Goal: Transaction & Acquisition: Subscribe to service/newsletter

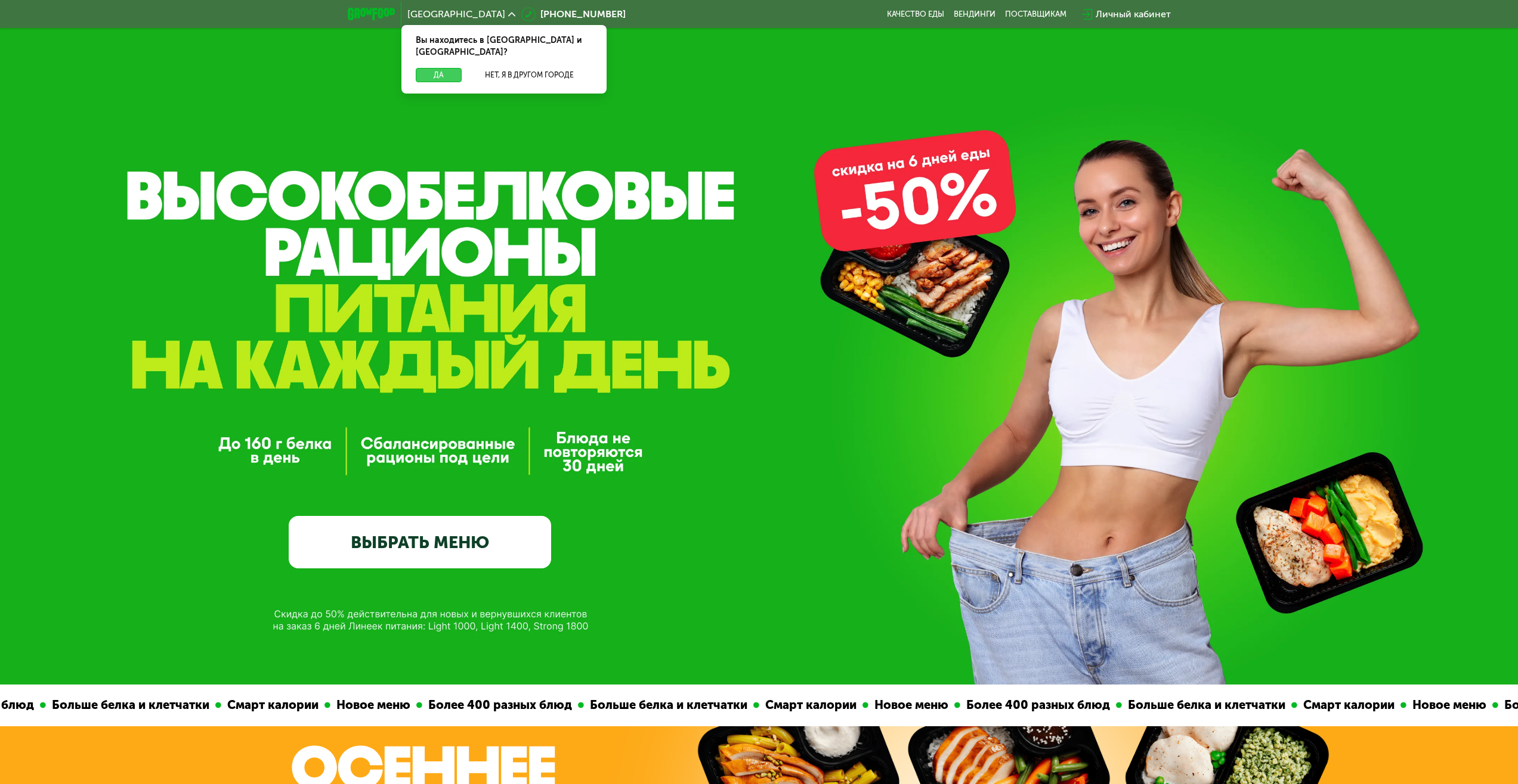
click at [439, 68] on button "Да" at bounding box center [438, 75] width 46 height 14
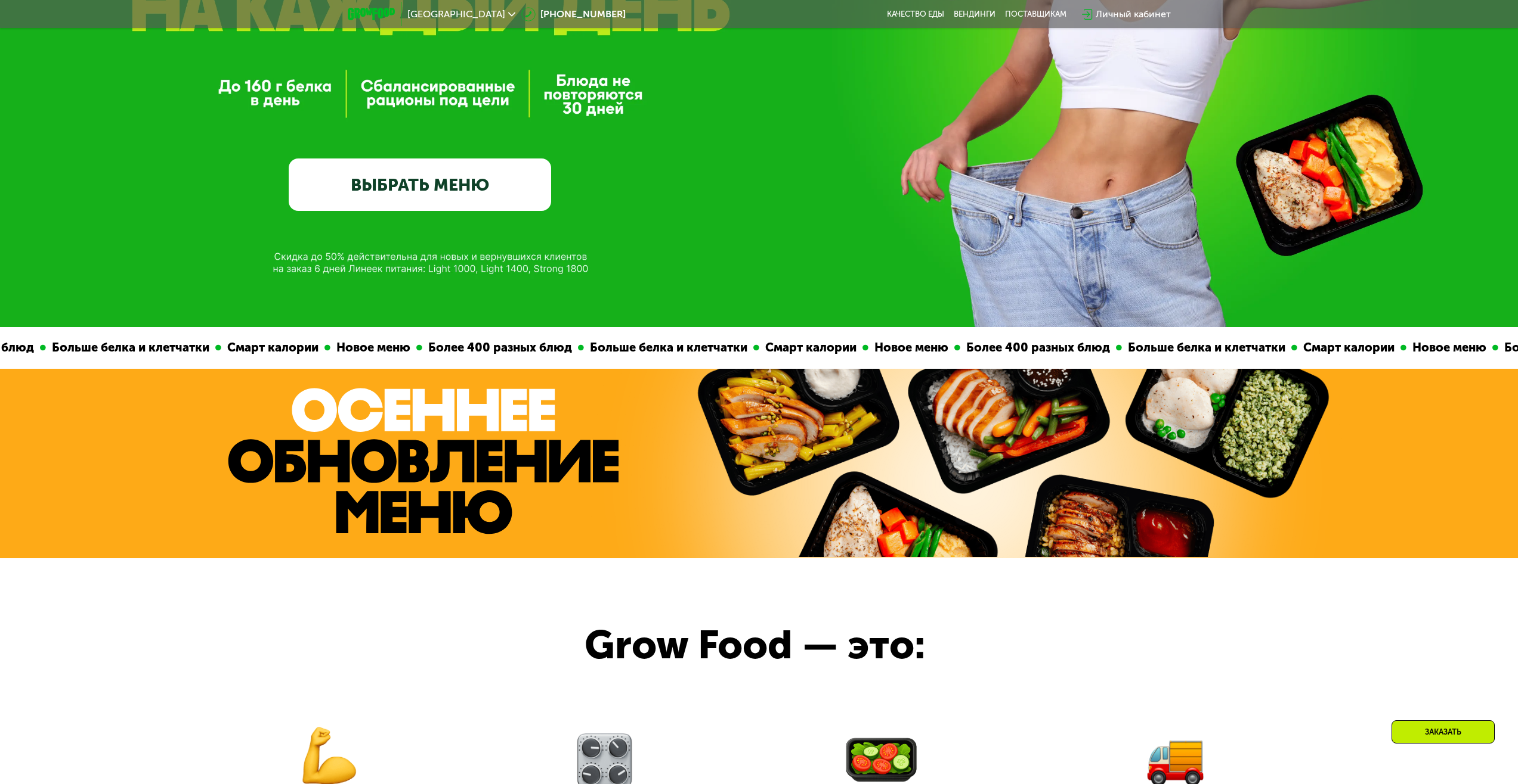
click at [391, 190] on link "ВЫБРАТЬ МЕНЮ" at bounding box center [419, 185] width 262 height 53
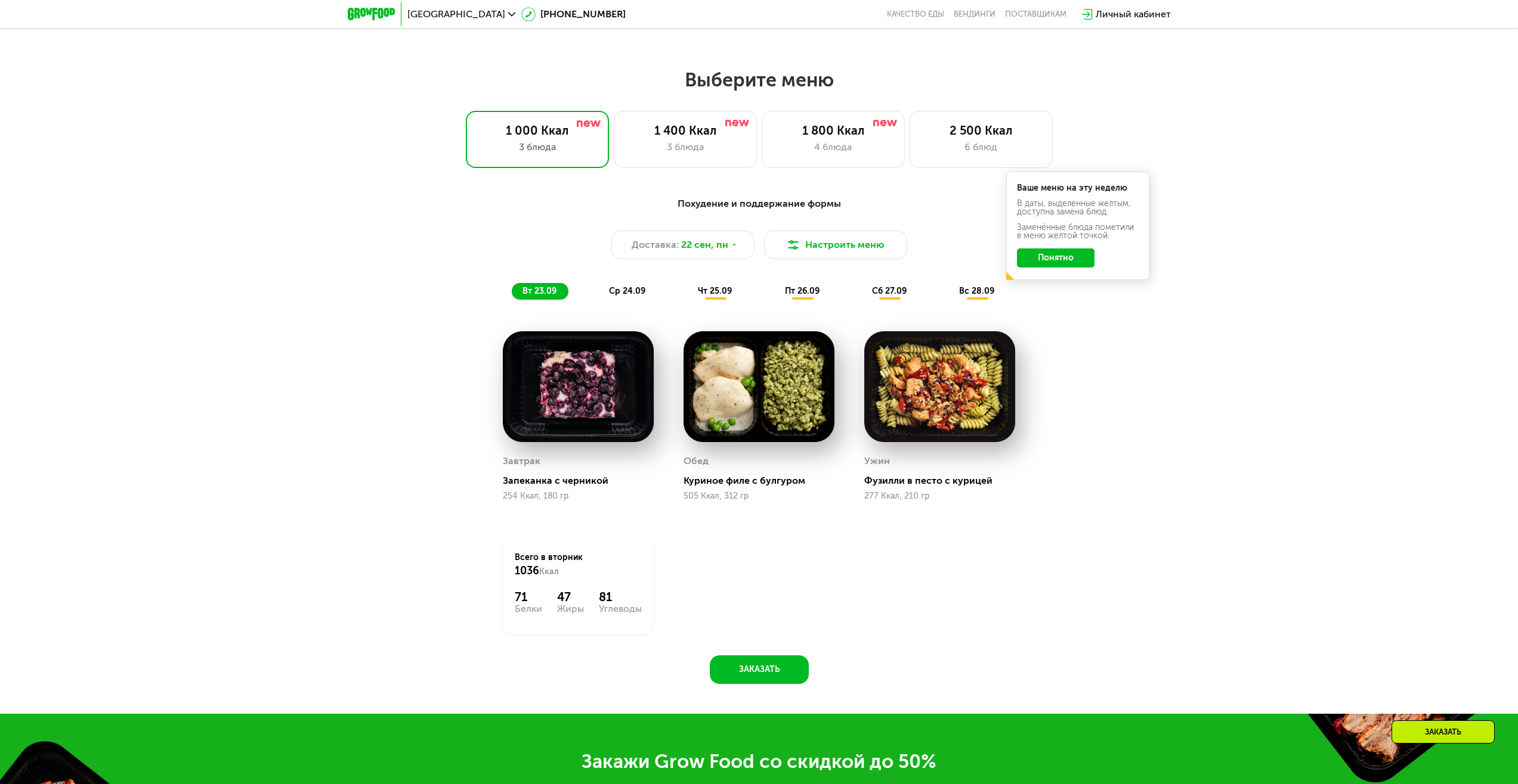
scroll to position [1301, 0]
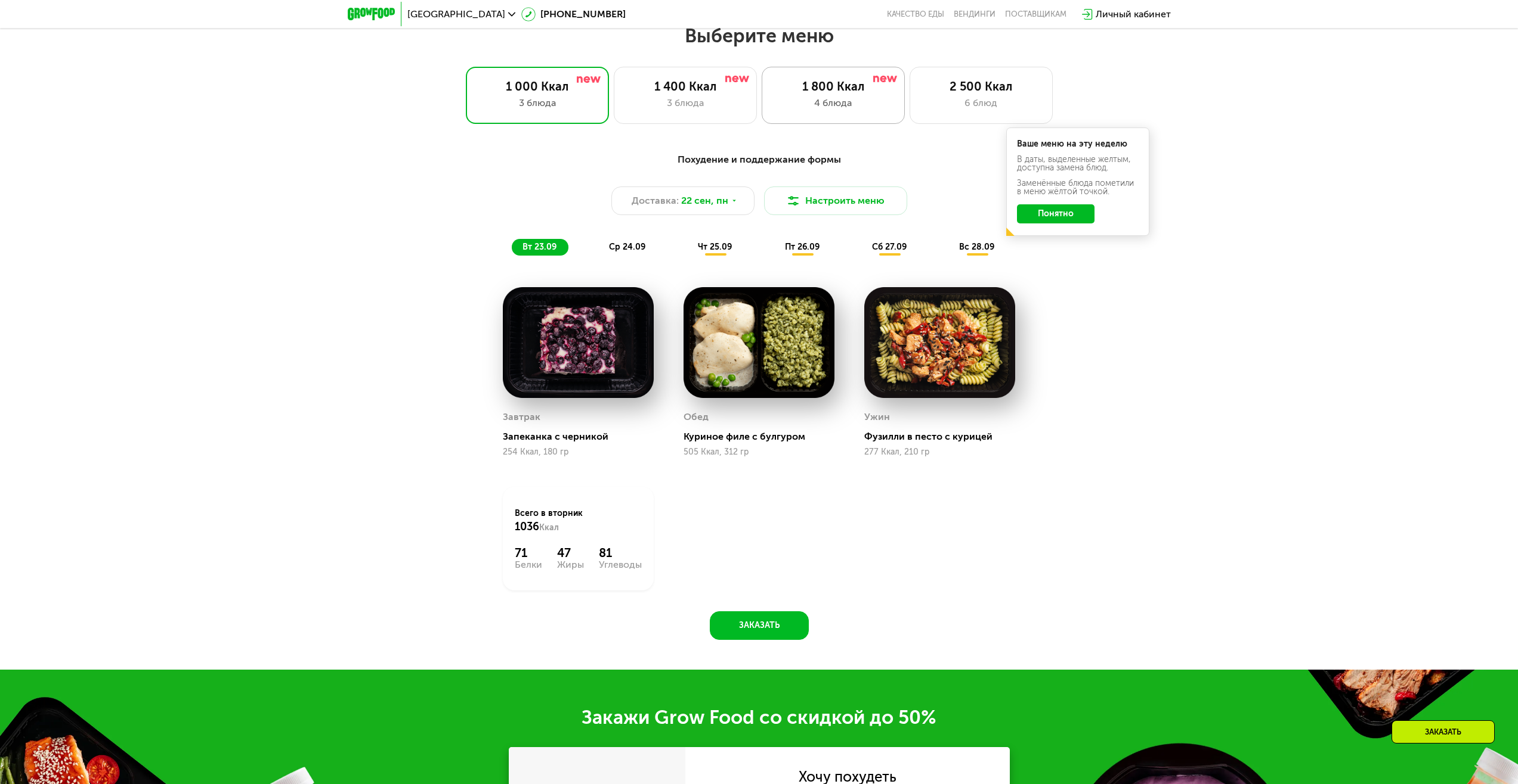
click at [821, 109] on div "4 блюда" at bounding box center [833, 103] width 118 height 14
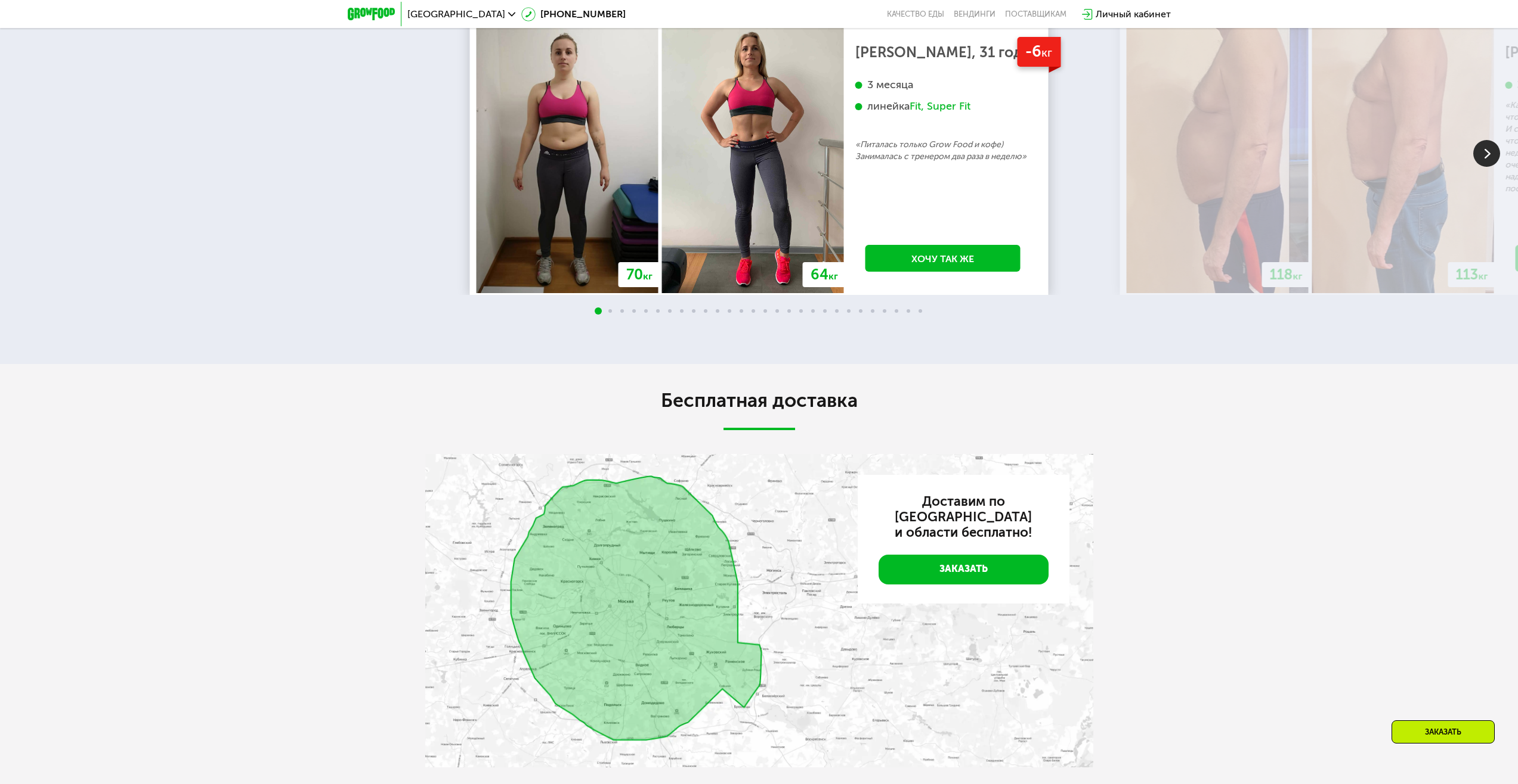
scroll to position [3088, 0]
click at [1493, 167] on img at bounding box center [1486, 153] width 27 height 27
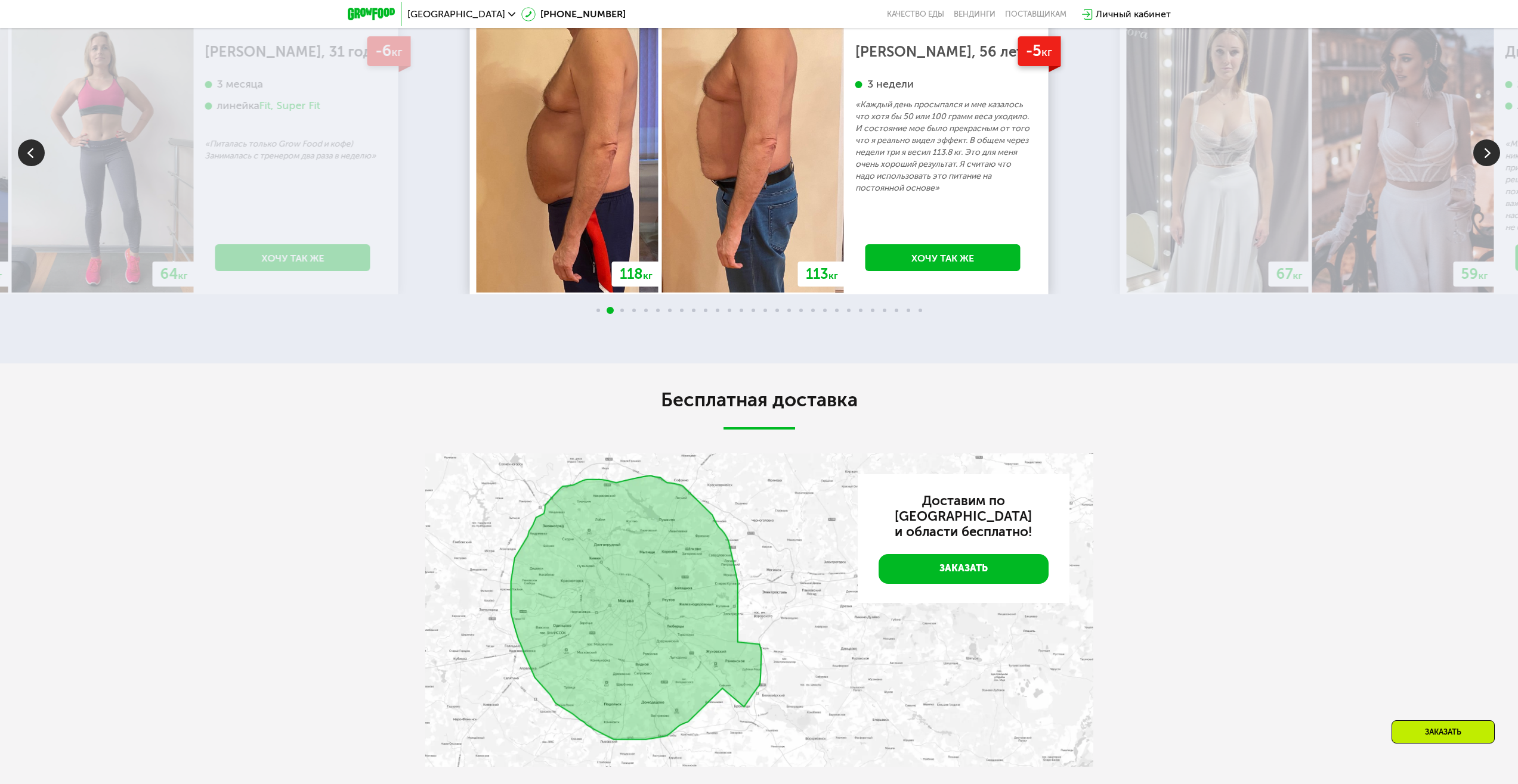
click at [1493, 167] on img at bounding box center [1486, 153] width 27 height 27
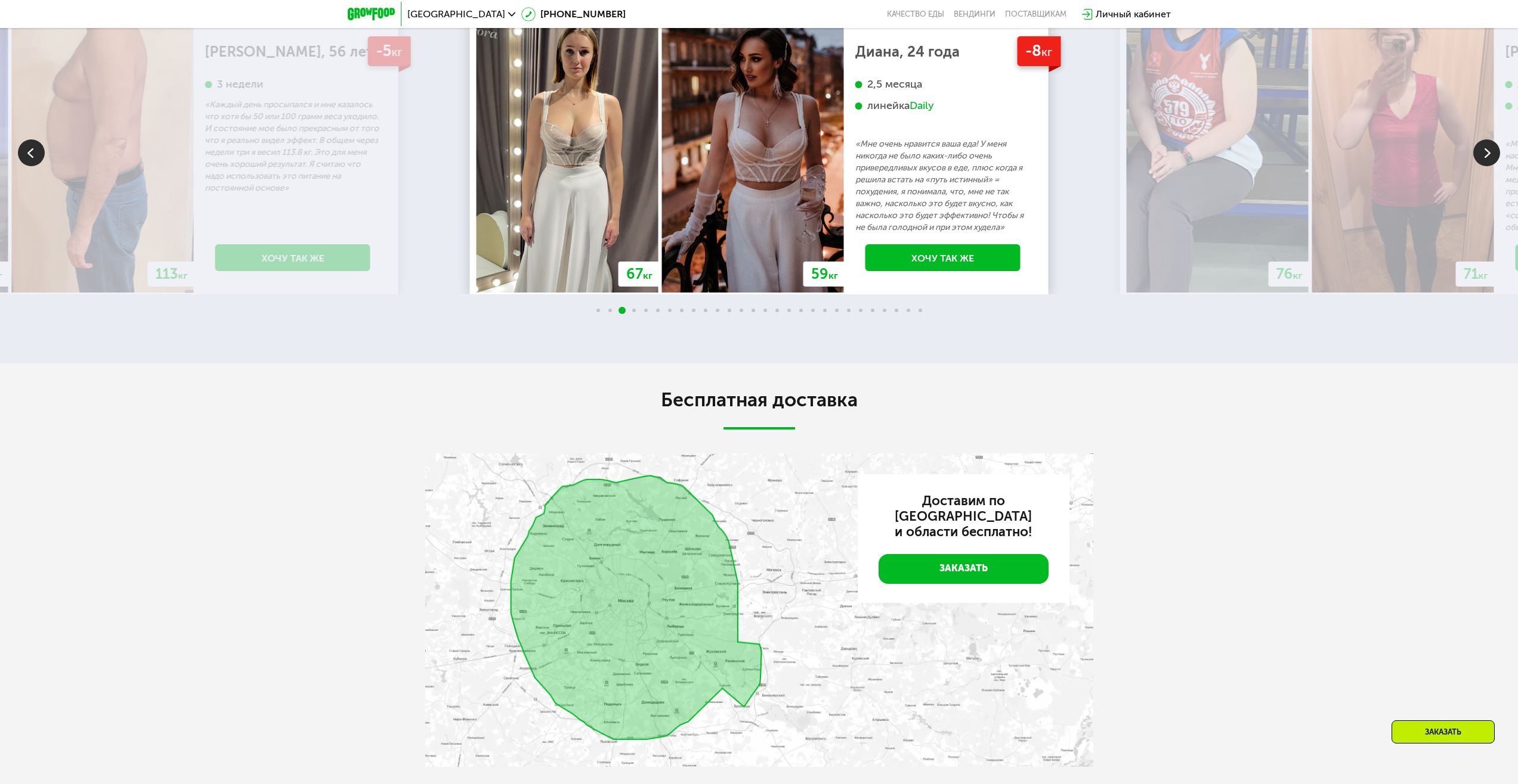
click at [1493, 167] on img at bounding box center [1486, 153] width 27 height 27
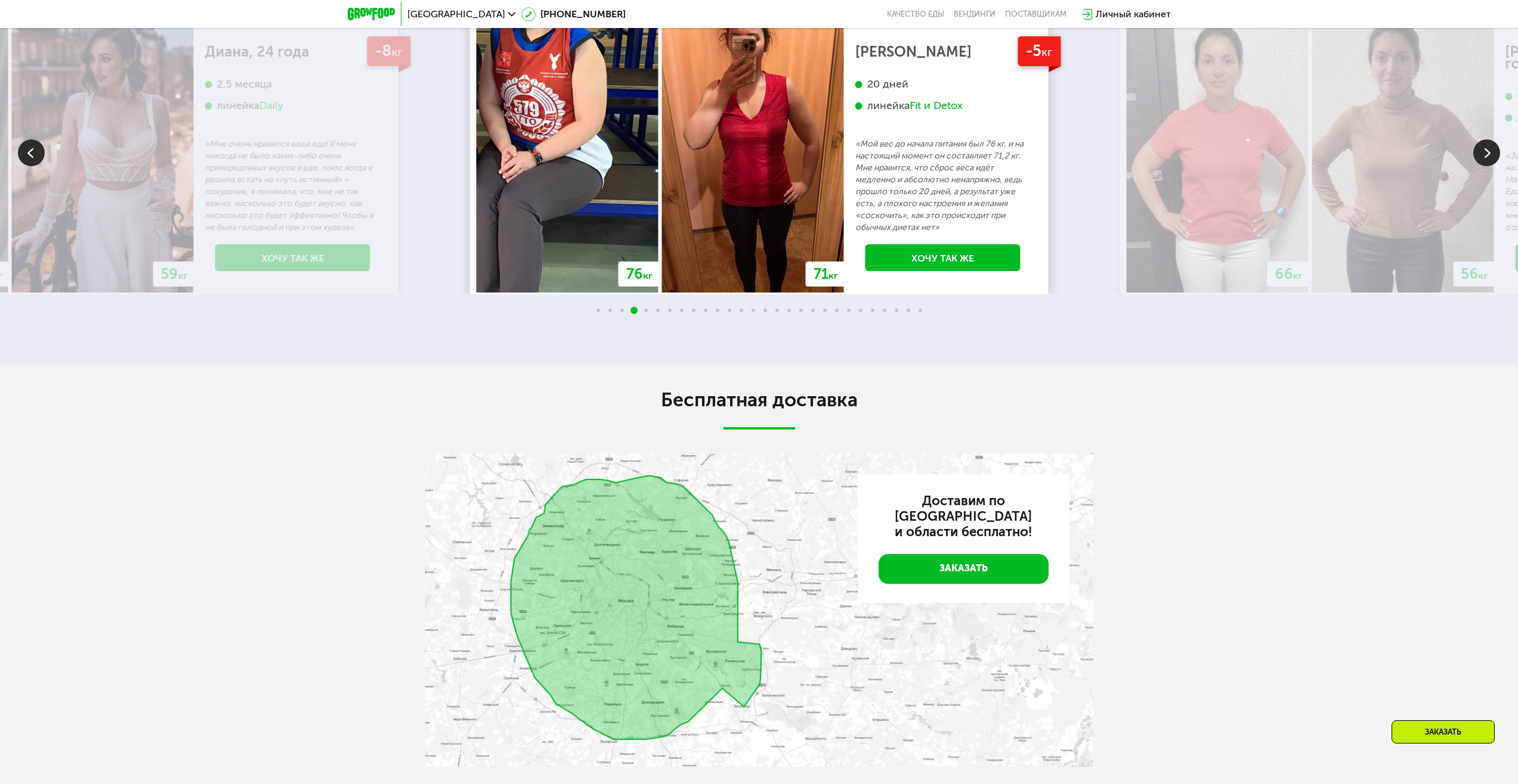
click at [1493, 167] on img at bounding box center [1486, 153] width 27 height 27
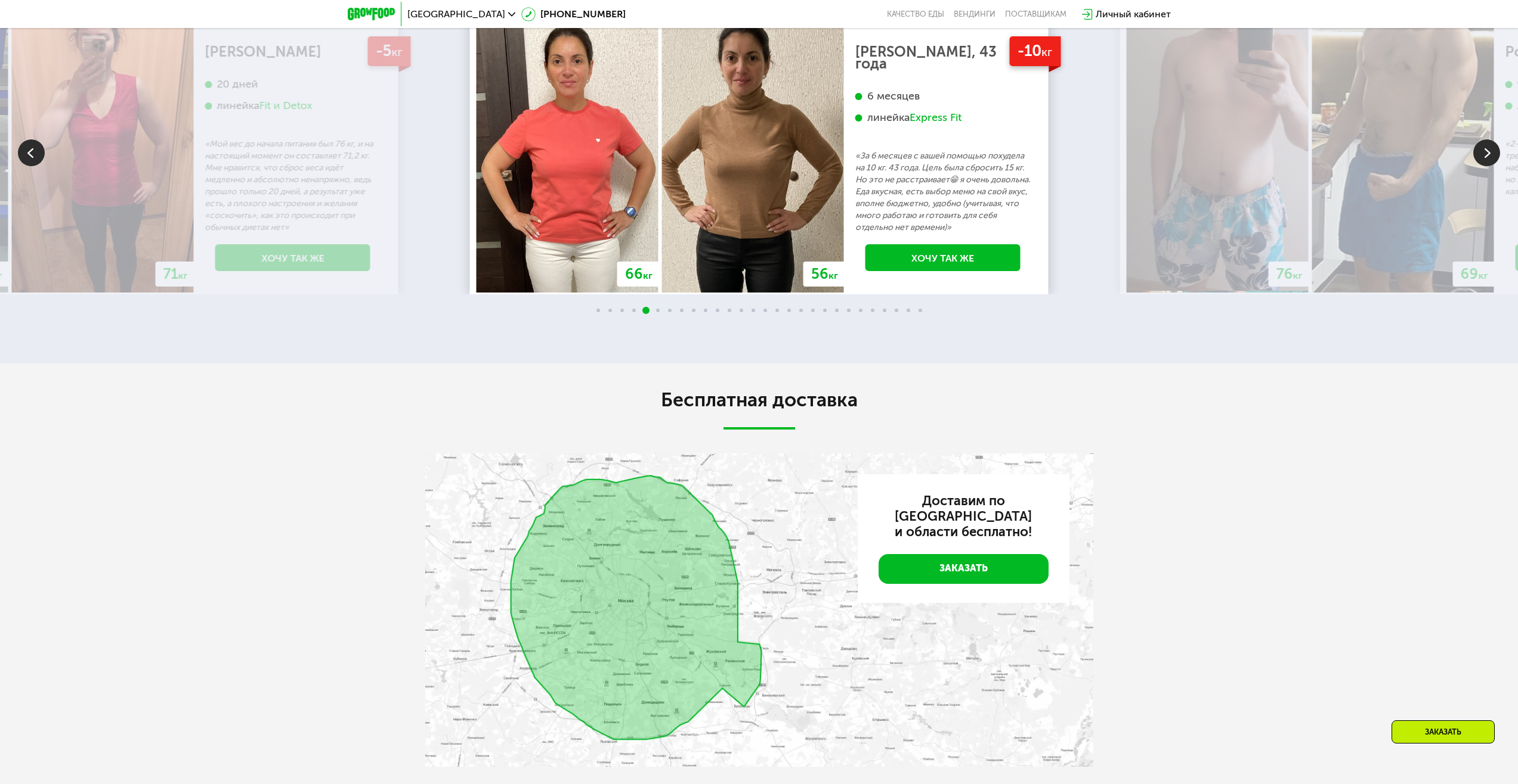
click at [1492, 167] on img at bounding box center [1486, 153] width 27 height 27
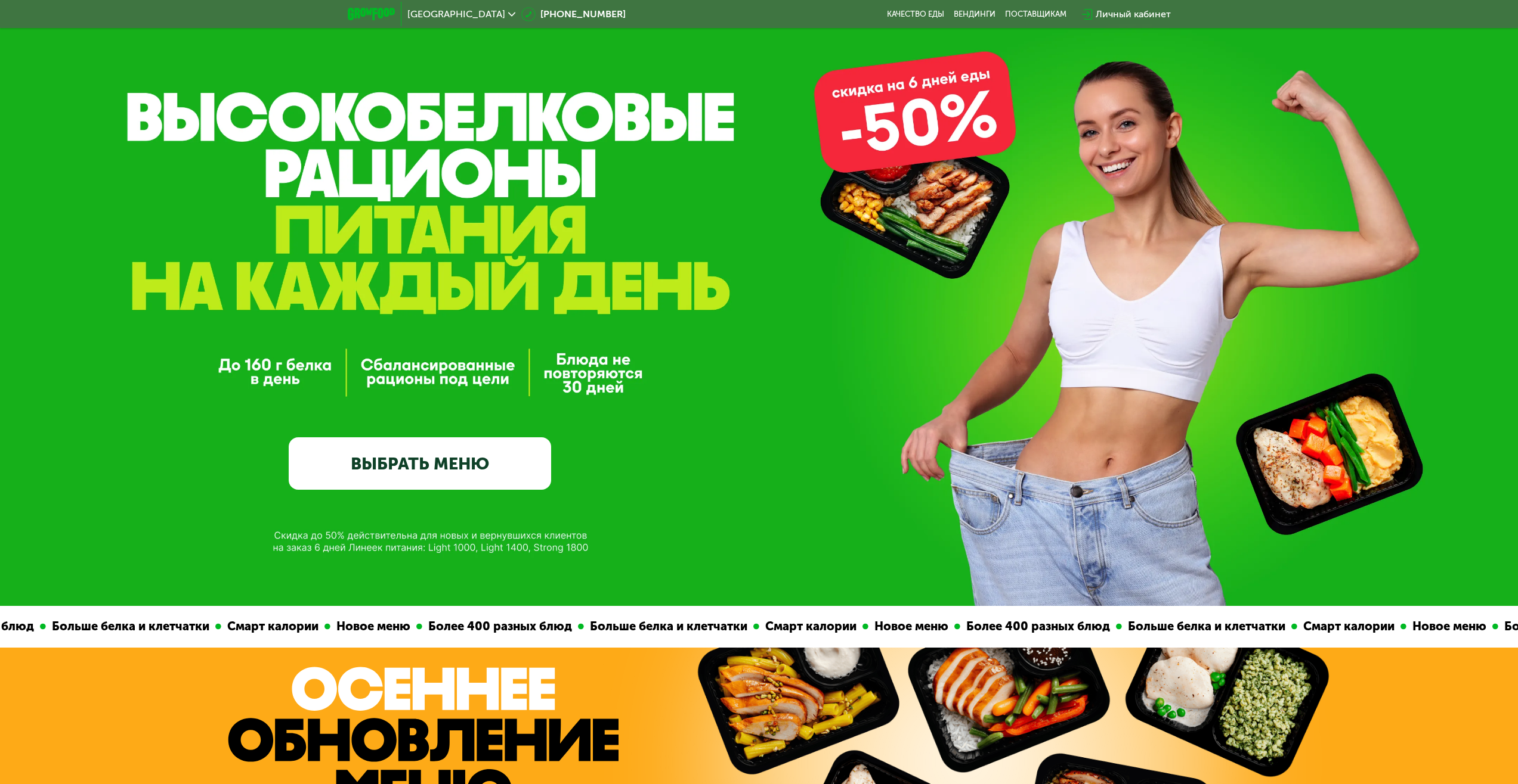
scroll to position [0, 0]
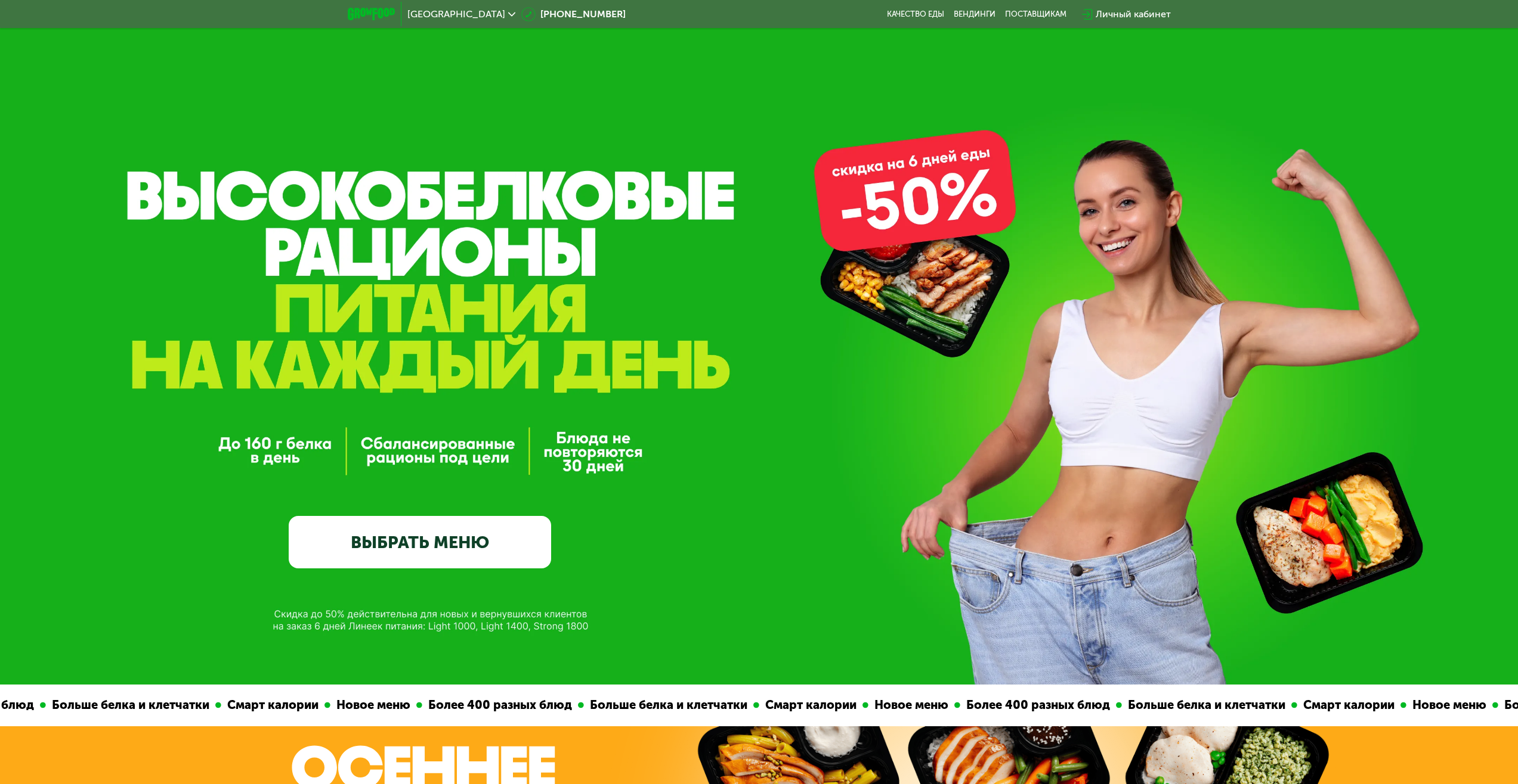
click at [445, 533] on link "ВЫБРАТЬ МЕНЮ" at bounding box center [419, 542] width 262 height 53
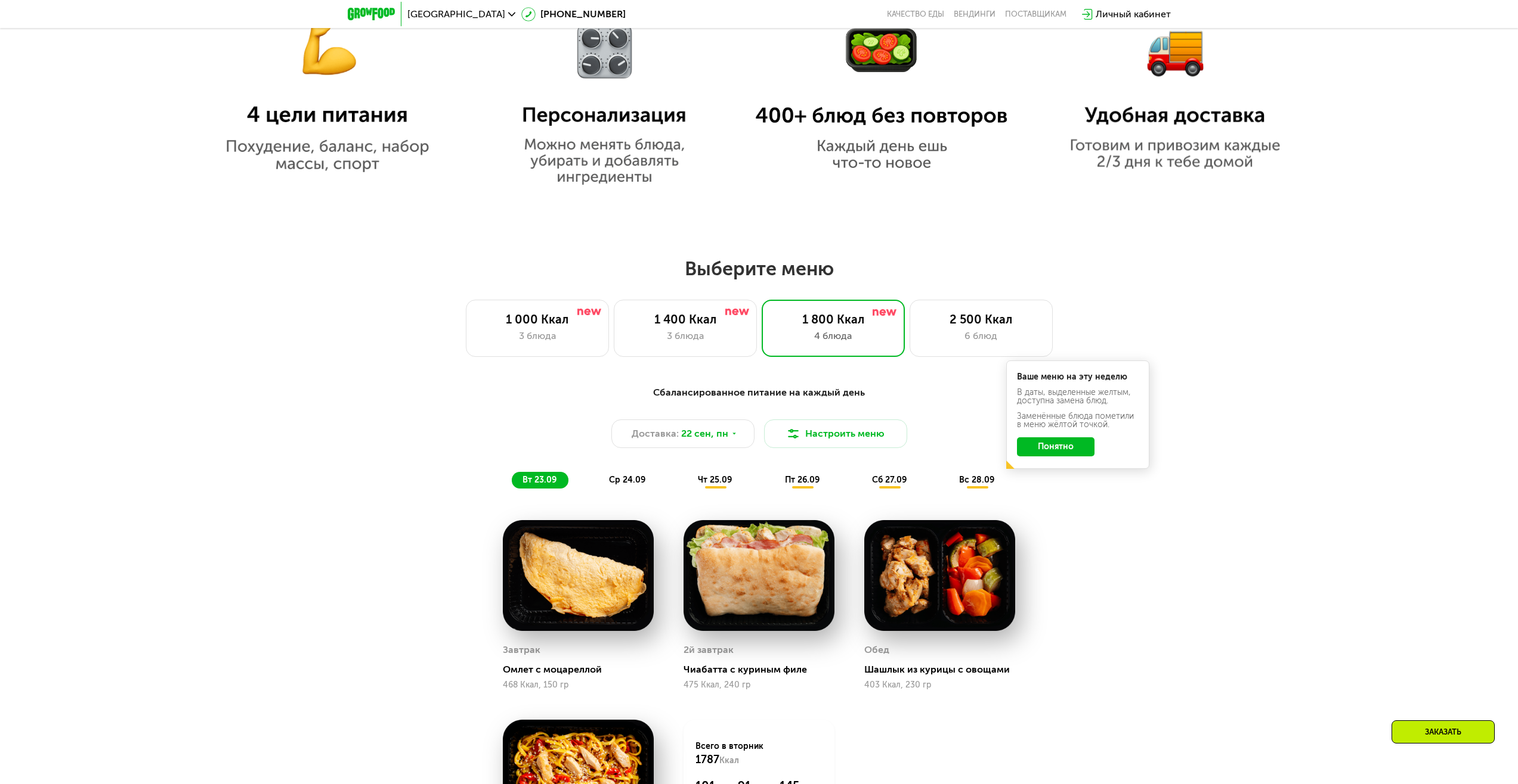
scroll to position [1062, 0]
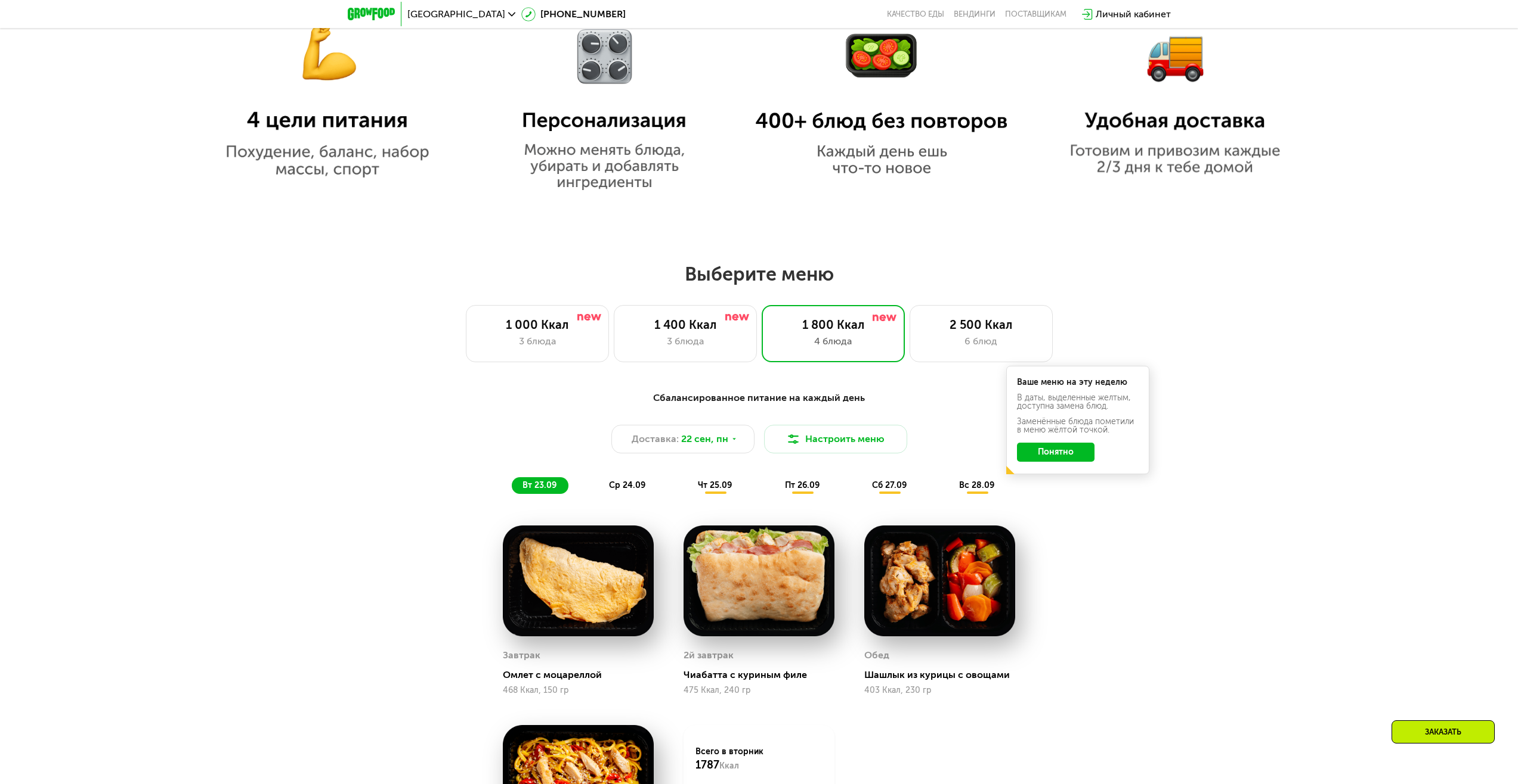
click at [1061, 454] on button "Понятно" at bounding box center [1056, 452] width 78 height 19
click at [832, 437] on button "Настроить меню" at bounding box center [834, 439] width 143 height 29
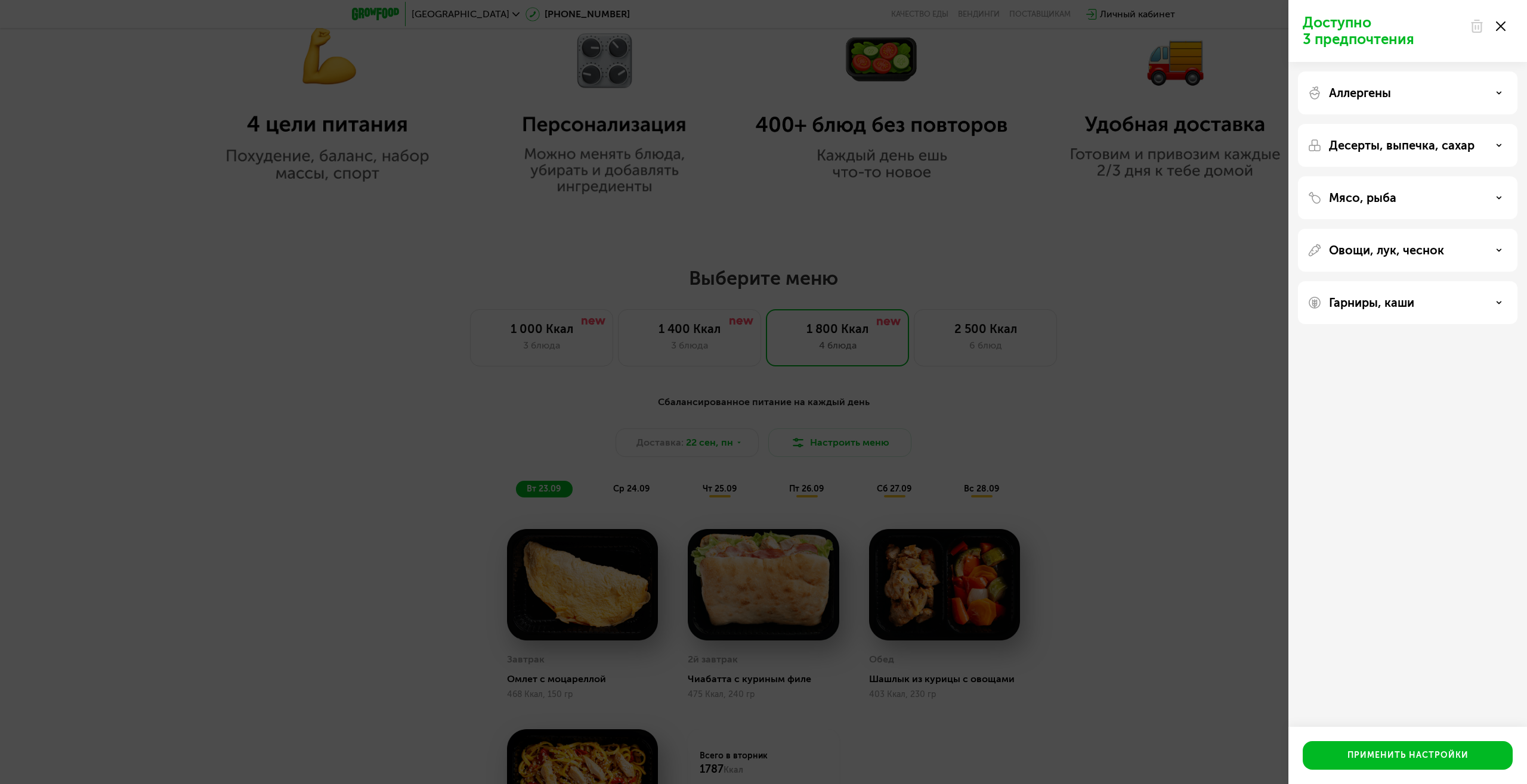
click at [1191, 268] on div "Доступно 3 предпочтения Аллергены Десерты, выпечка, сахар Мясо, рыба Овощи, лук…" at bounding box center [764, 392] width 1527 height 784
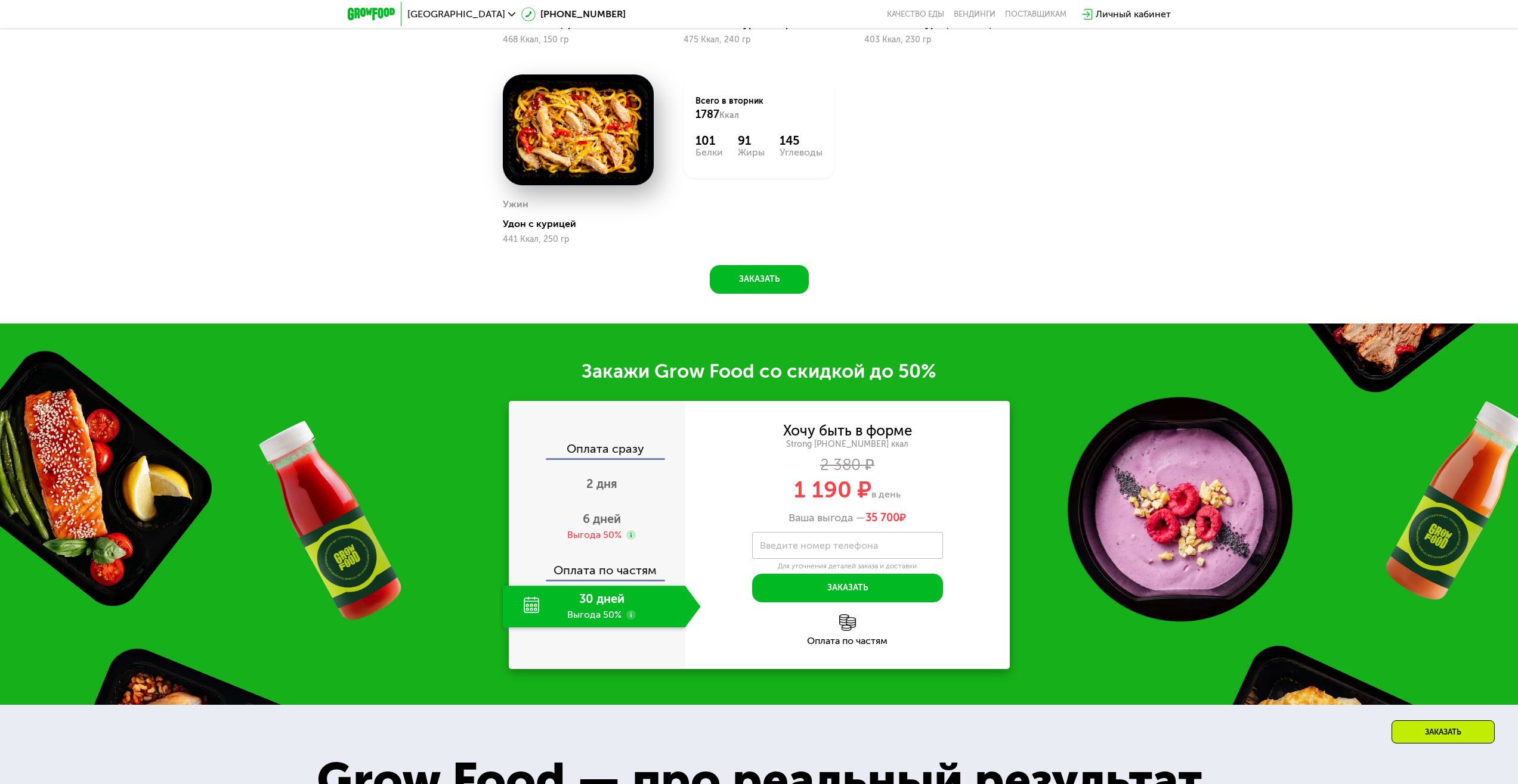
scroll to position [1777, 0]
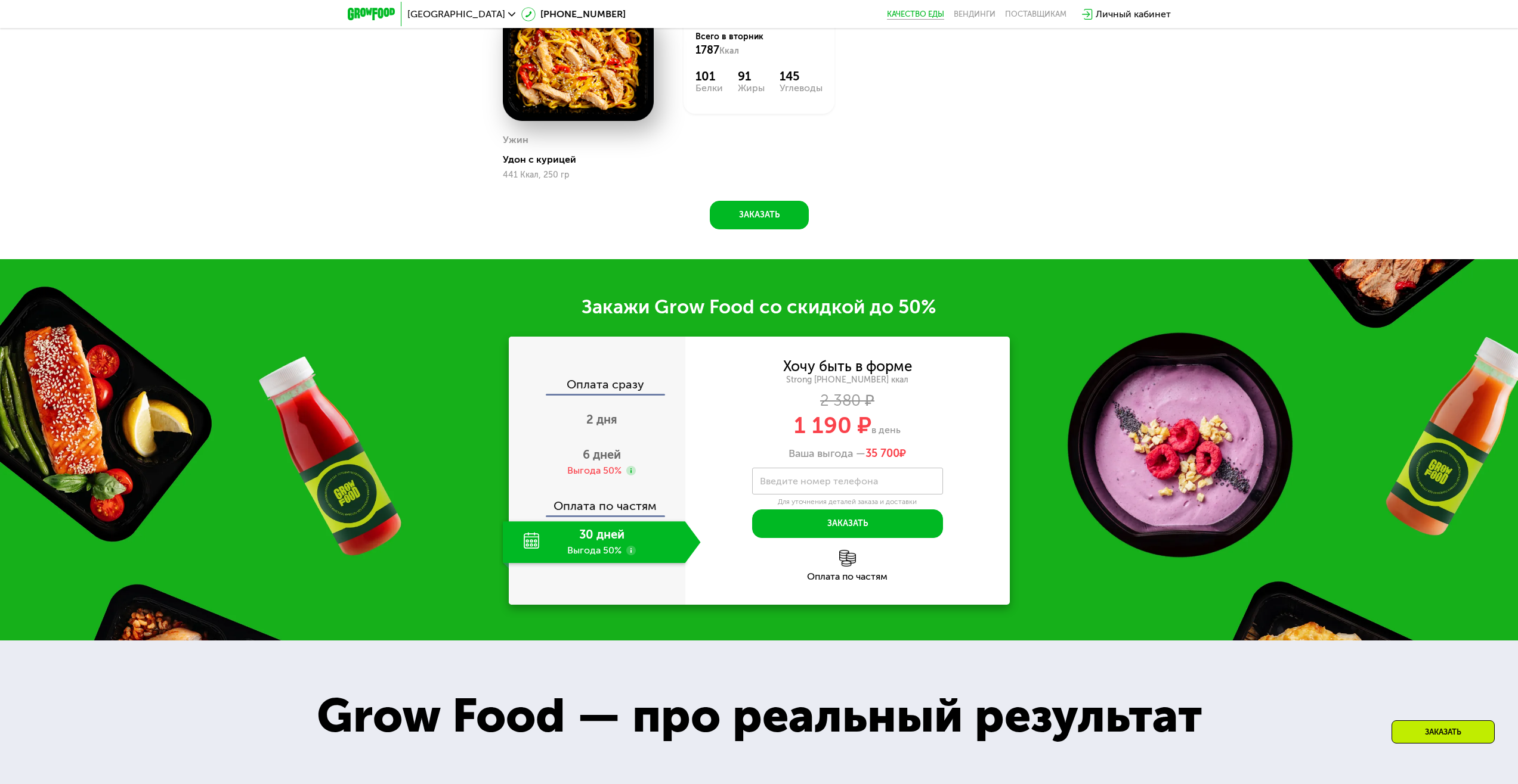
click at [923, 13] on link "Качество еды" at bounding box center [914, 15] width 57 height 10
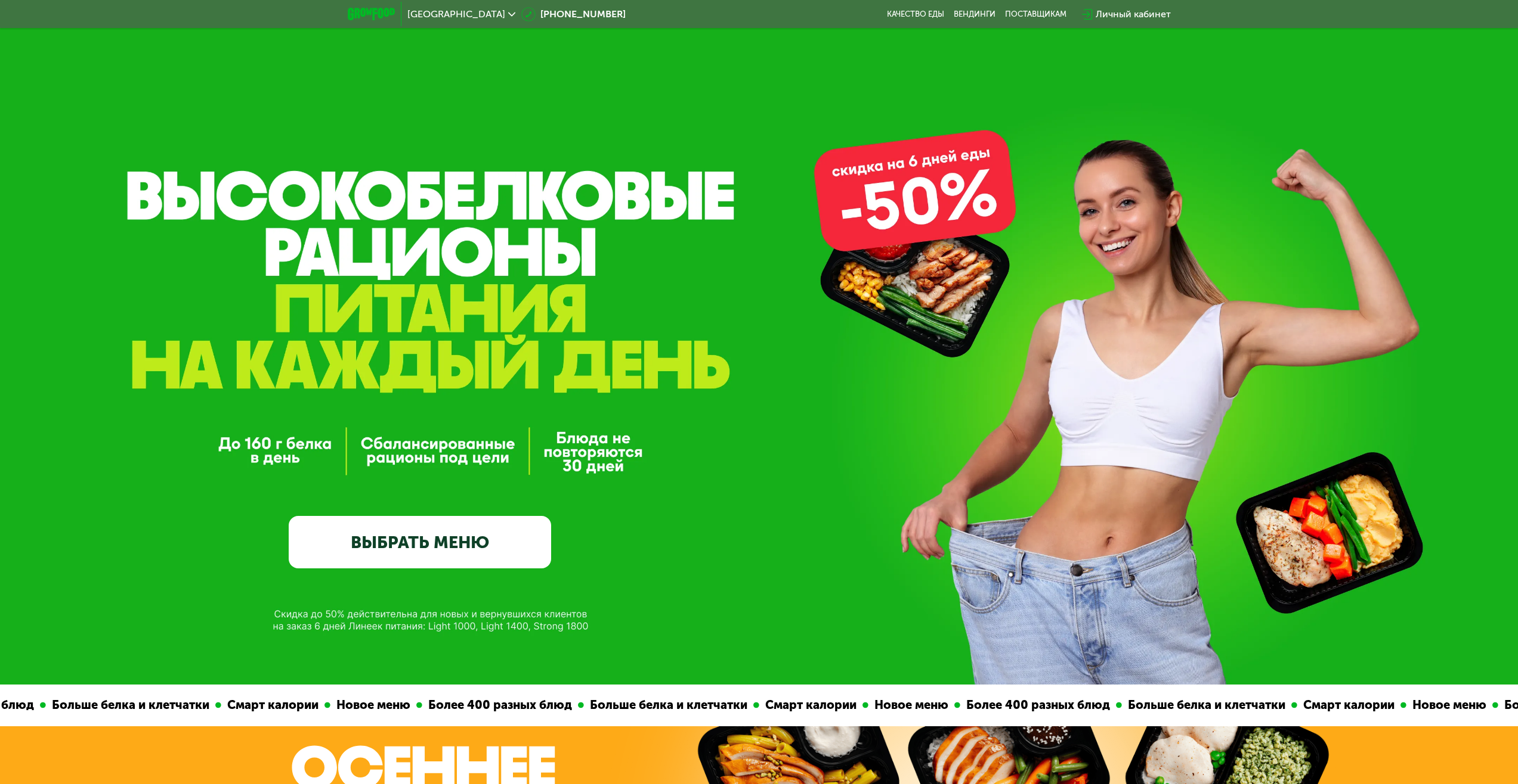
click at [1102, 14] on div "Личный кабинет" at bounding box center [1133, 14] width 75 height 14
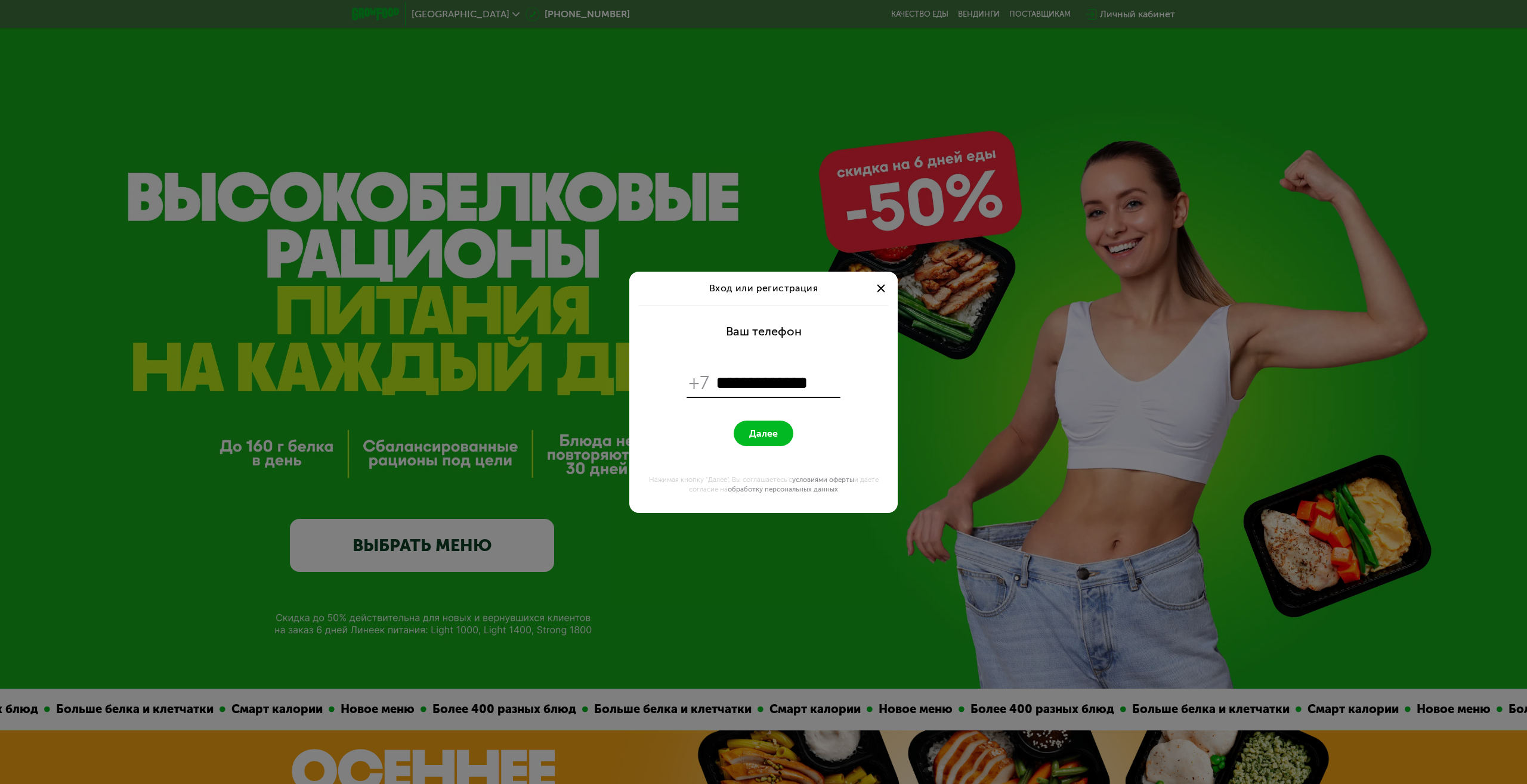
type input "**********"
click at [761, 431] on span "Далее" at bounding box center [763, 433] width 29 height 11
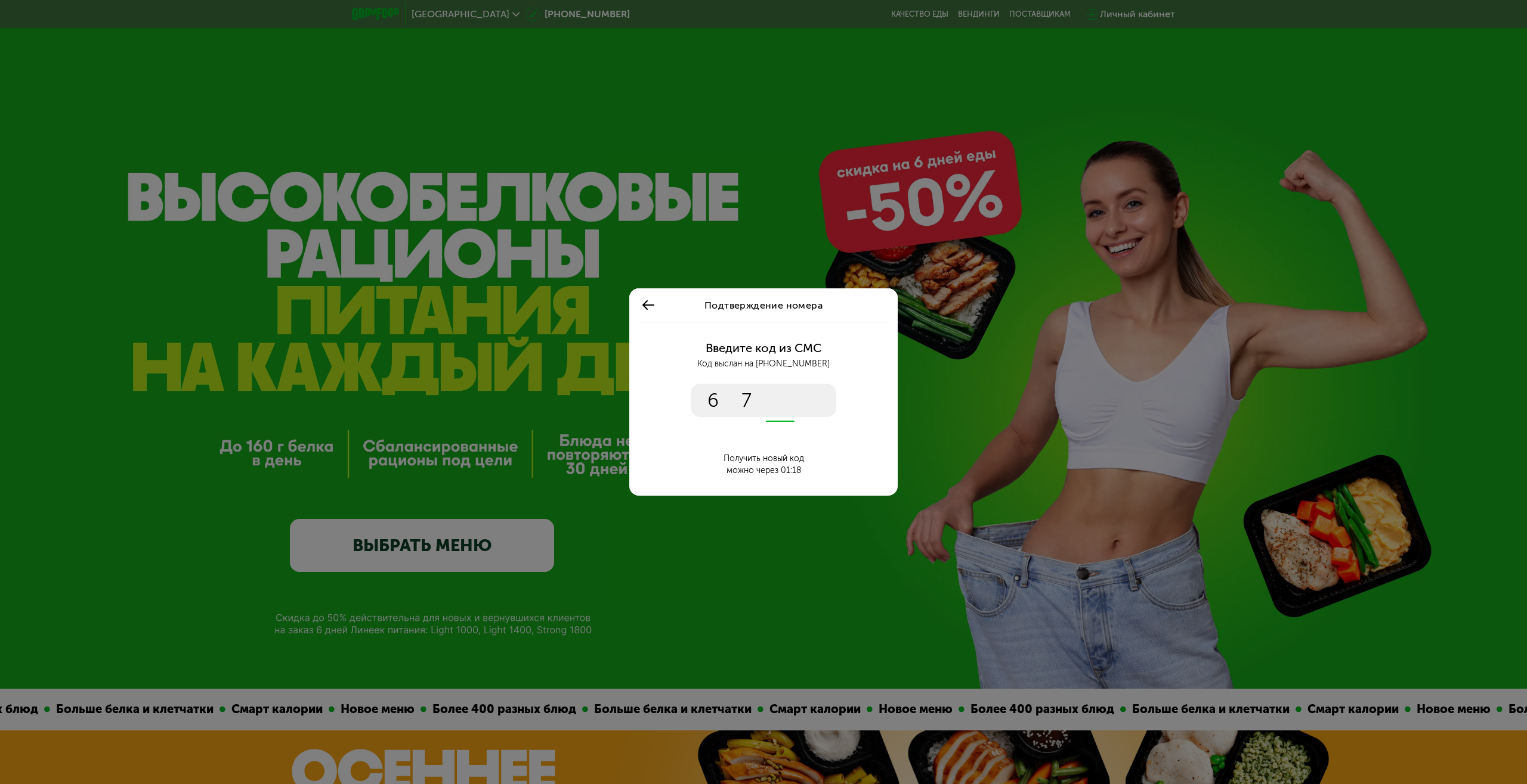
type input "****"
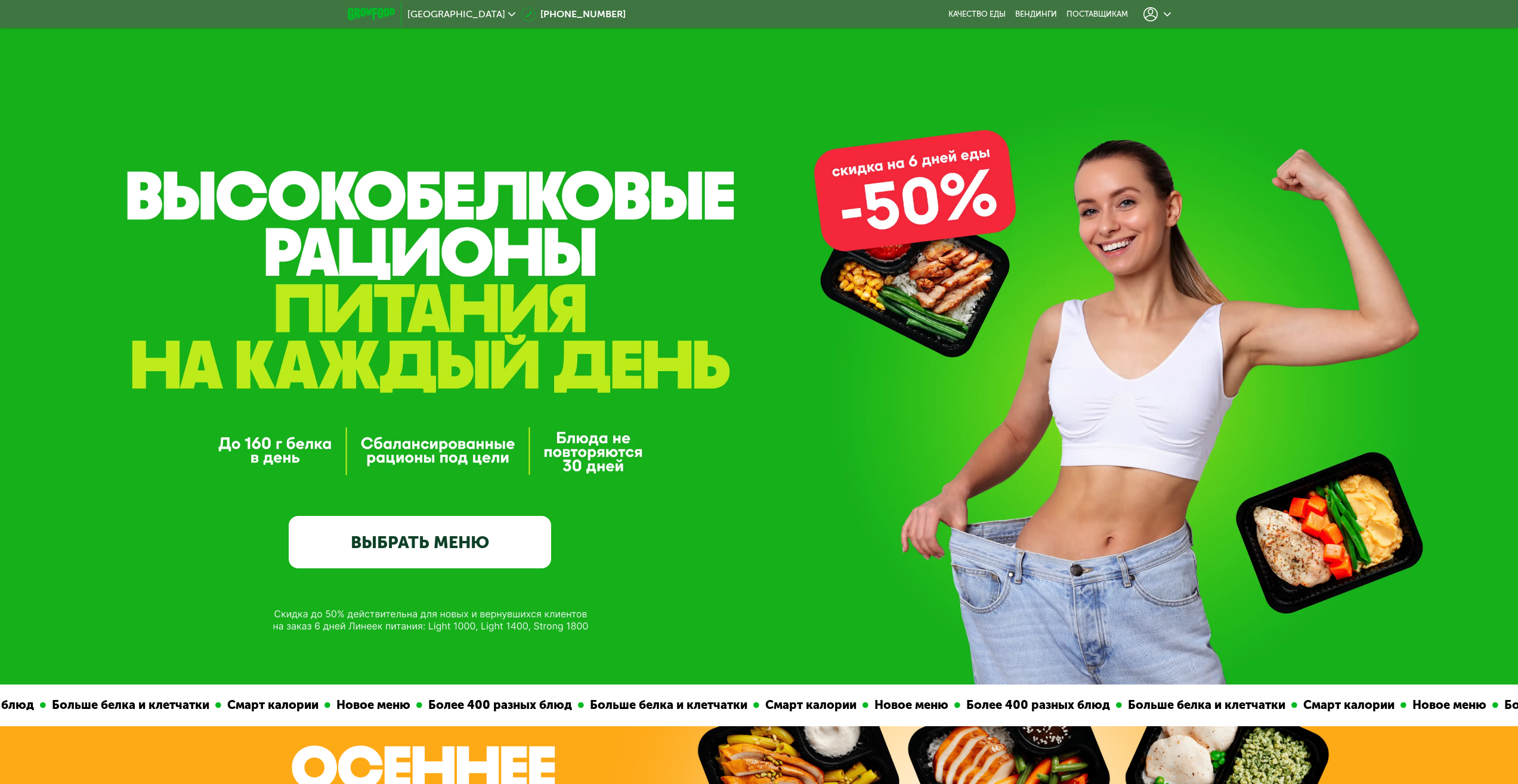
click at [1162, 11] on div at bounding box center [1156, 14] width 27 height 14
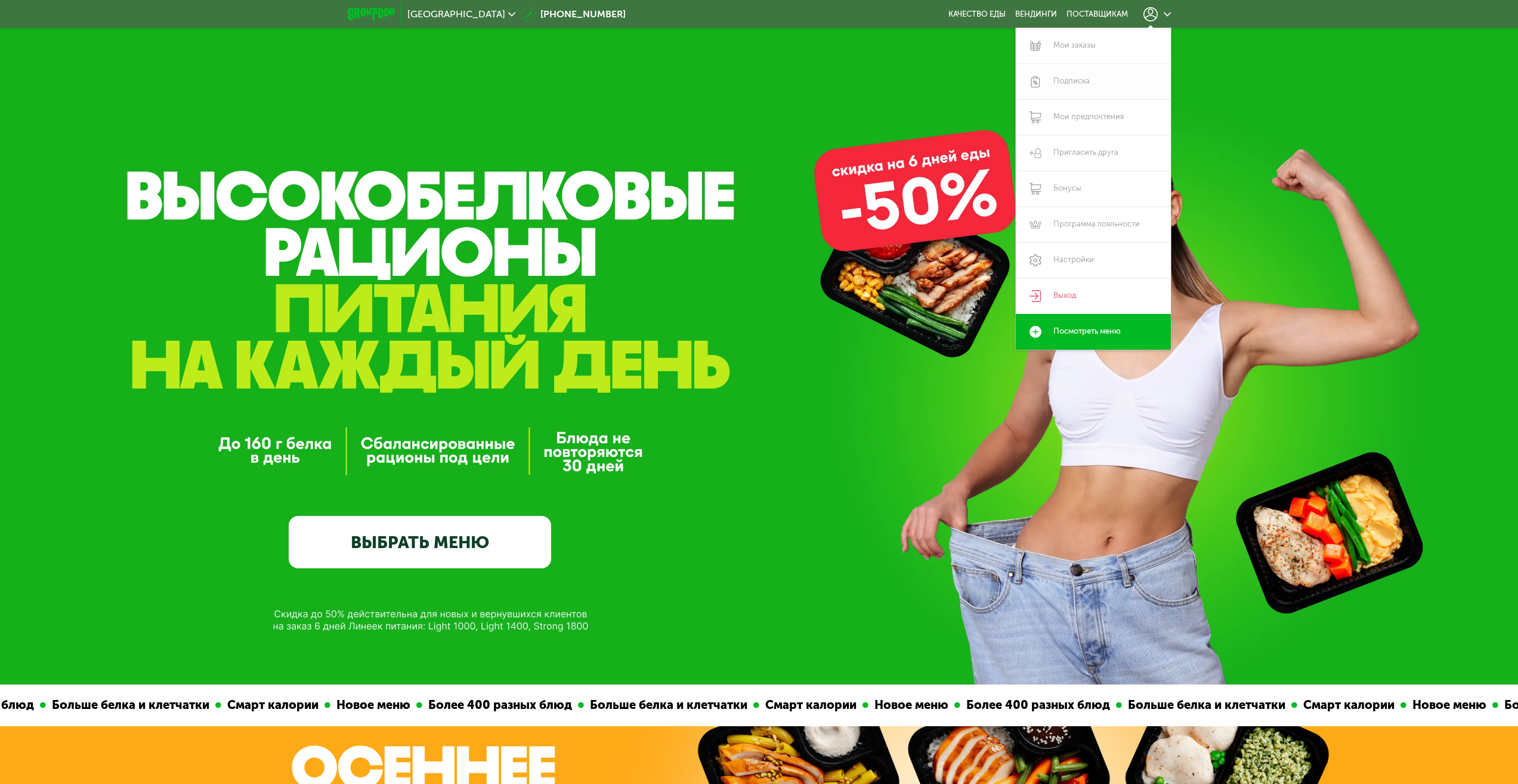
click at [1065, 76] on link "Подписка" at bounding box center [1092, 82] width 155 height 36
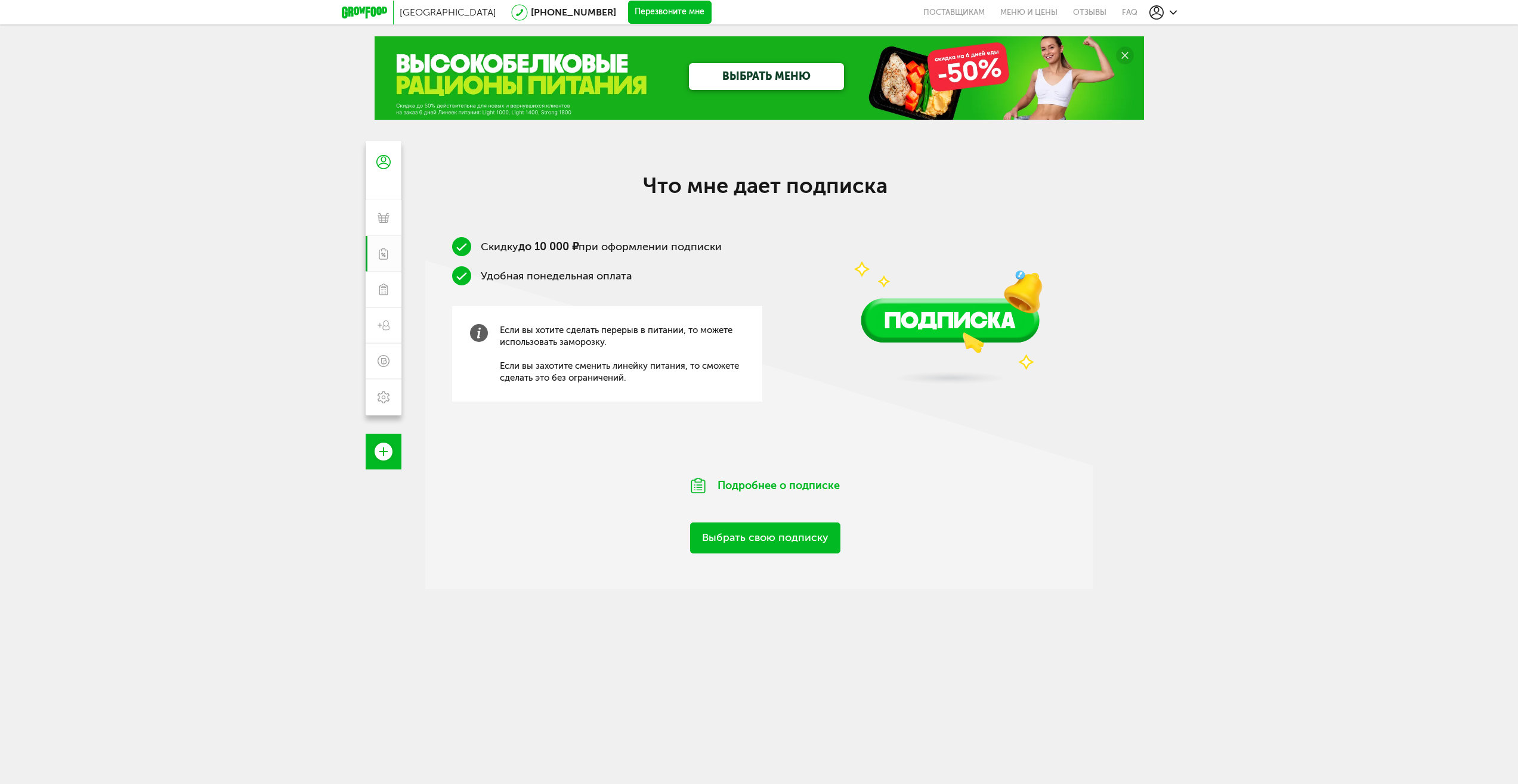
click at [797, 537] on link "Выбрать свою подписку" at bounding box center [764, 538] width 151 height 30
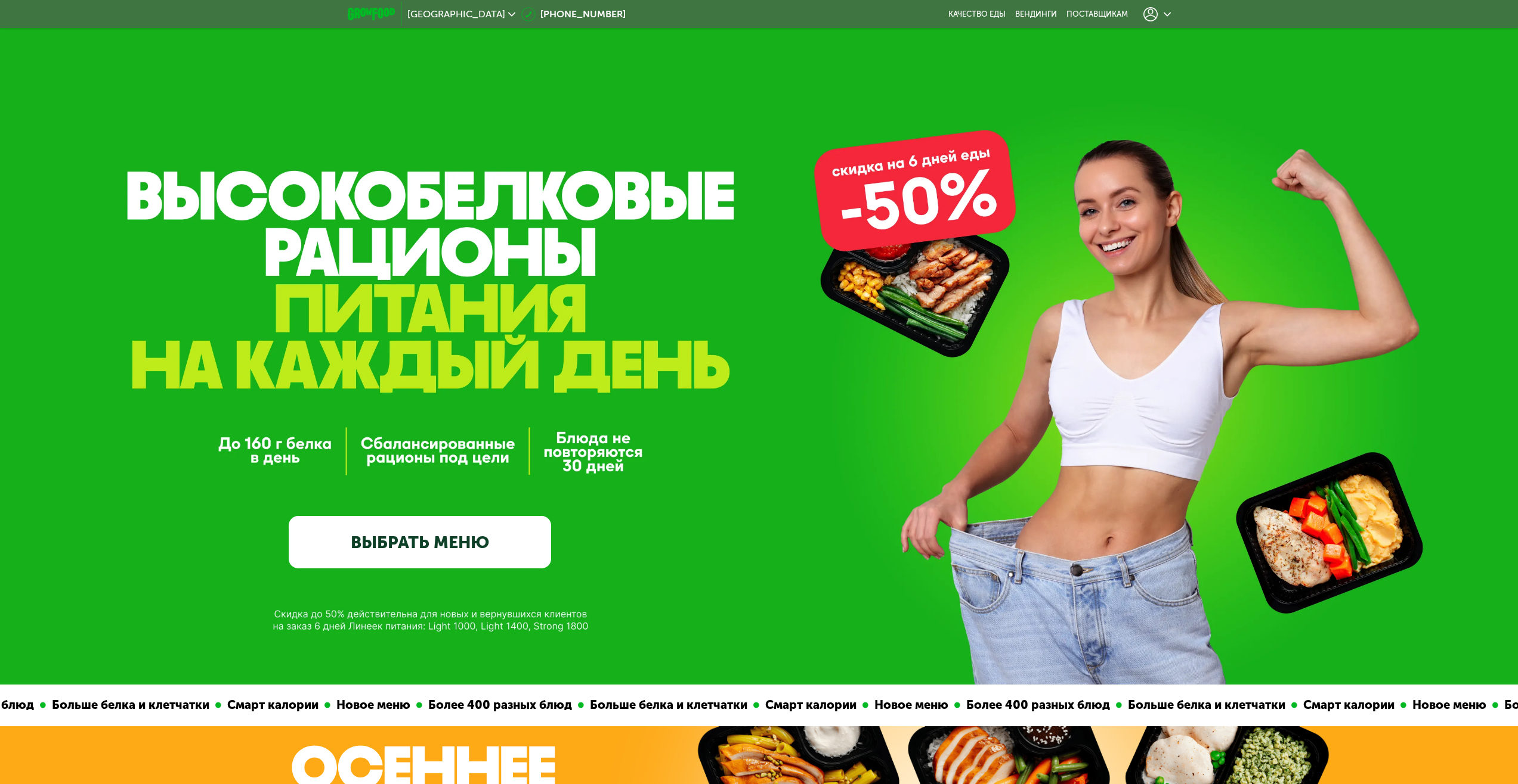
click at [407, 536] on link "ВЫБРАТЬ МЕНЮ" at bounding box center [419, 542] width 262 height 53
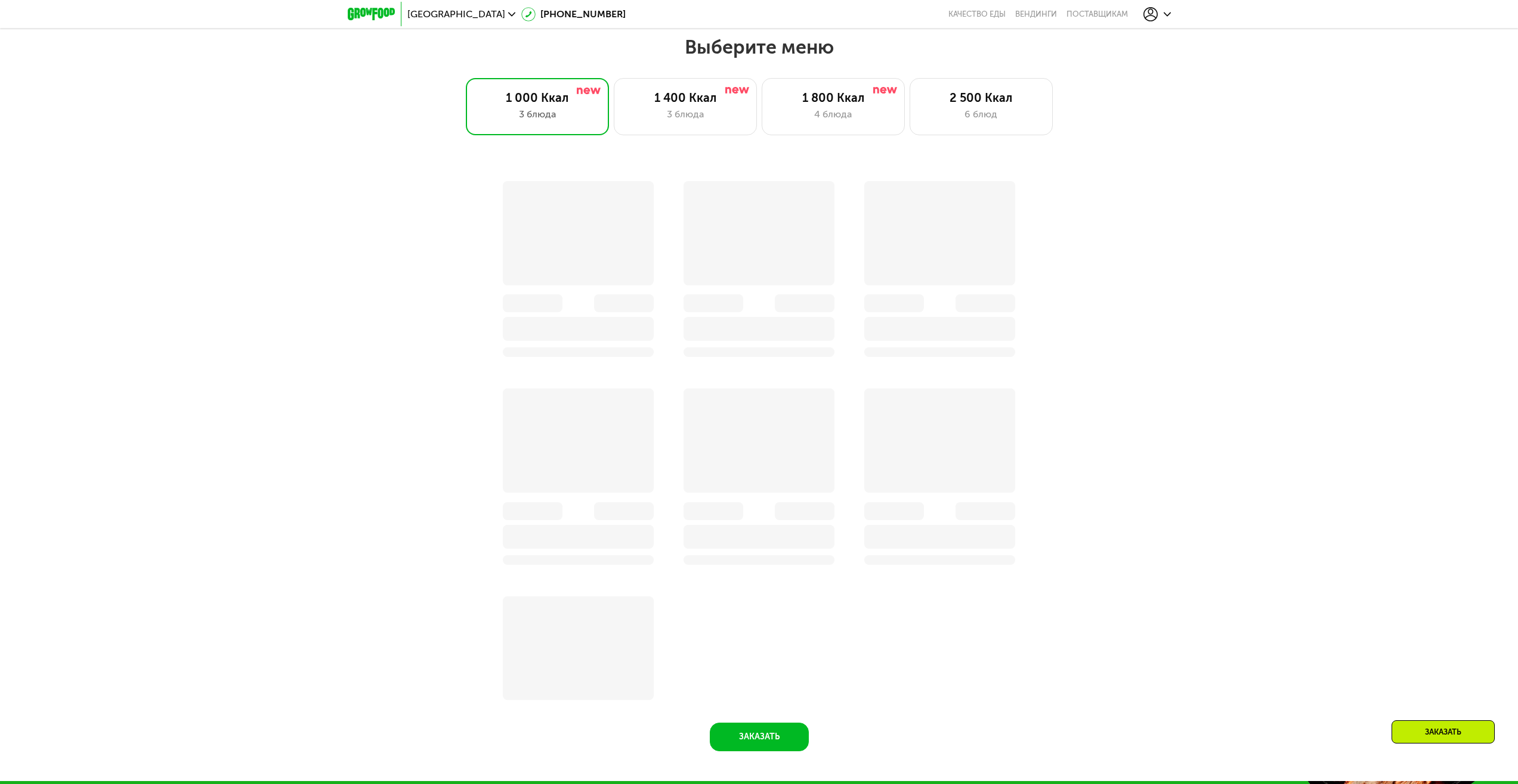
scroll to position [1301, 0]
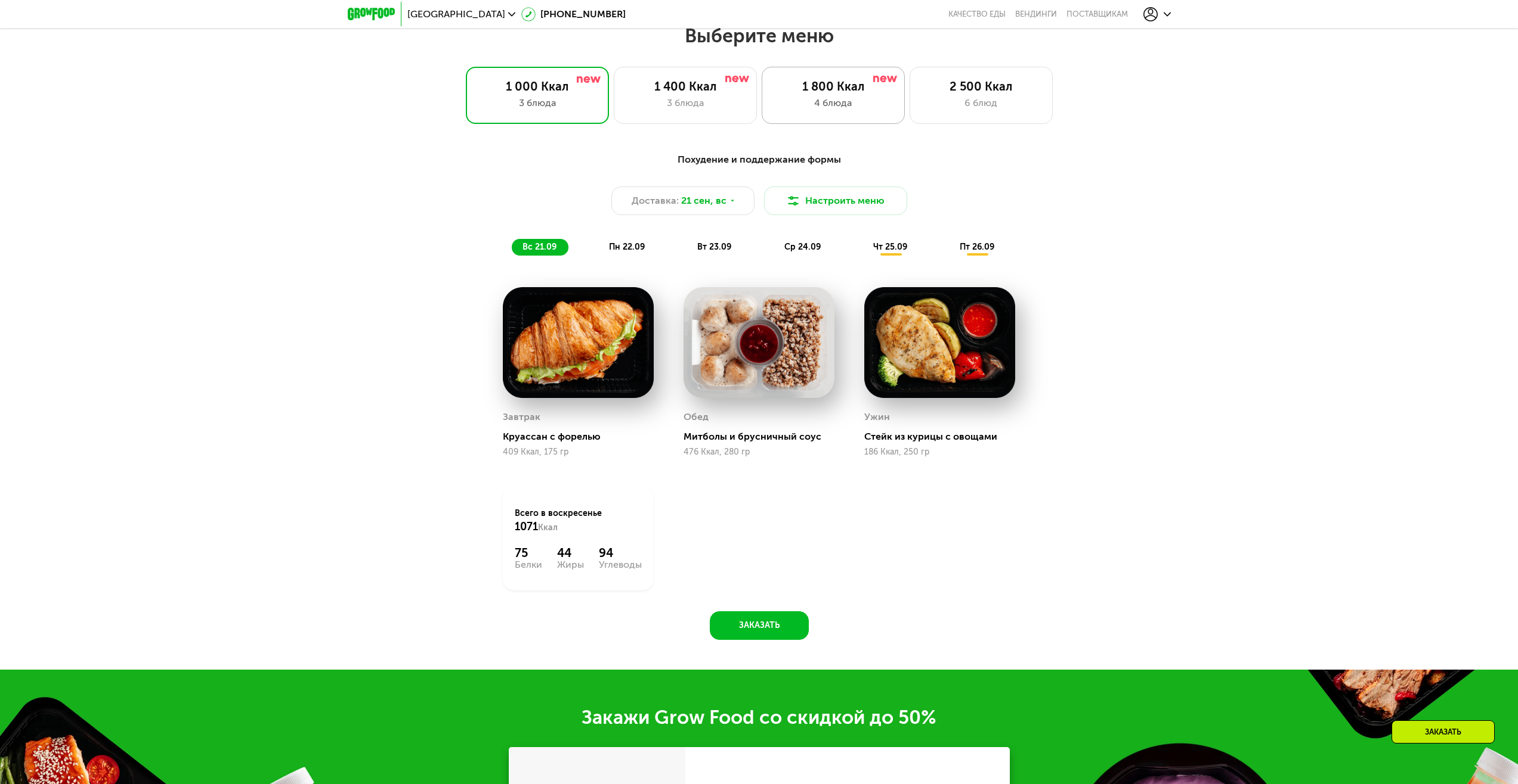
click at [814, 92] on div "1 800 Ккал" at bounding box center [833, 86] width 118 height 14
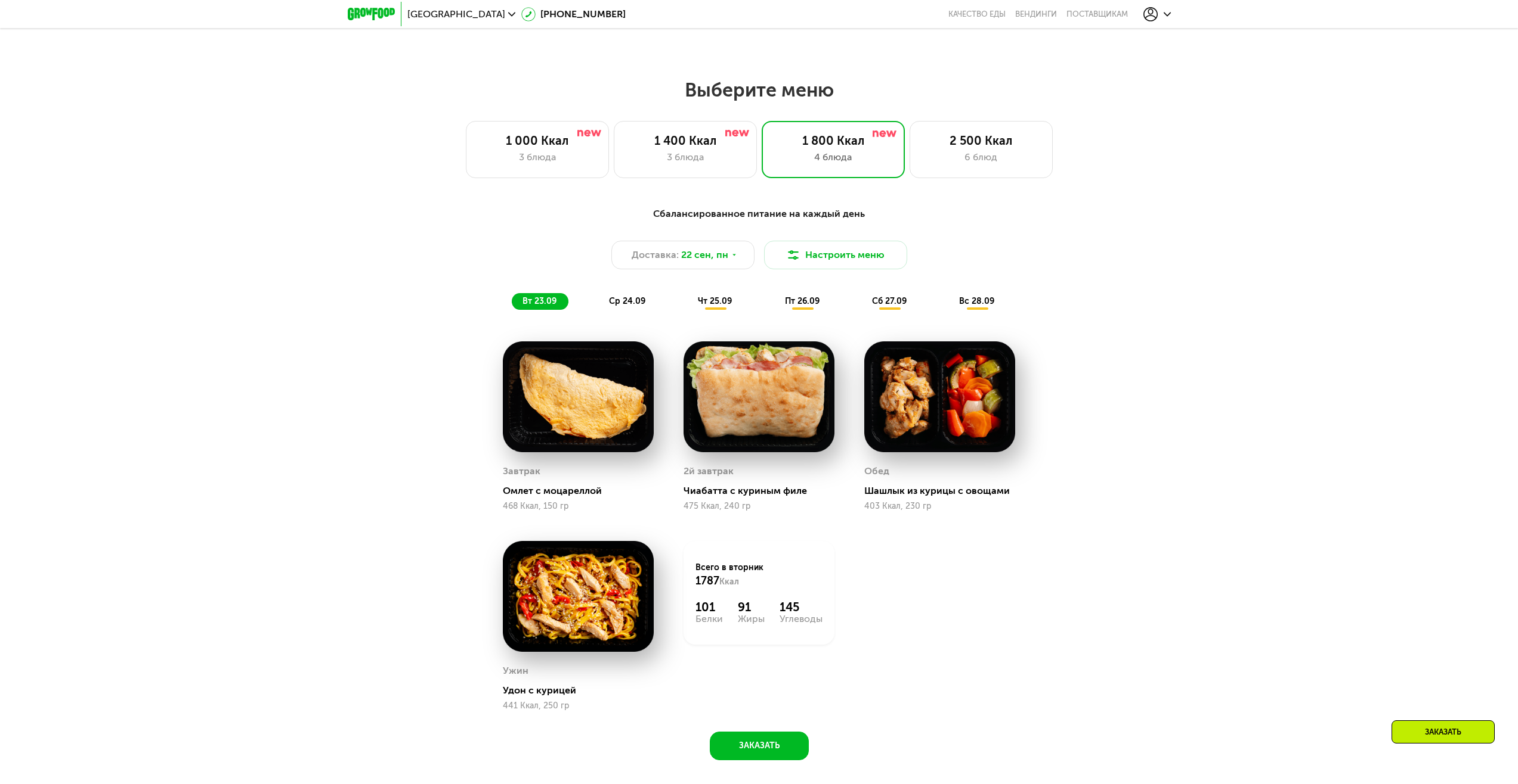
scroll to position [1121, 0]
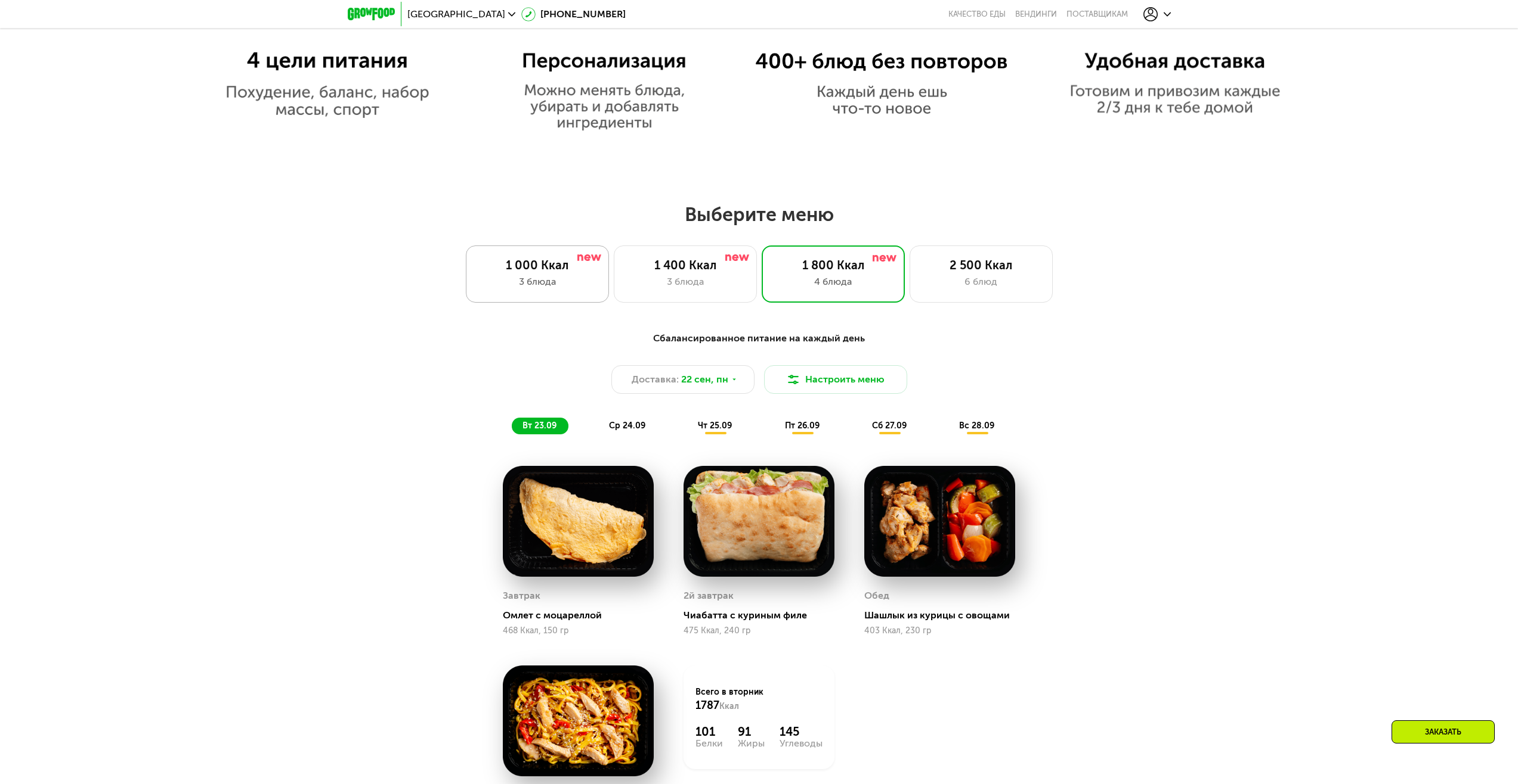
click at [535, 262] on div "1 000 Ккал" at bounding box center [537, 265] width 118 height 14
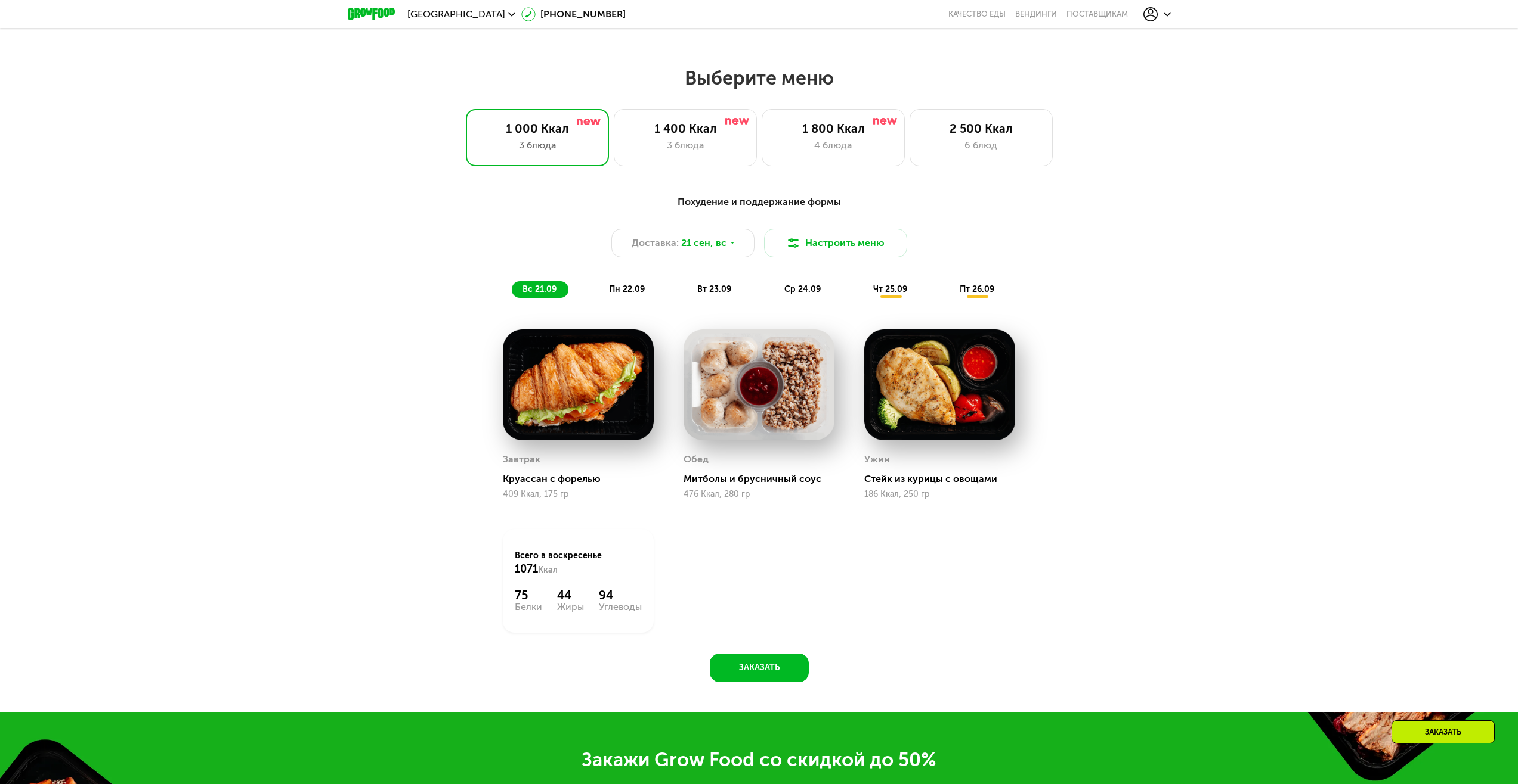
scroll to position [1181, 0]
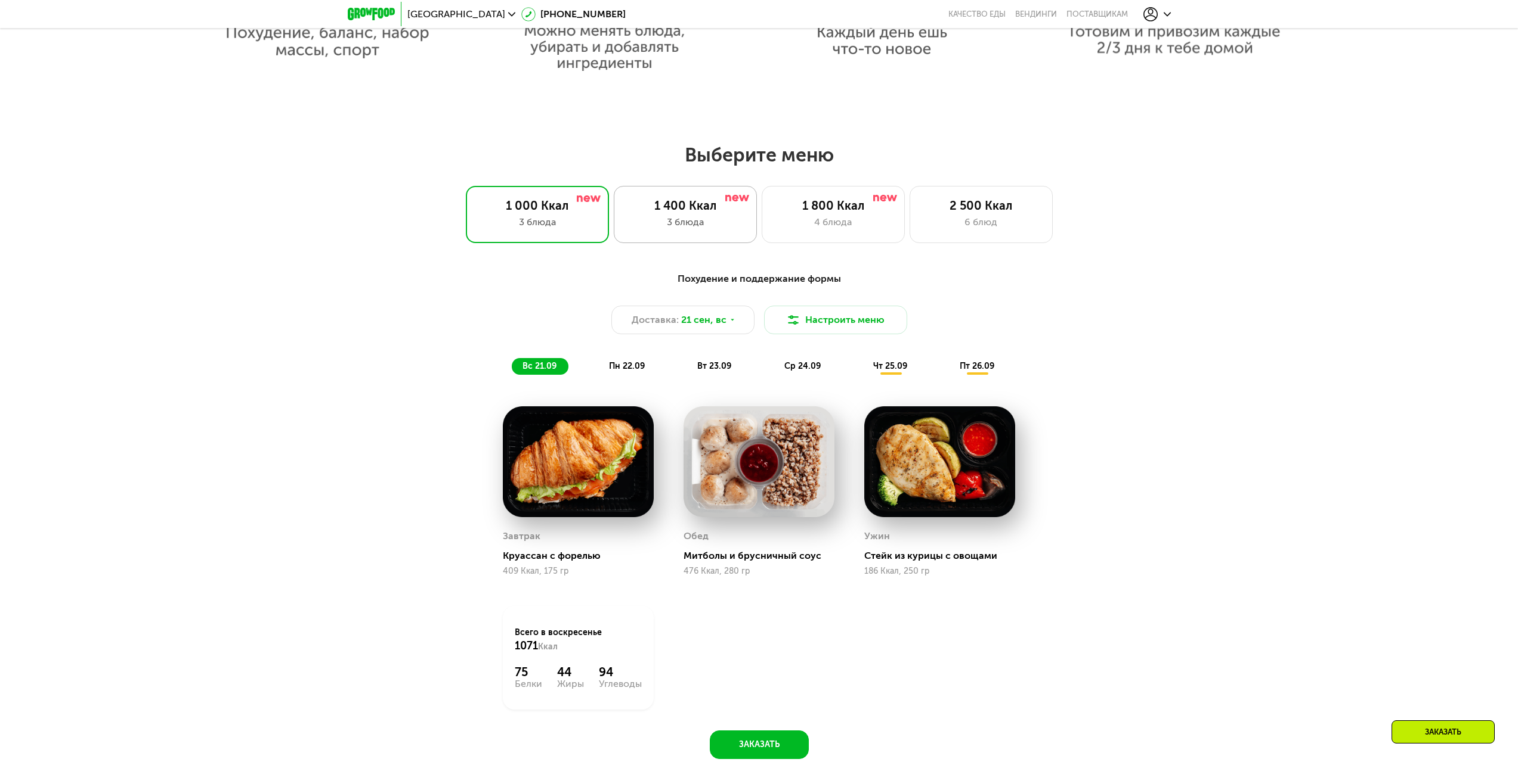
click at [706, 219] on div "3 блюда" at bounding box center [685, 222] width 118 height 14
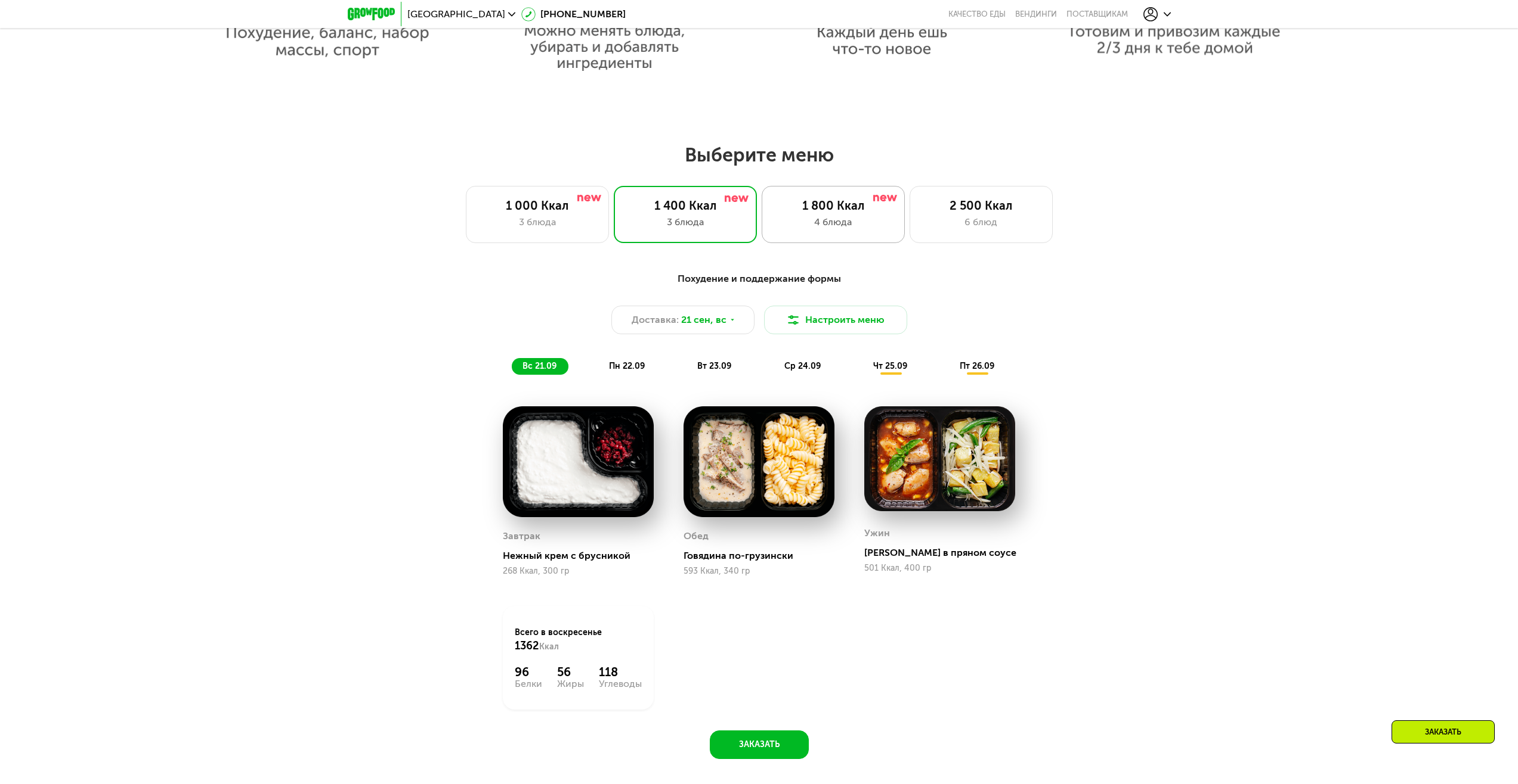
click at [810, 212] on div "1 800 Ккал" at bounding box center [833, 205] width 118 height 14
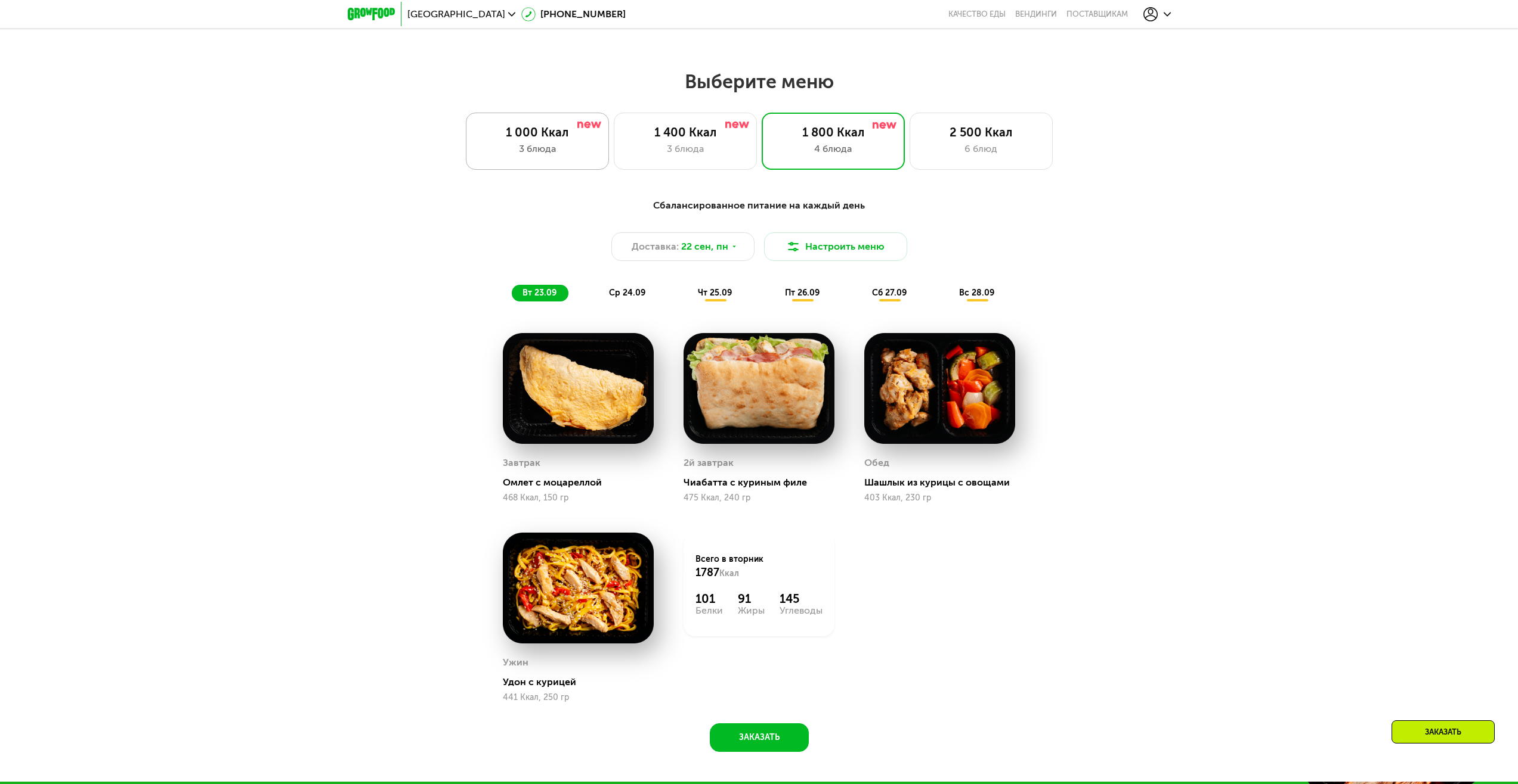
scroll to position [1301, 0]
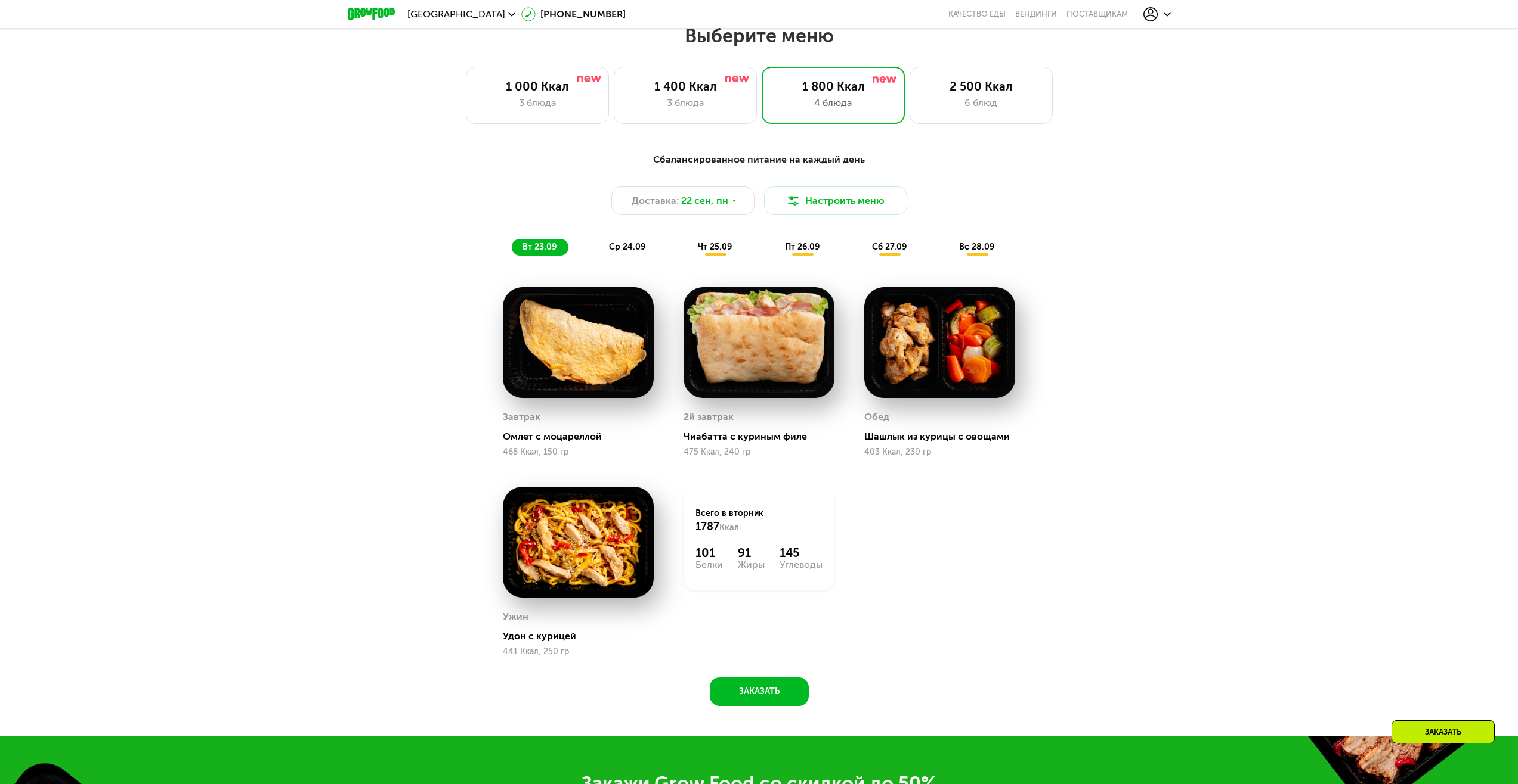
click at [623, 250] on span "ср 24.09" at bounding box center [627, 247] width 36 height 10
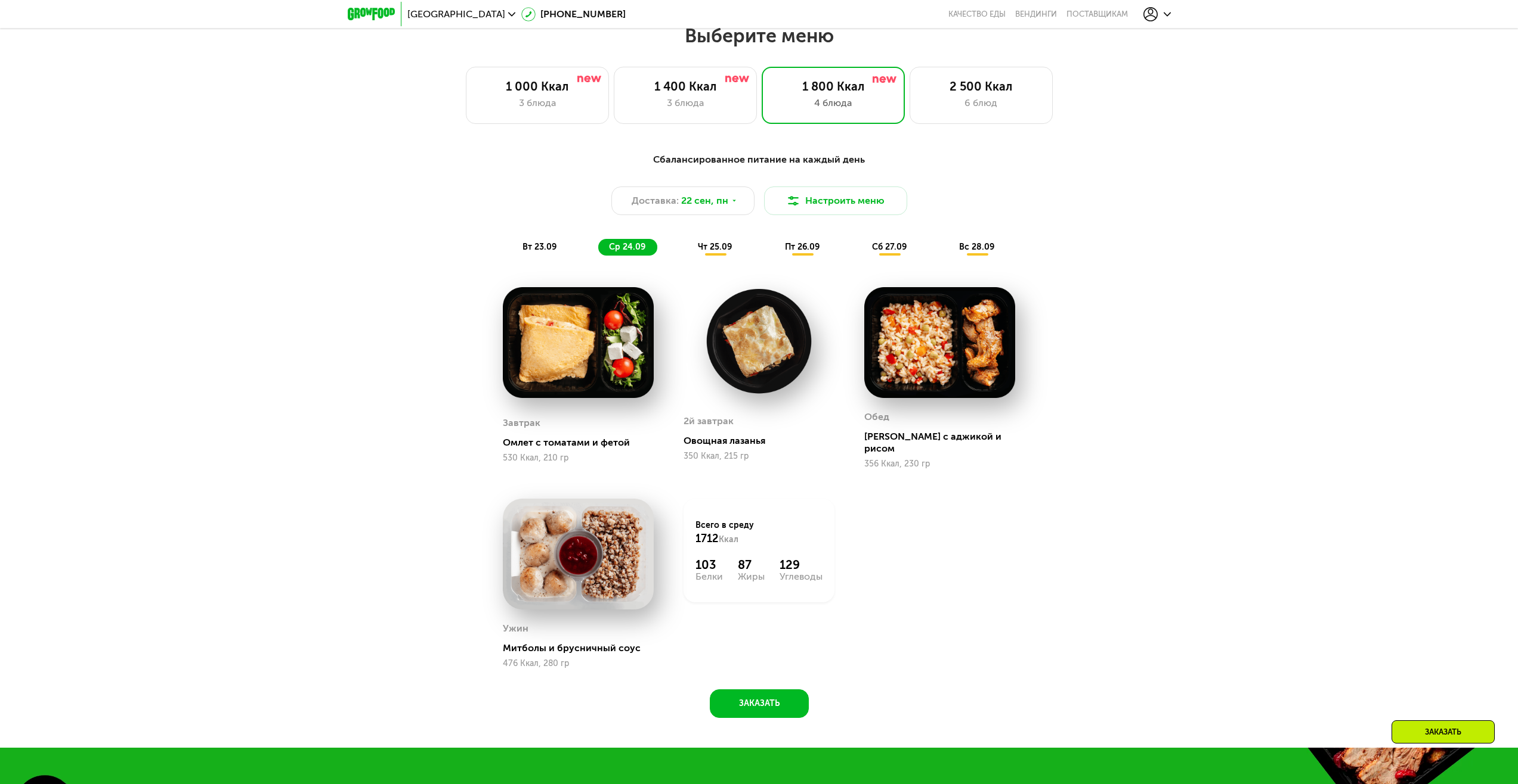
click at [706, 248] on span "чт 25.09" at bounding box center [715, 247] width 34 height 10
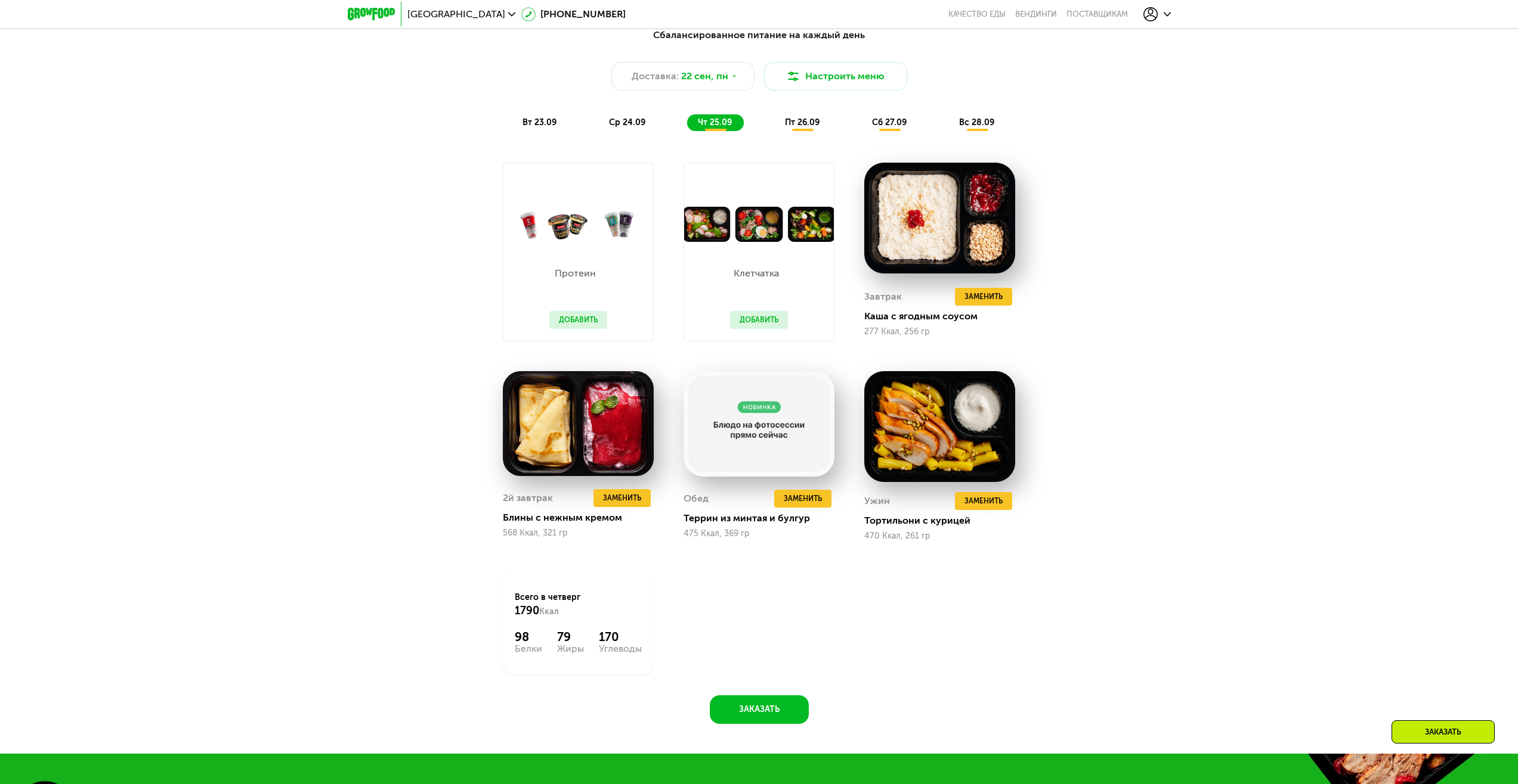
scroll to position [1360, 0]
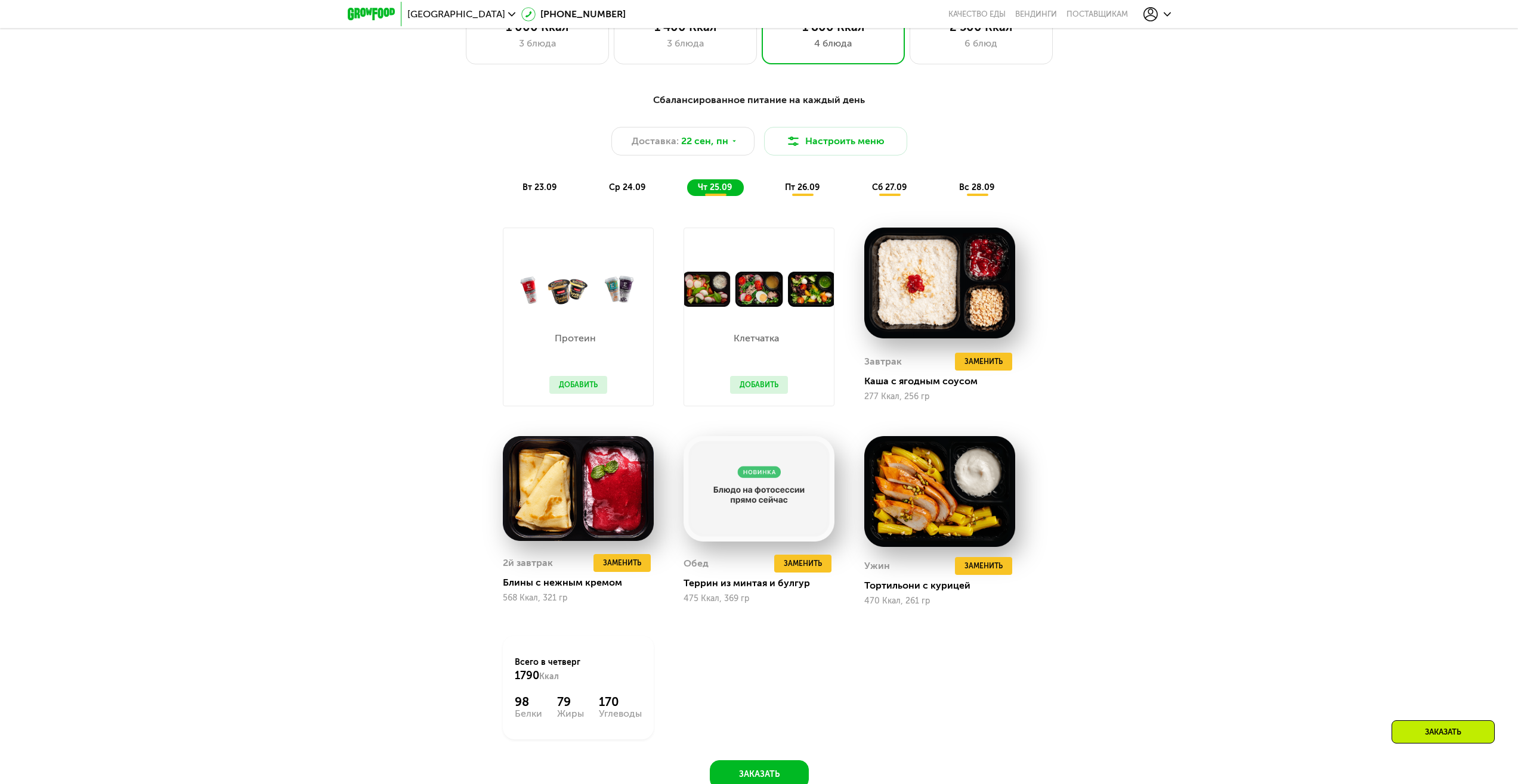
click at [805, 186] on div "пт 26.09" at bounding box center [802, 188] width 57 height 17
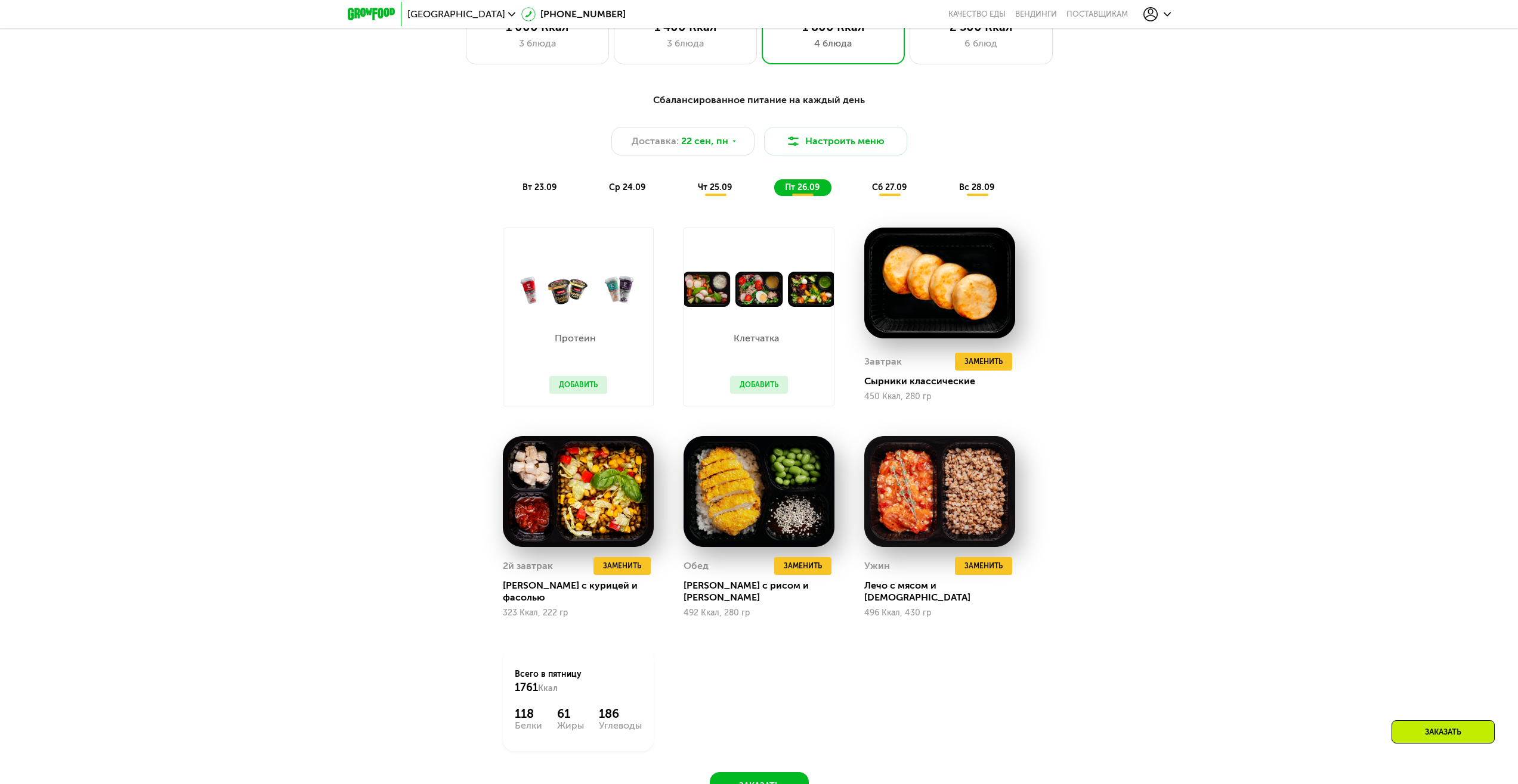
click at [540, 192] on span "вт 23.09" at bounding box center [539, 188] width 34 height 10
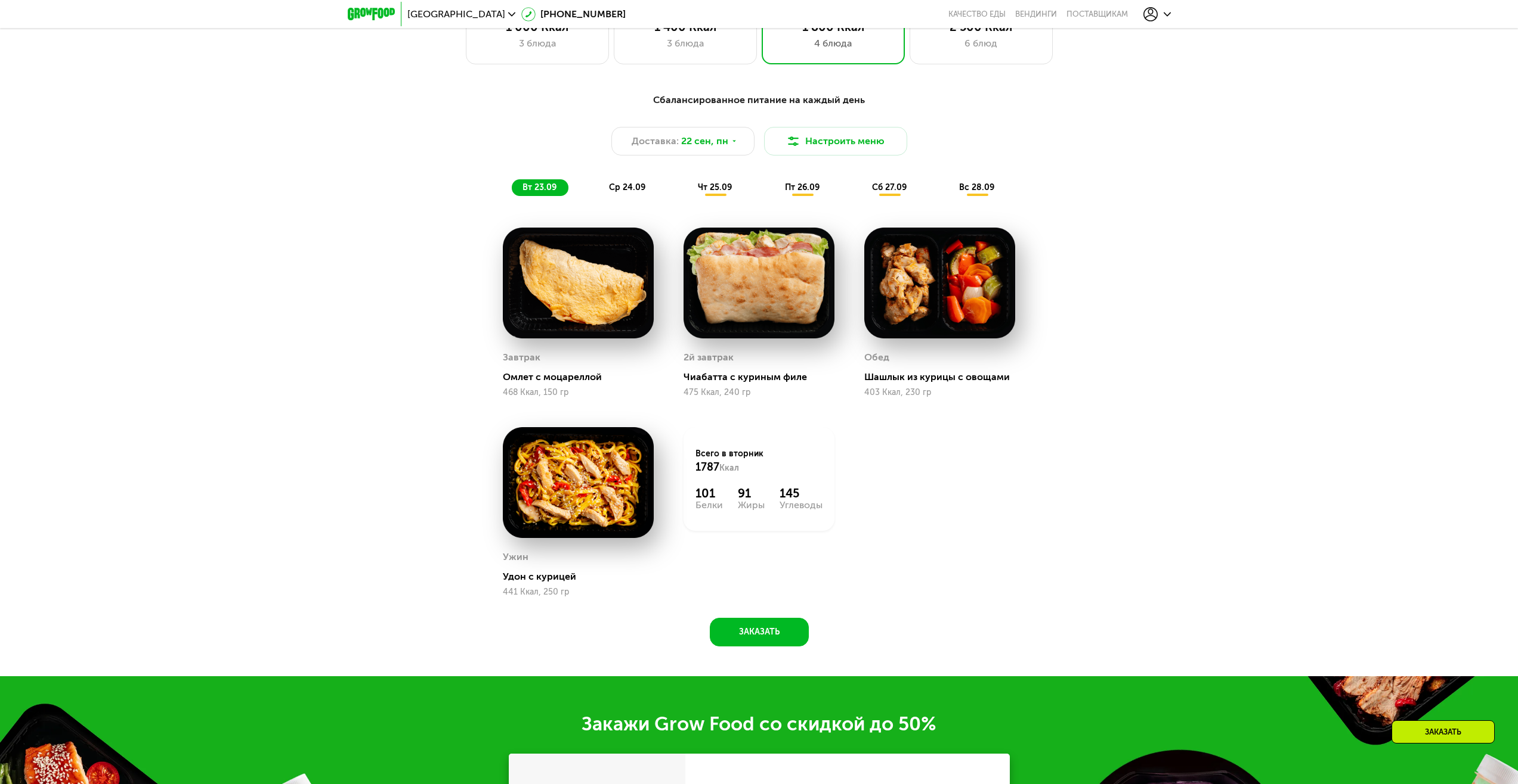
click at [614, 192] on span "ср 24.09" at bounding box center [627, 188] width 36 height 10
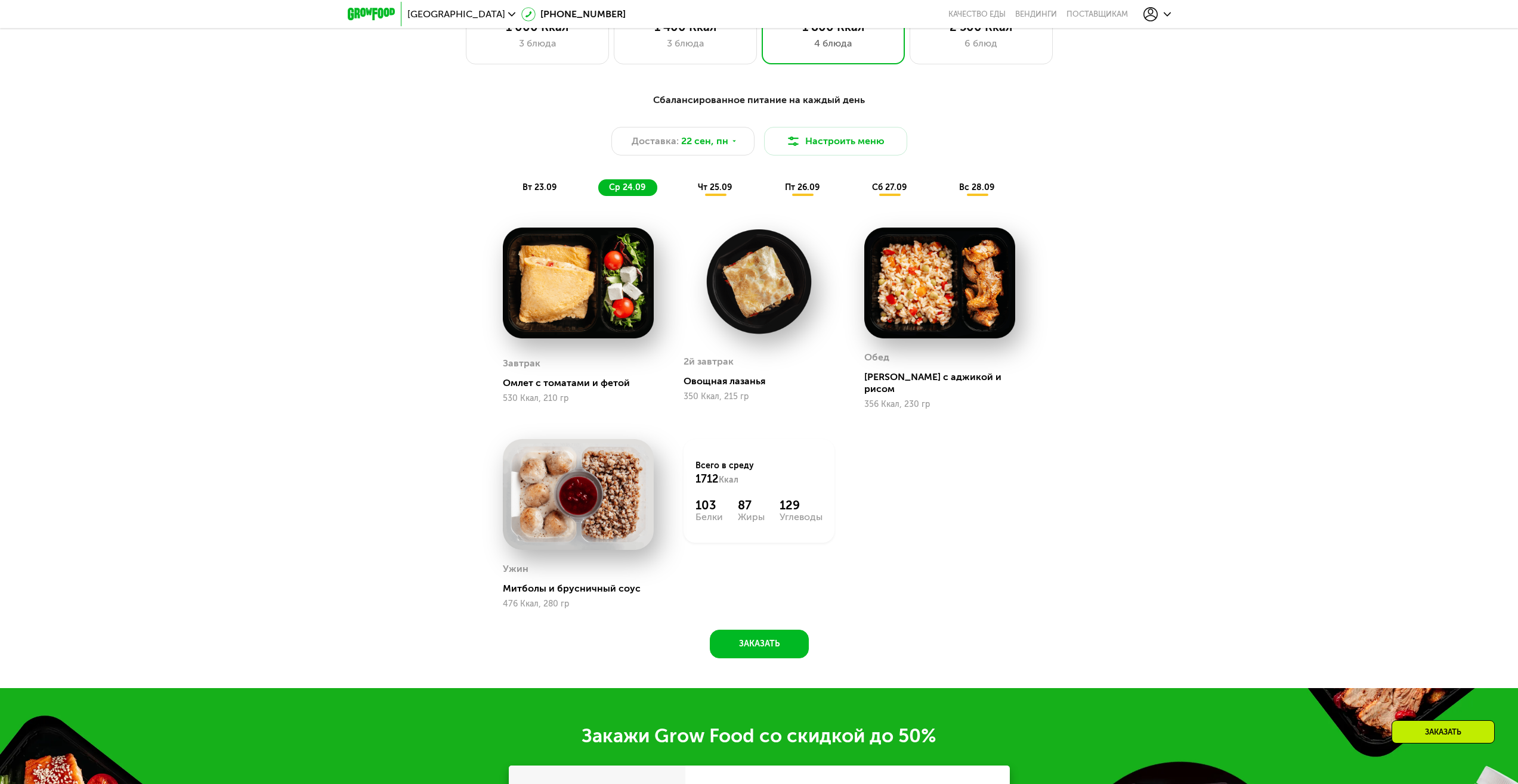
click at [705, 192] on span "чт 25.09" at bounding box center [715, 188] width 34 height 10
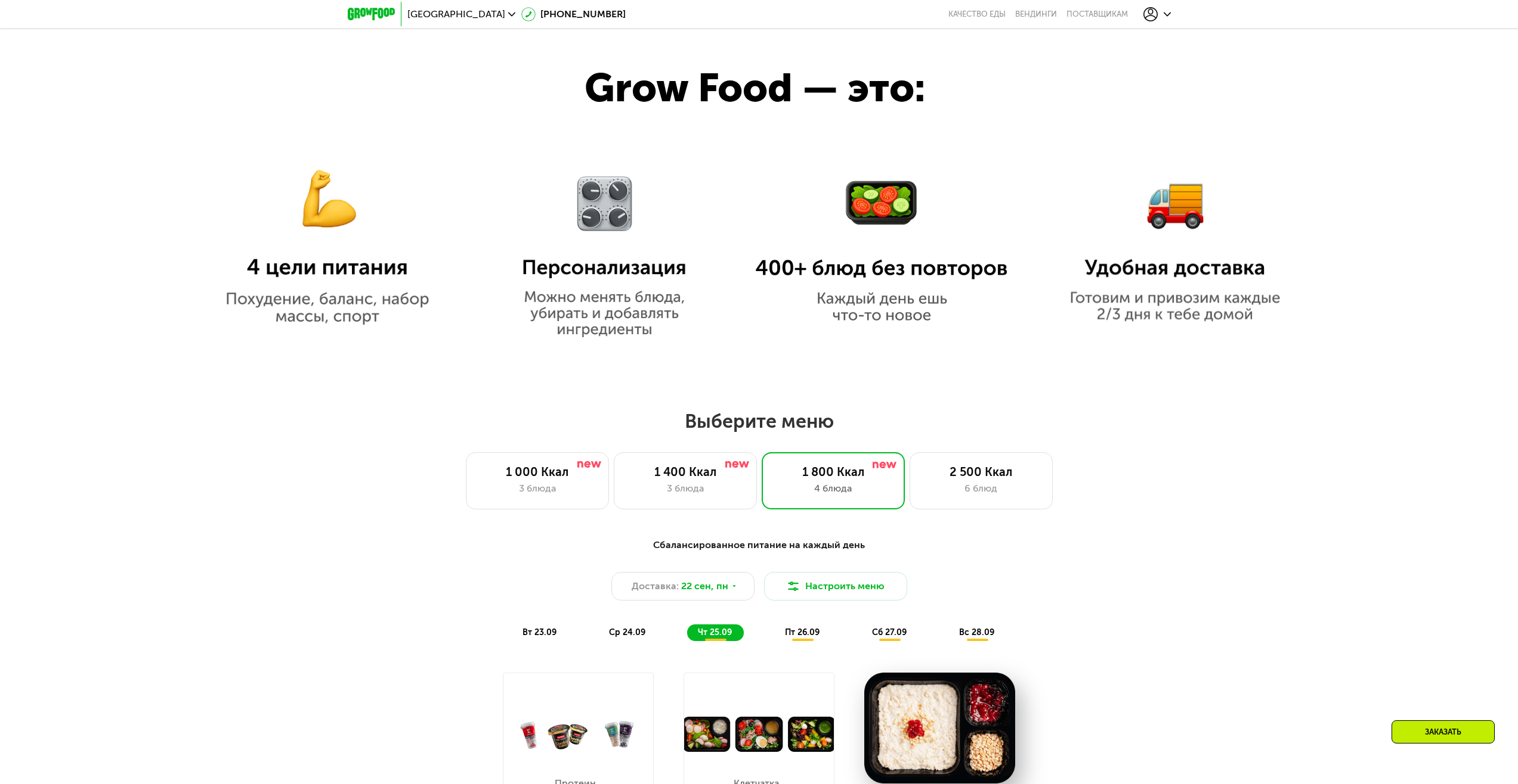
scroll to position [883, 0]
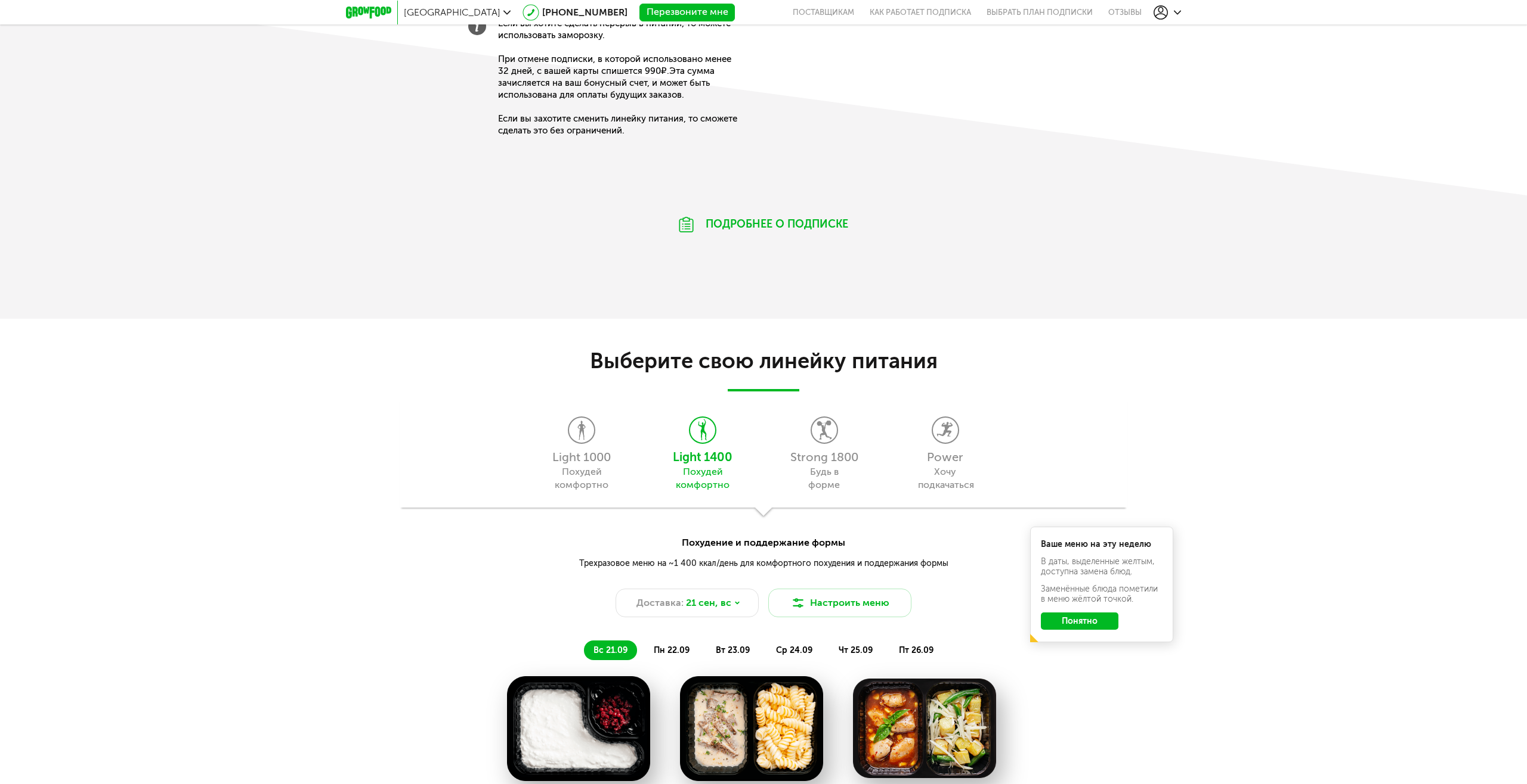
scroll to position [1072, 0]
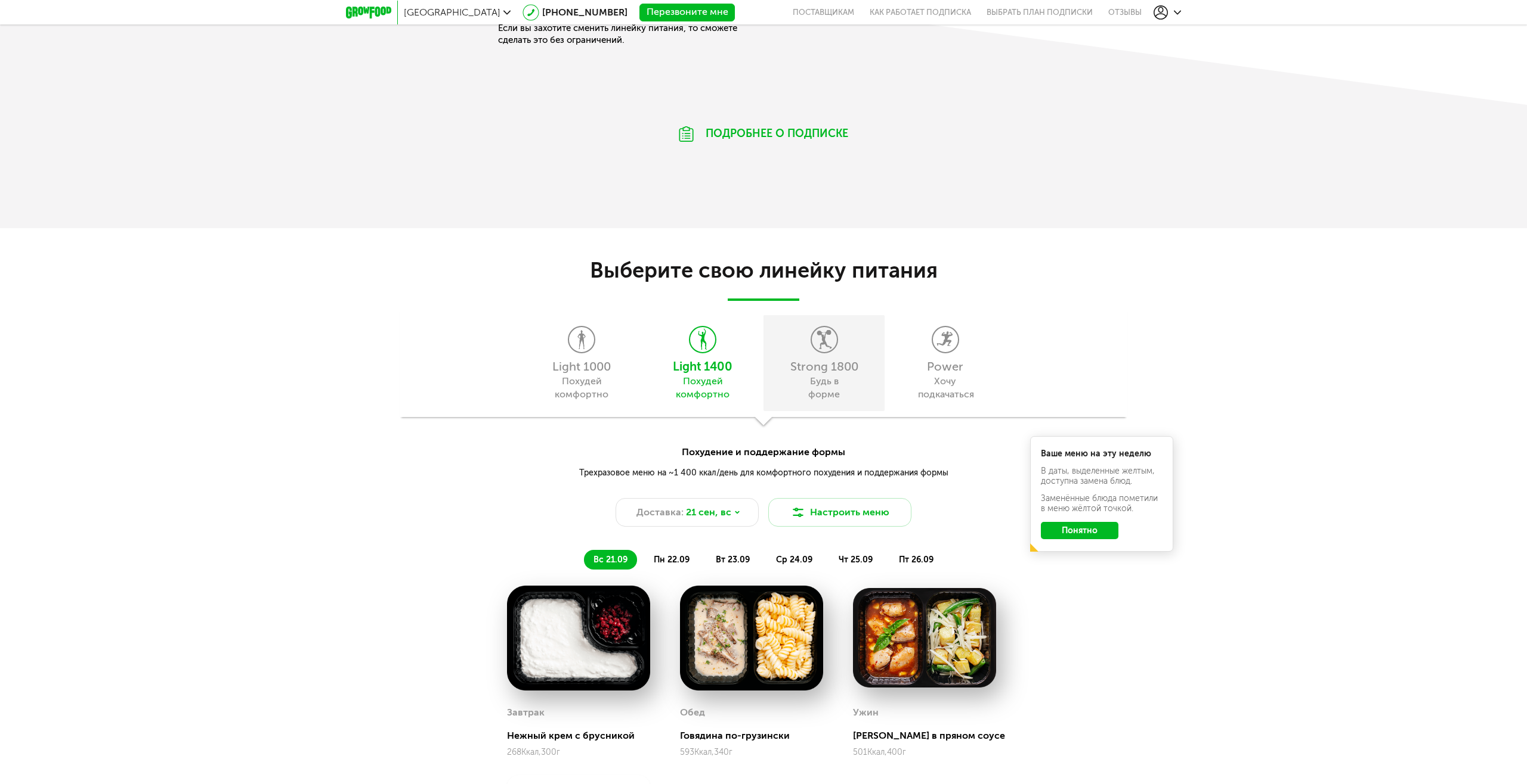
click at [824, 356] on div "Strong 1800 Будь в форме" at bounding box center [823, 363] width 121 height 96
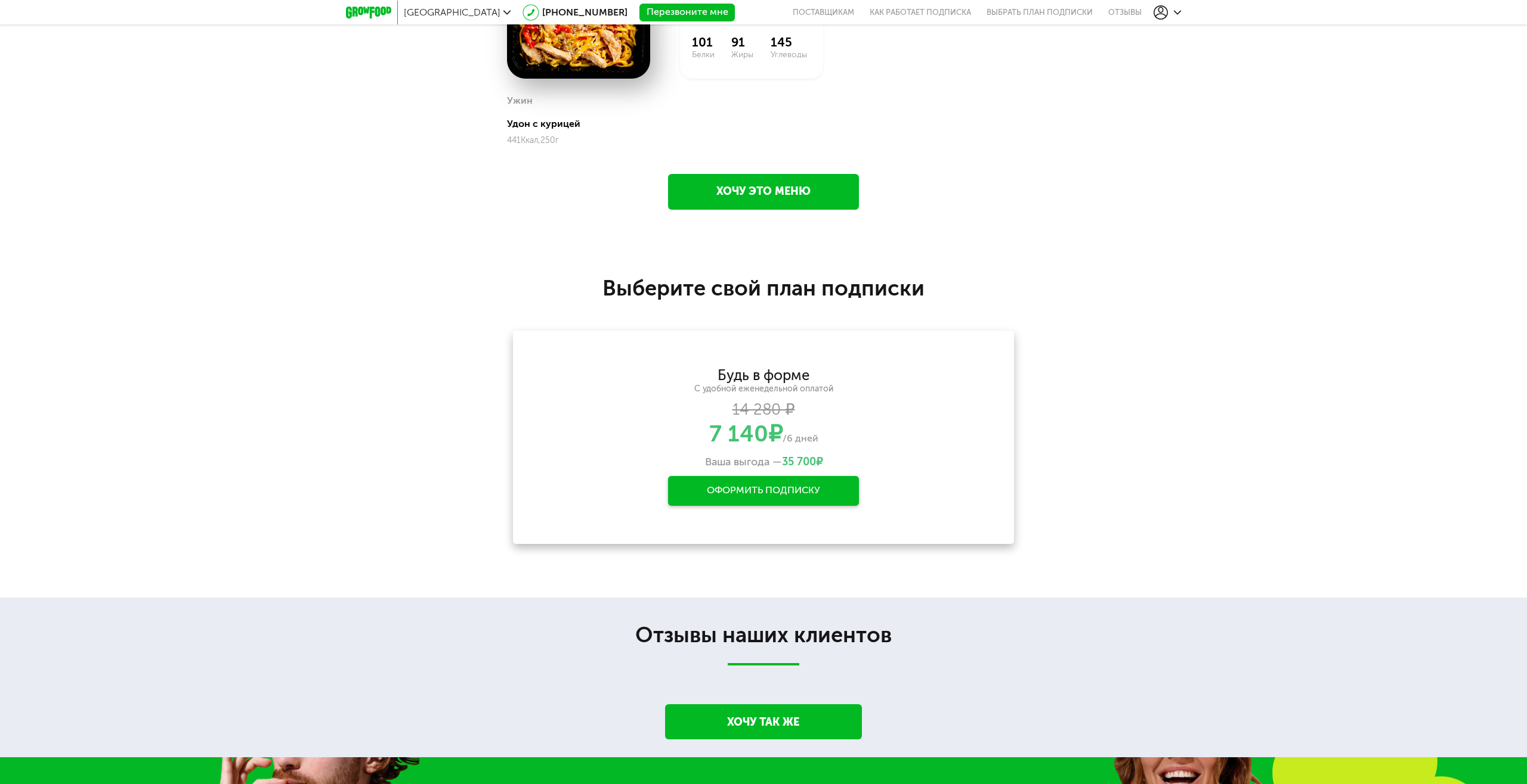
scroll to position [1907, 0]
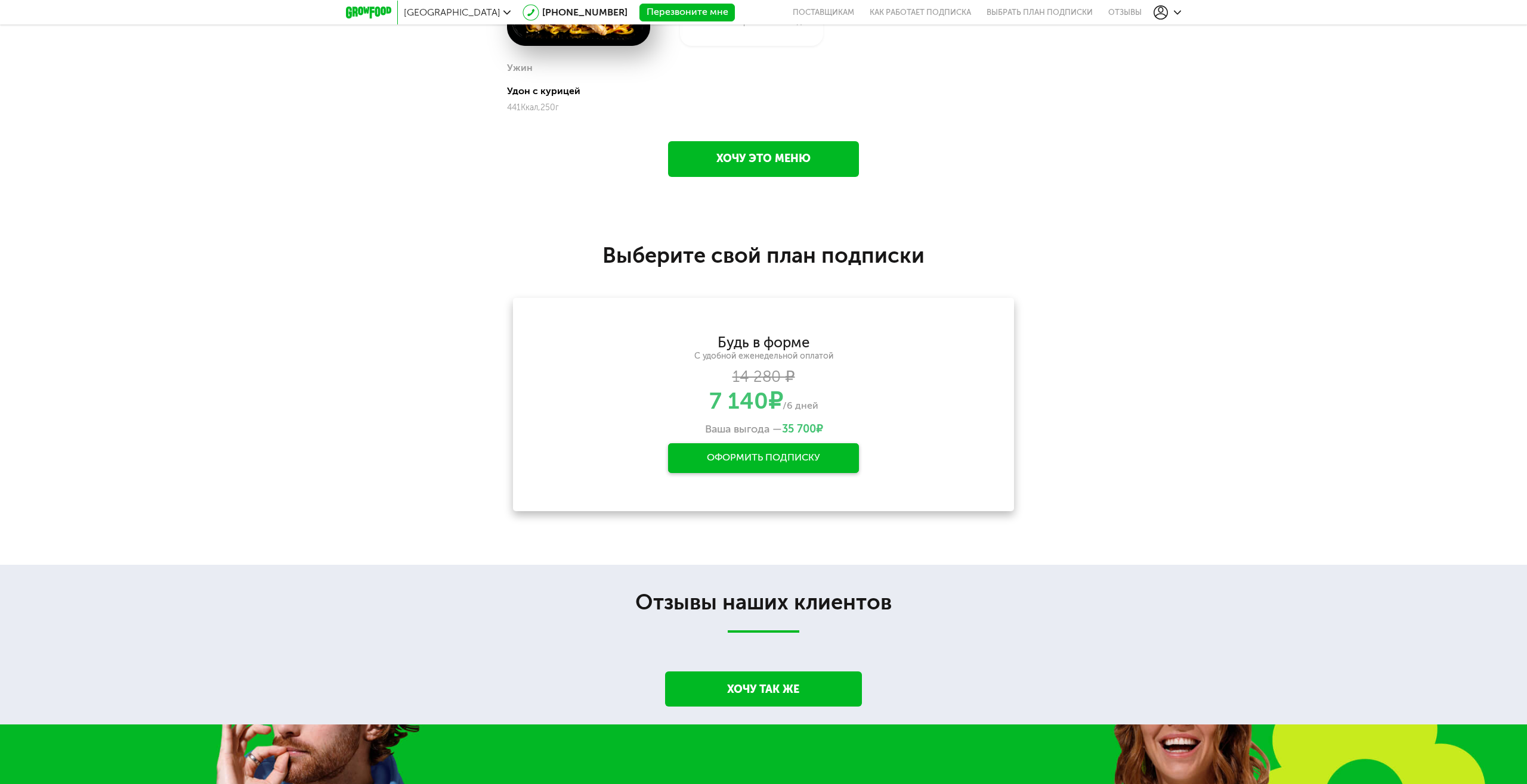
click at [742, 458] on div "Оформить подписку" at bounding box center [763, 459] width 191 height 30
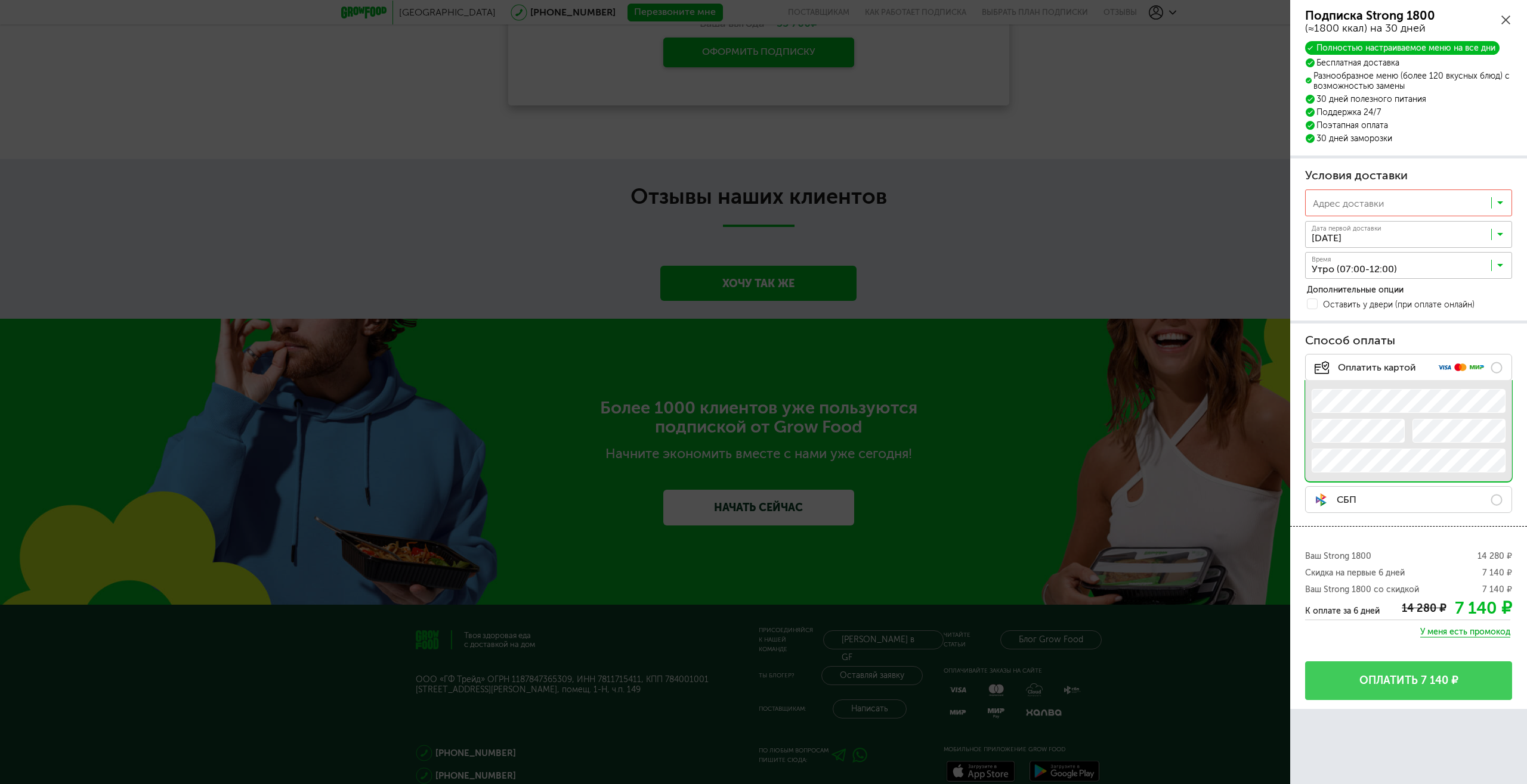
scroll to position [1, 0]
click at [1384, 203] on input "Search for option" at bounding box center [1411, 205] width 206 height 20
click at [1327, 224] on span "Добавить новый адрес" at bounding box center [1408, 228] width 206 height 25
click at [1368, 200] on input "Адрес *" at bounding box center [1384, 202] width 160 height 27
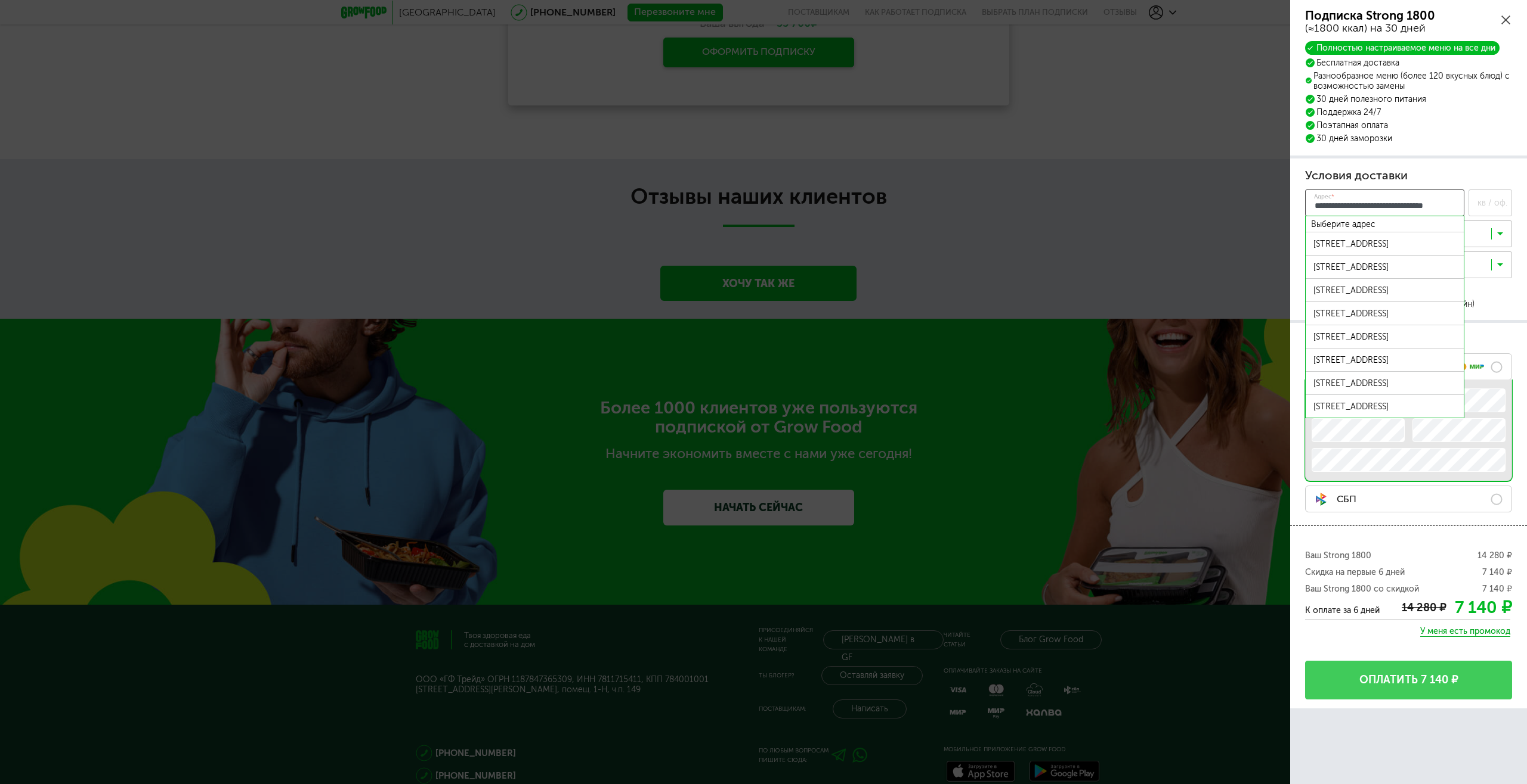
scroll to position [0, 16]
click at [1381, 244] on div "[STREET_ADDRESS]" at bounding box center [1384, 244] width 143 height 10
type input "**********"
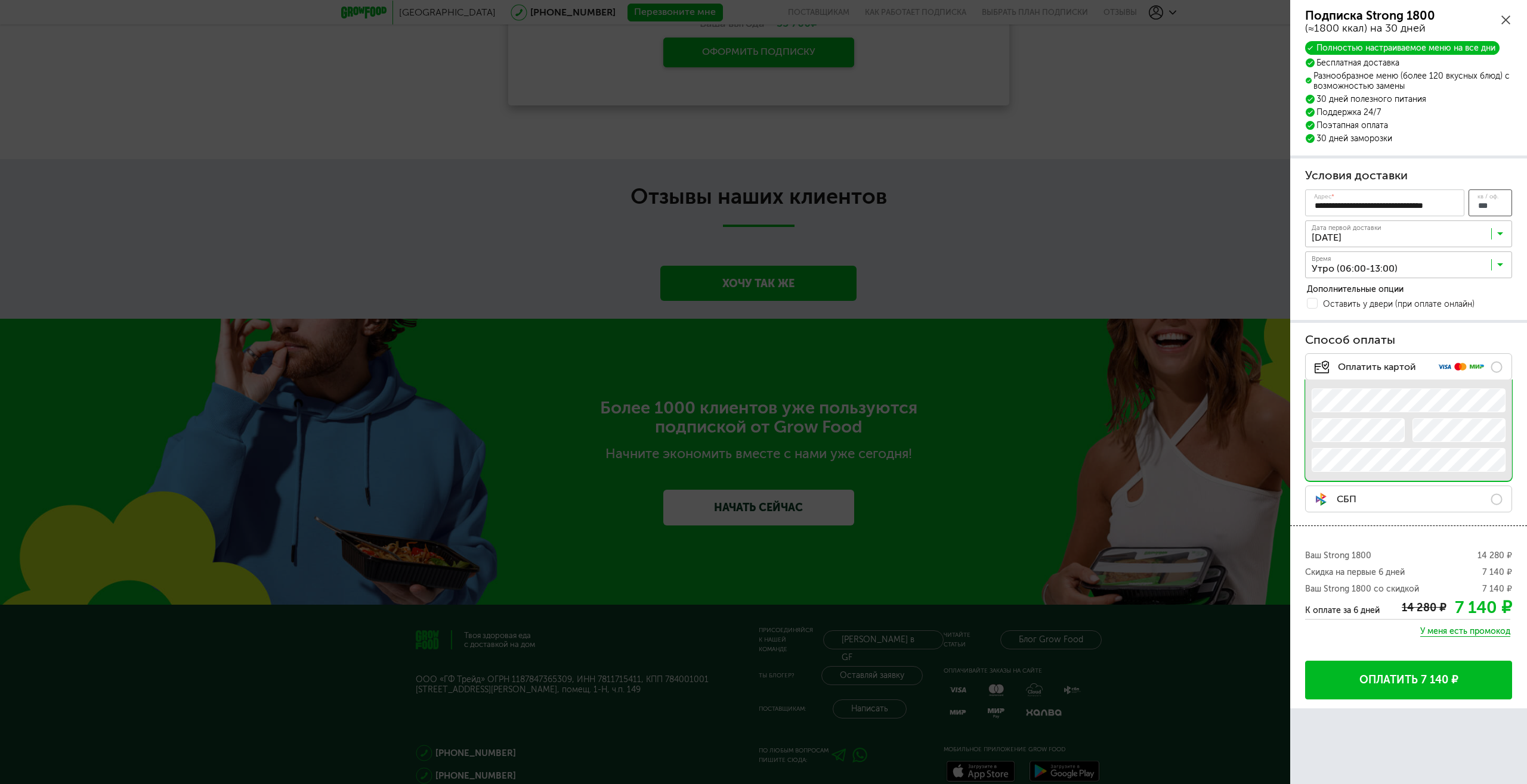
type input "***"
click at [1476, 171] on h3 "Условия доставки" at bounding box center [1407, 176] width 207 height 17
click at [1442, 260] on input "Search for option" at bounding box center [1410, 267] width 207 height 20
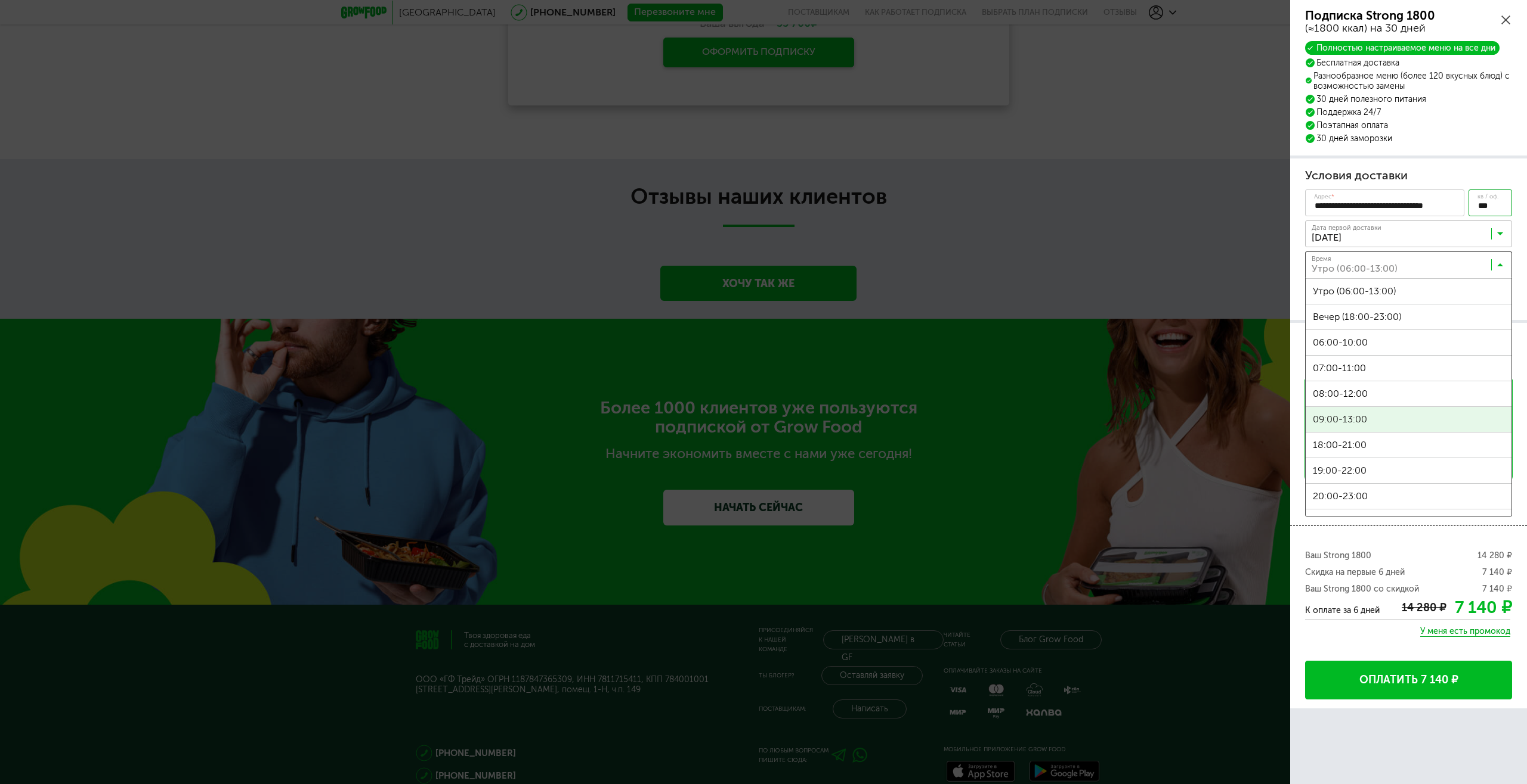
click at [1345, 418] on span "09:00-13:00" at bounding box center [1408, 419] width 206 height 25
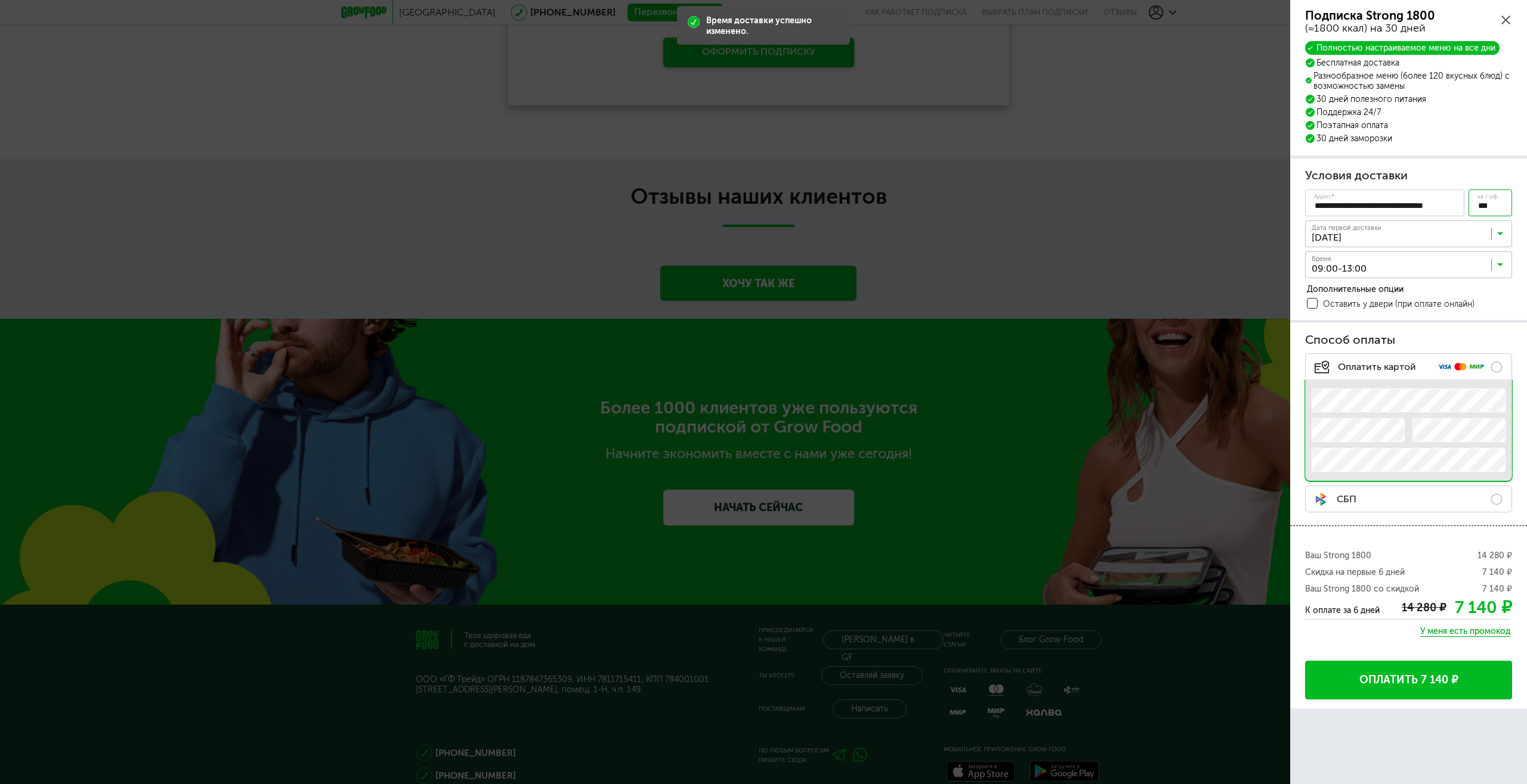
click at [1314, 302] on span at bounding box center [1311, 303] width 11 height 11
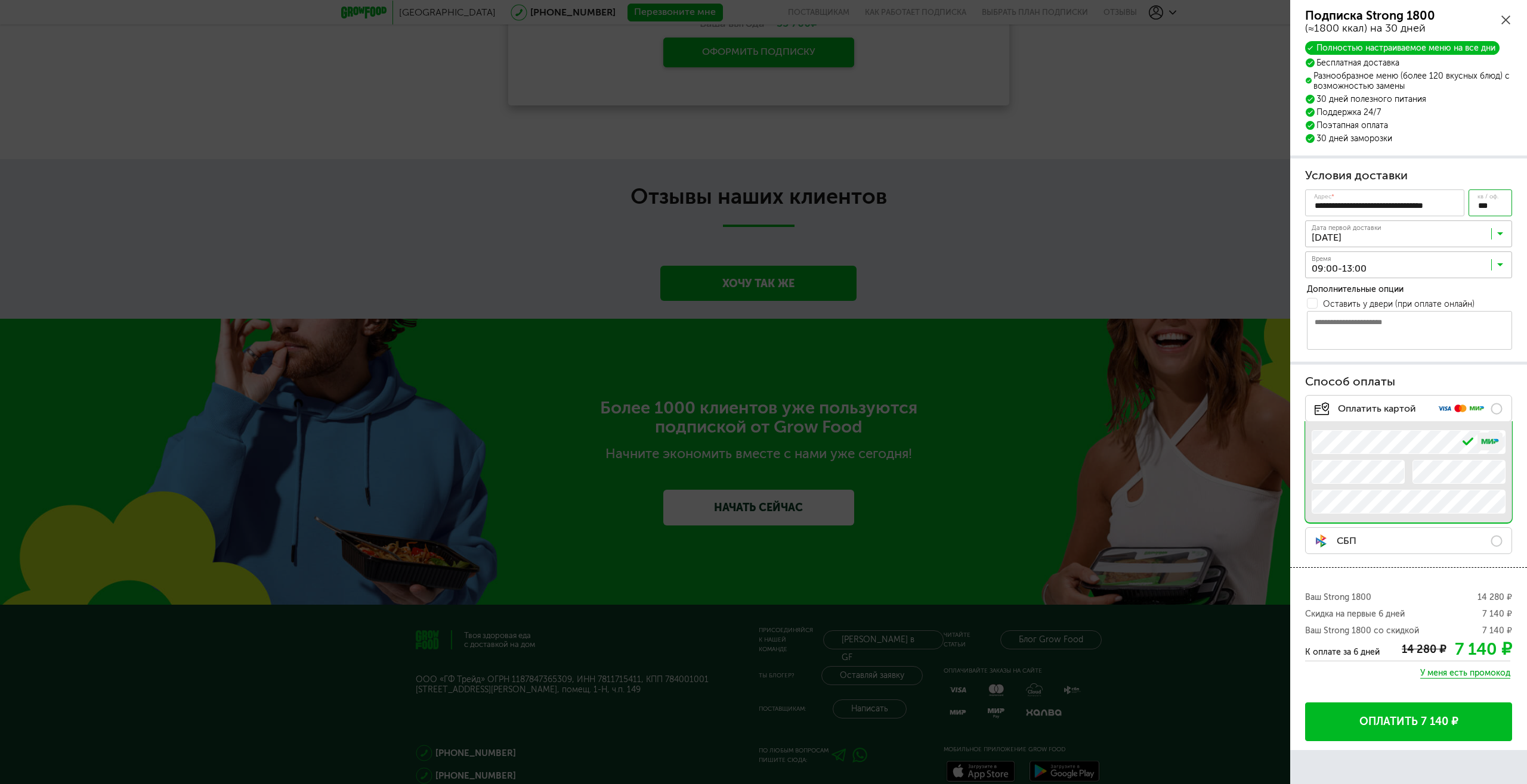
click at [1299, 496] on div "Способ оплаты Оплатить картой .e{fill:#f79e1b} Номер карты Срок действия Срок д…" at bounding box center [1407, 466] width 237 height 202
click at [1384, 720] on button "Оплатить 7 140 ₽" at bounding box center [1407, 721] width 207 height 39
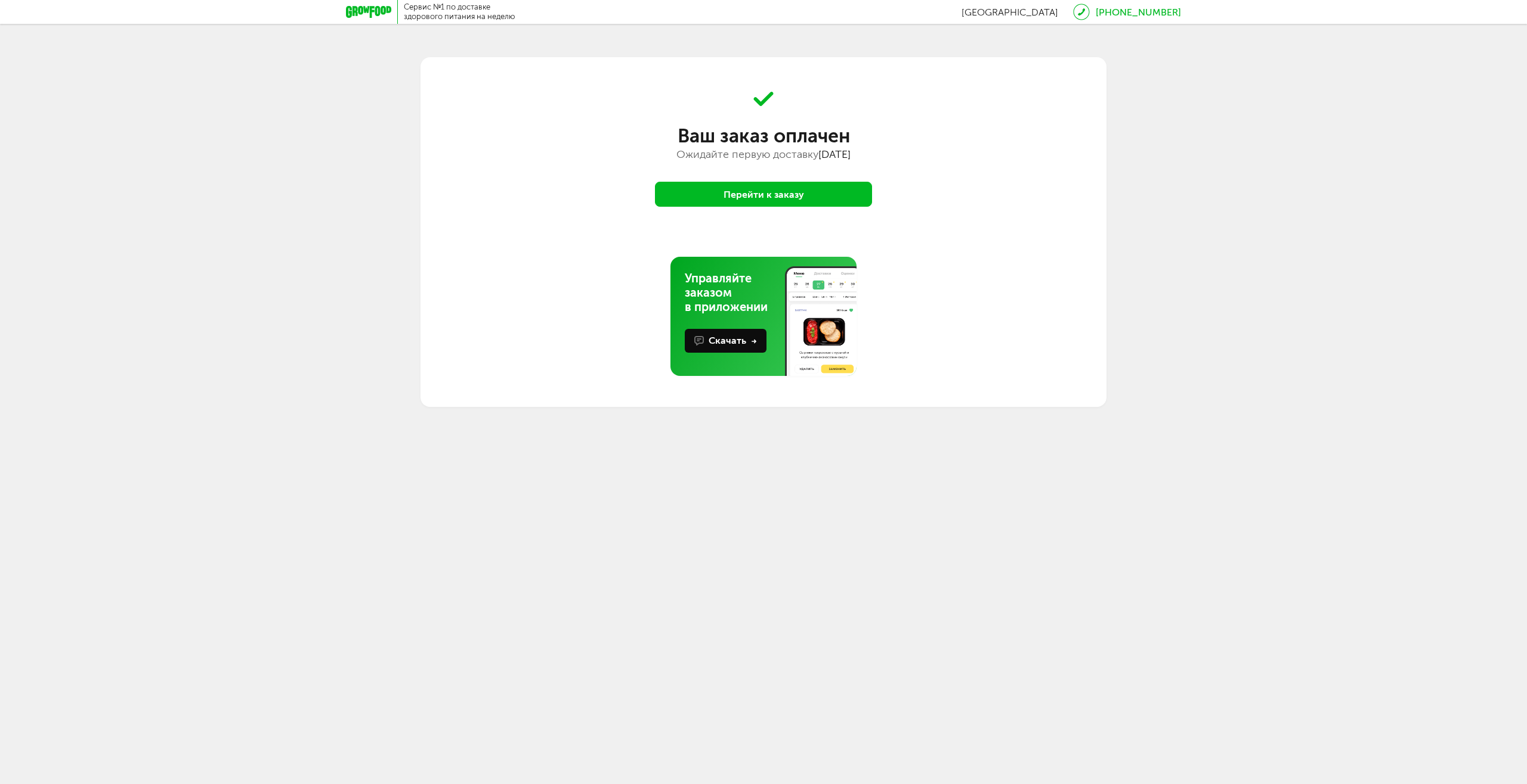
click at [741, 191] on button "Перейти к заказу" at bounding box center [763, 194] width 217 height 25
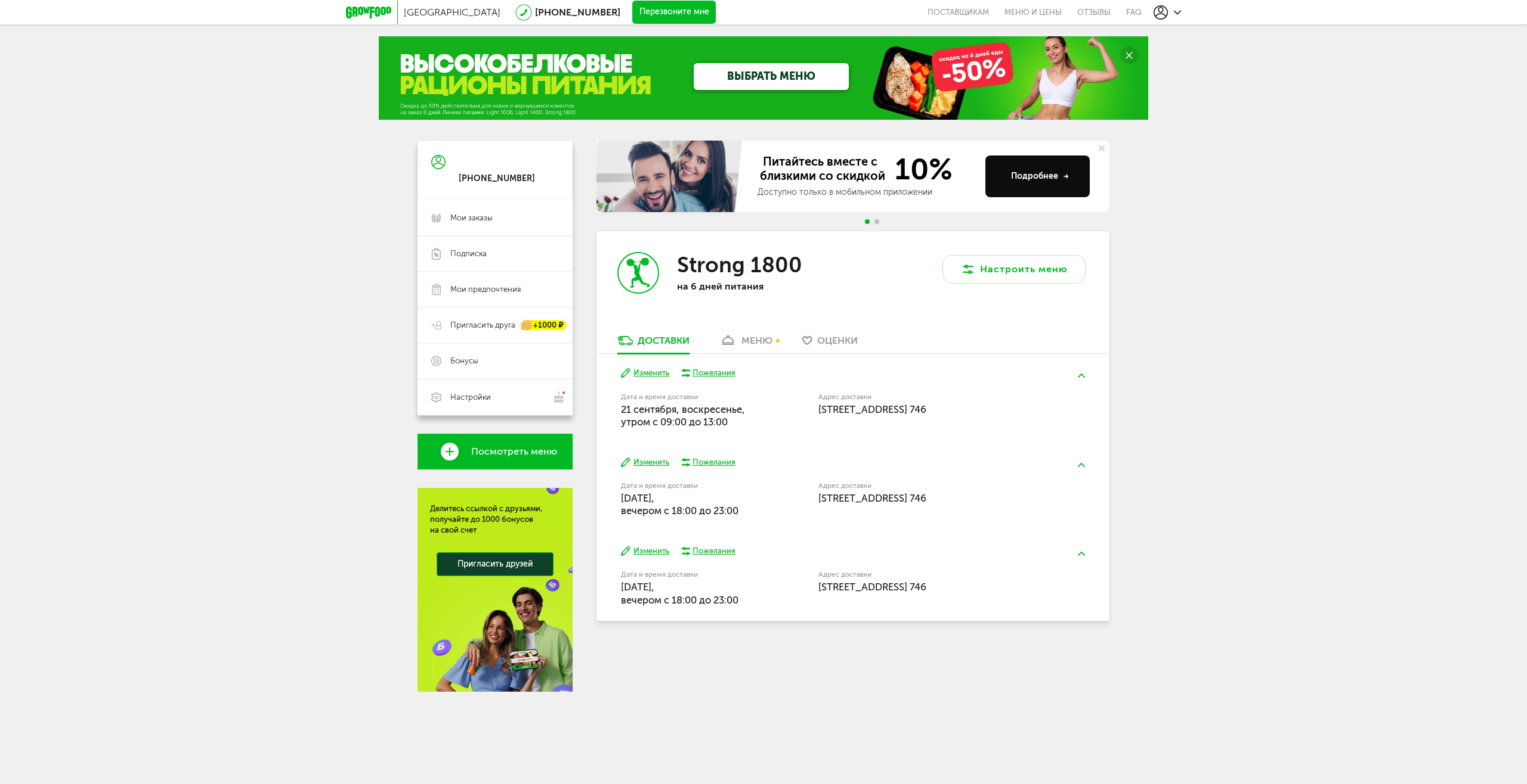
click at [758, 340] on div "меню" at bounding box center [757, 340] width 31 height 11
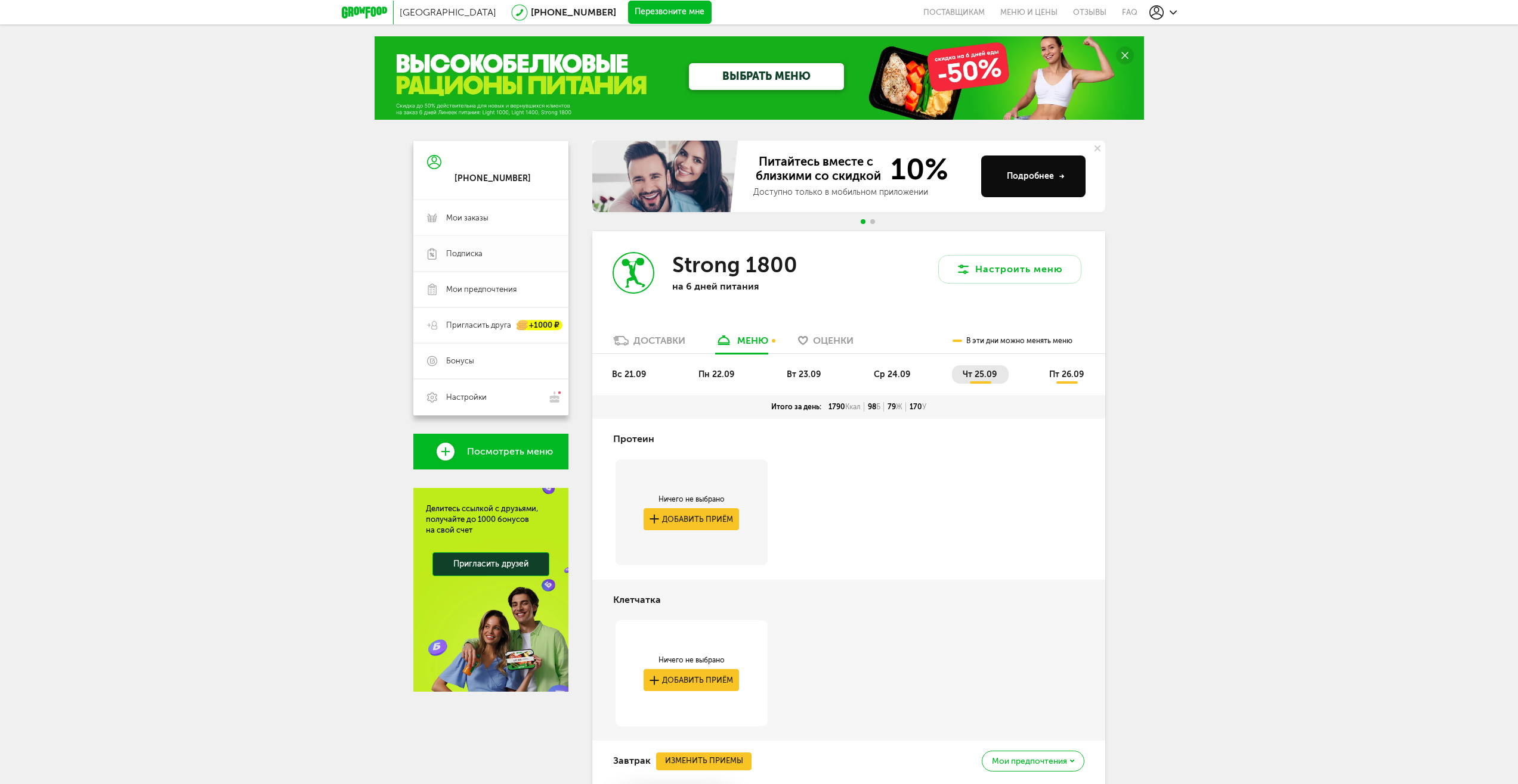
click at [461, 254] on span "Подписка" at bounding box center [464, 253] width 36 height 11
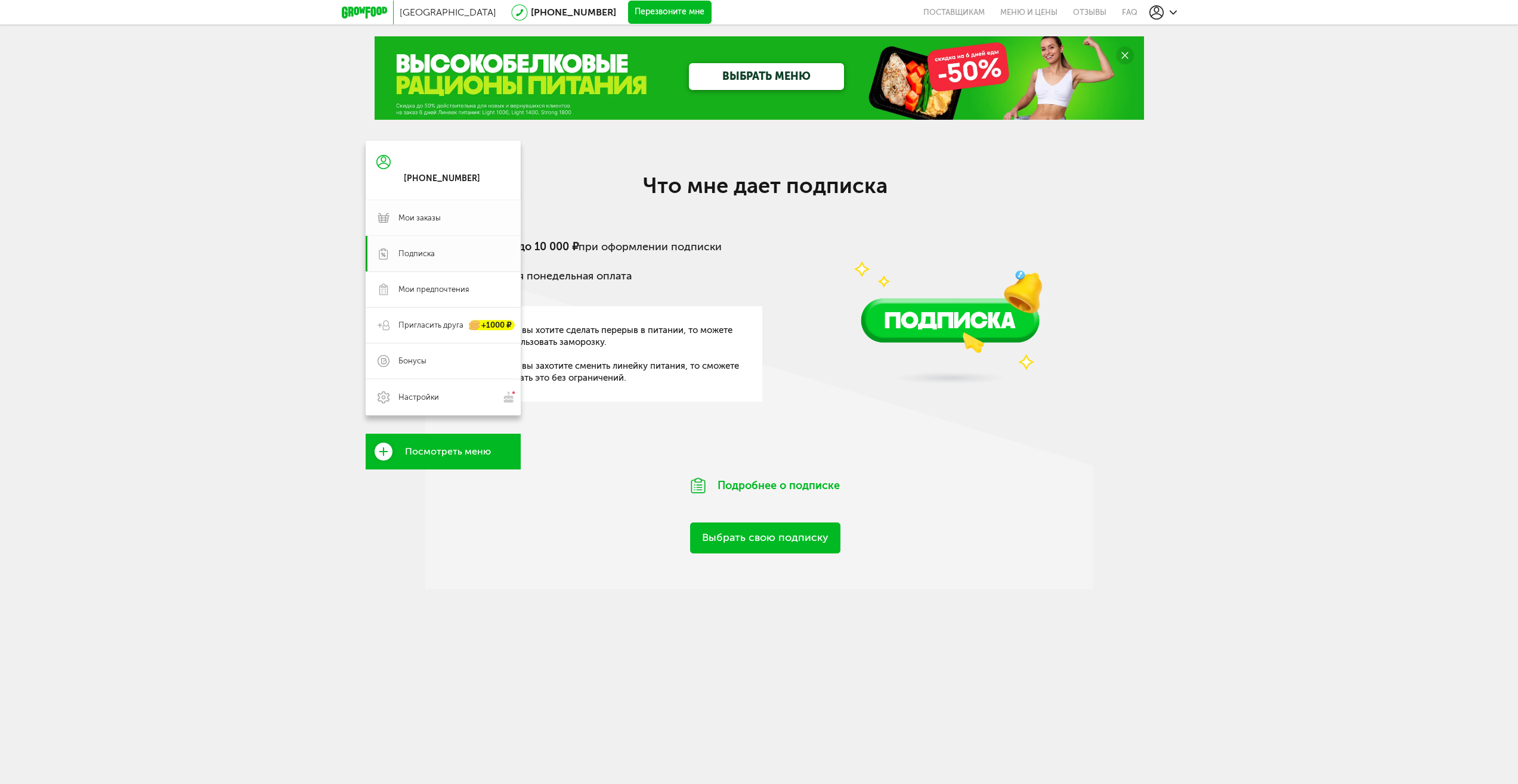
click at [419, 221] on span "Мои заказы" at bounding box center [419, 217] width 42 height 11
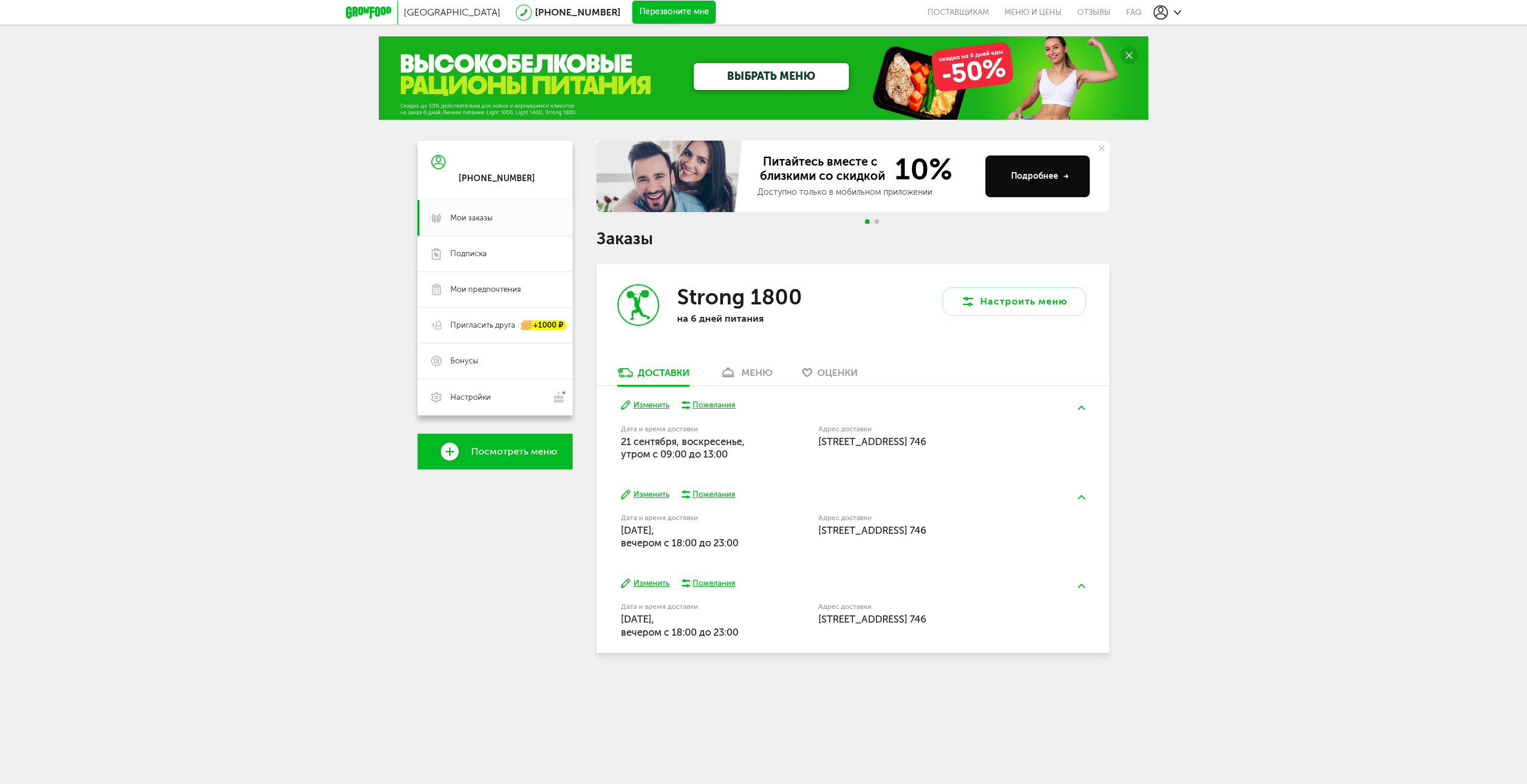
click at [1176, 13] on use at bounding box center [1177, 12] width 7 height 4
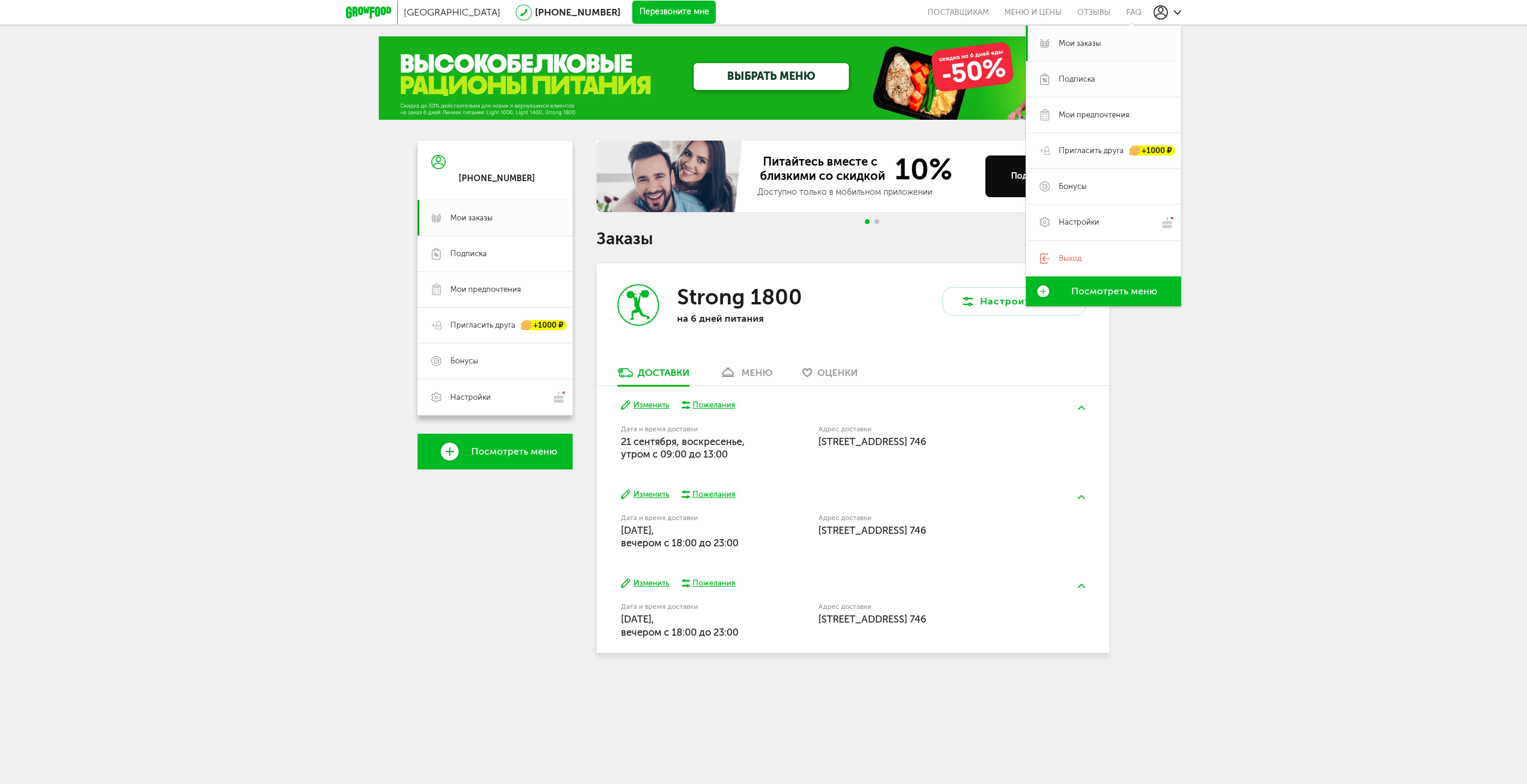
click at [1082, 77] on span "Подписка" at bounding box center [1076, 79] width 36 height 11
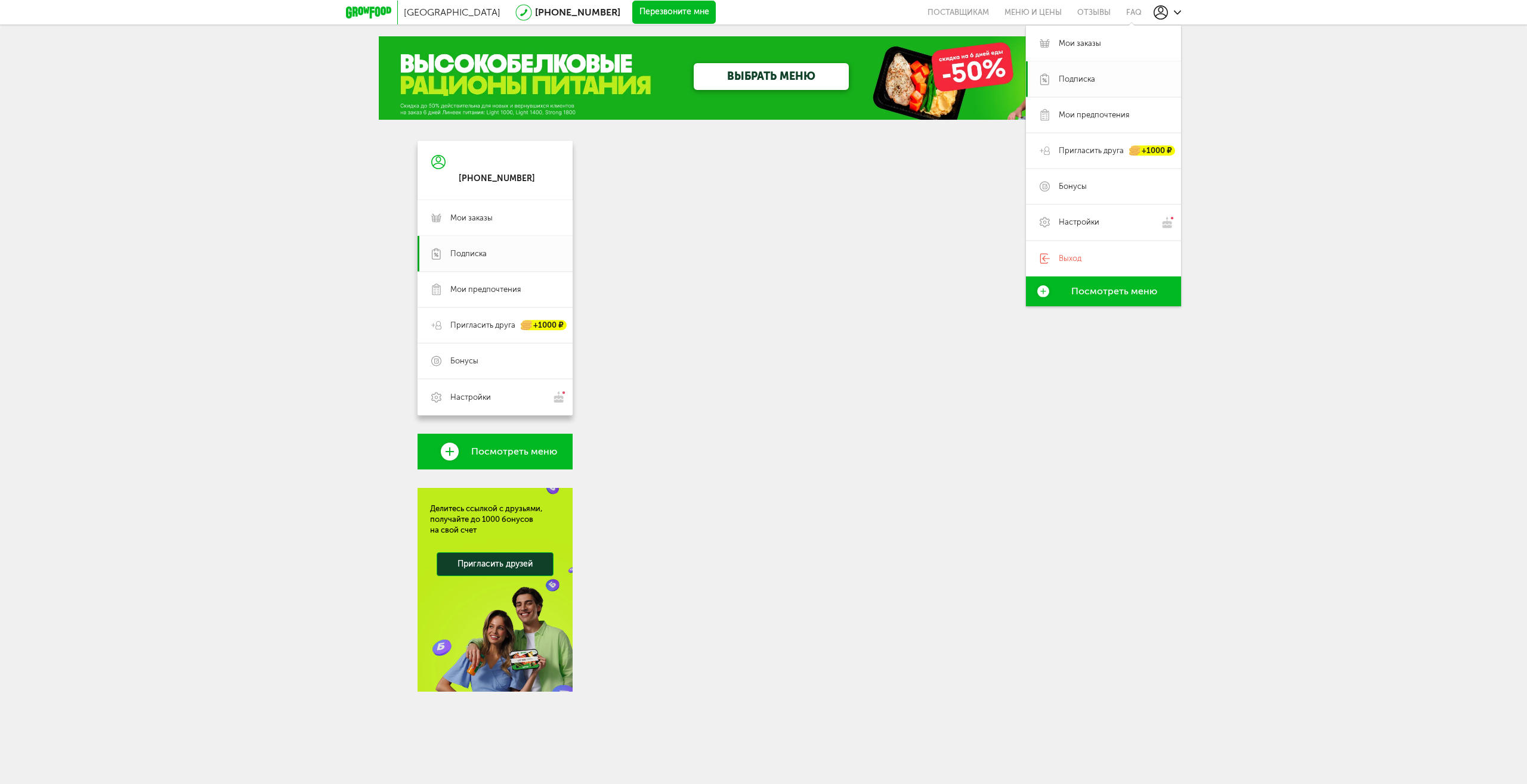
click at [1082, 77] on span "Подписка" at bounding box center [1076, 79] width 36 height 11
click at [1330, 132] on div "Москва 8 (800) 555-21-78 Перезвоните мне поставщикам Меню и цены Отзывы FAQ Мои…" at bounding box center [764, 369] width 1527 height 739
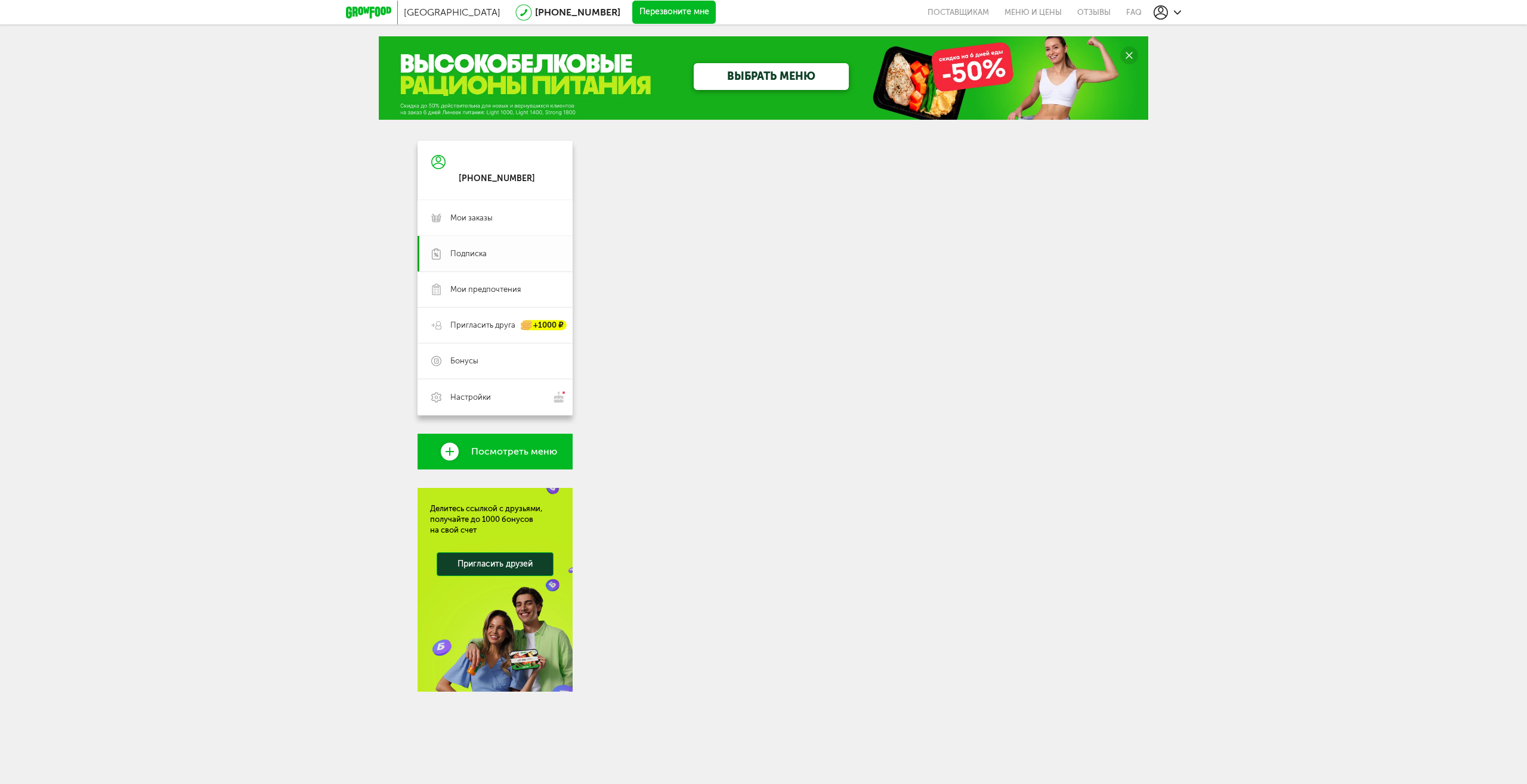
click at [444, 256] on link "Подписка" at bounding box center [494, 254] width 155 height 36
click at [475, 252] on span "Подписка" at bounding box center [468, 253] width 36 height 11
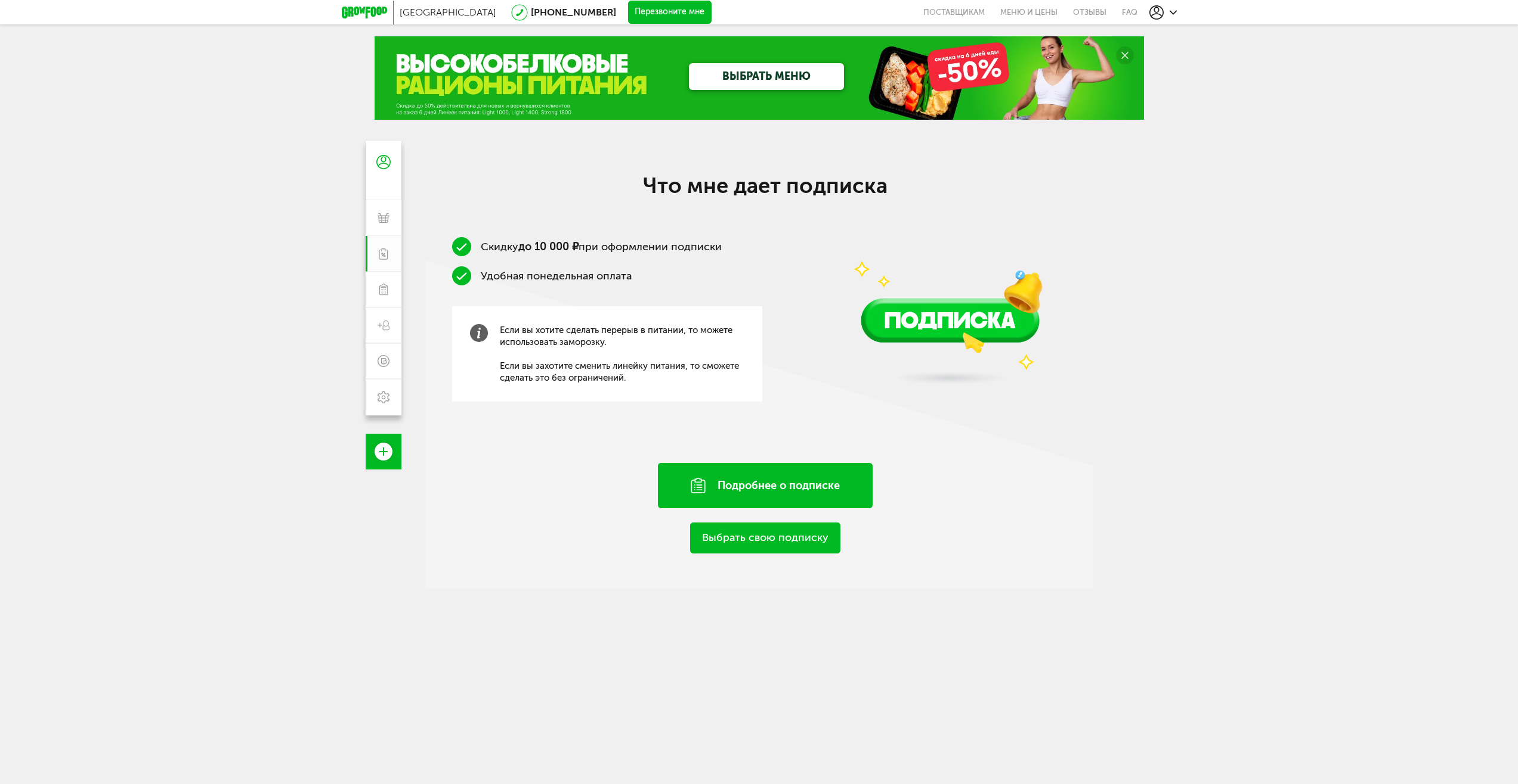
click at [759, 479] on div "Подробнее о подписке" at bounding box center [764, 485] width 215 height 45
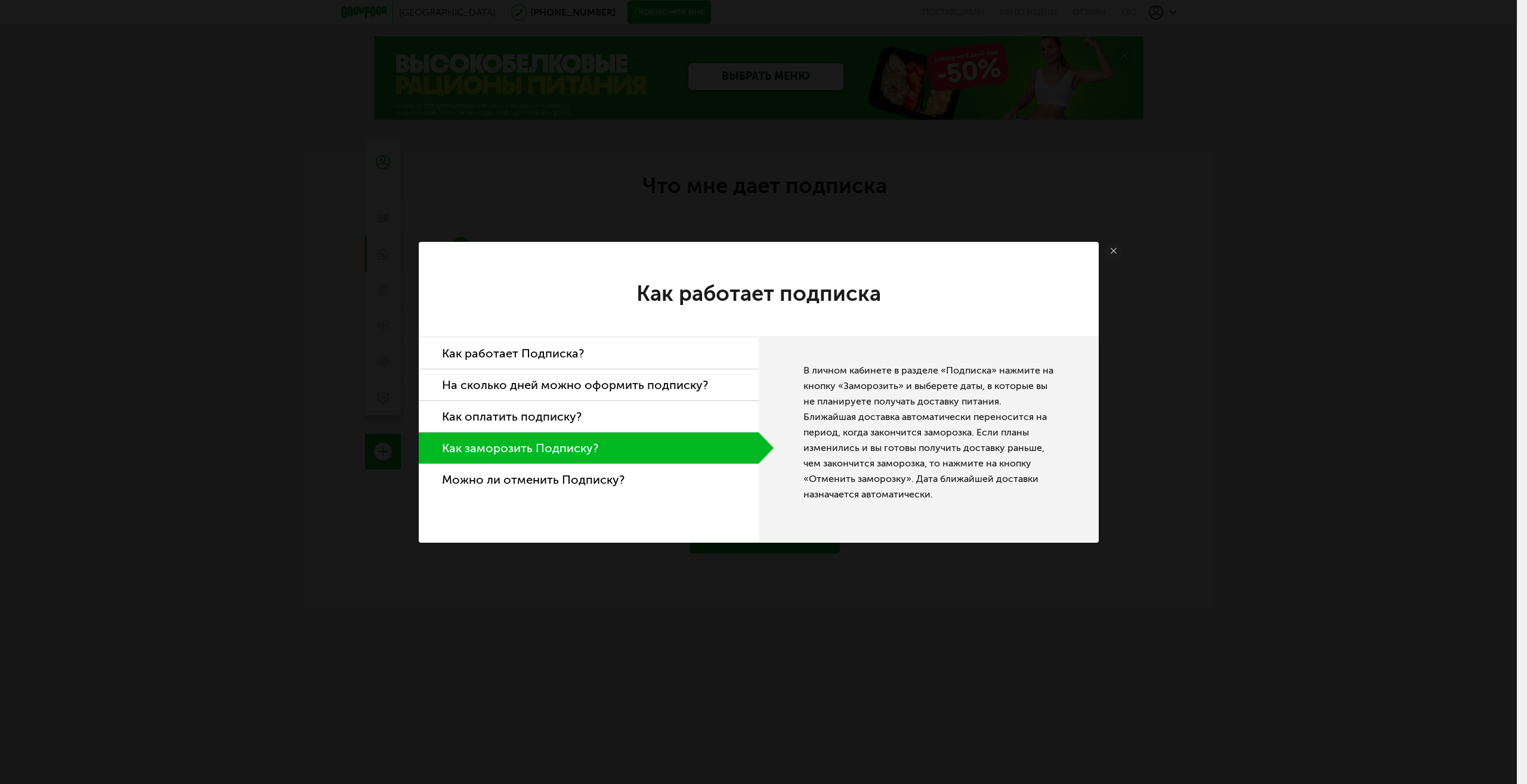
click at [518, 352] on li "Как работает Подписка?" at bounding box center [588, 354] width 340 height 32
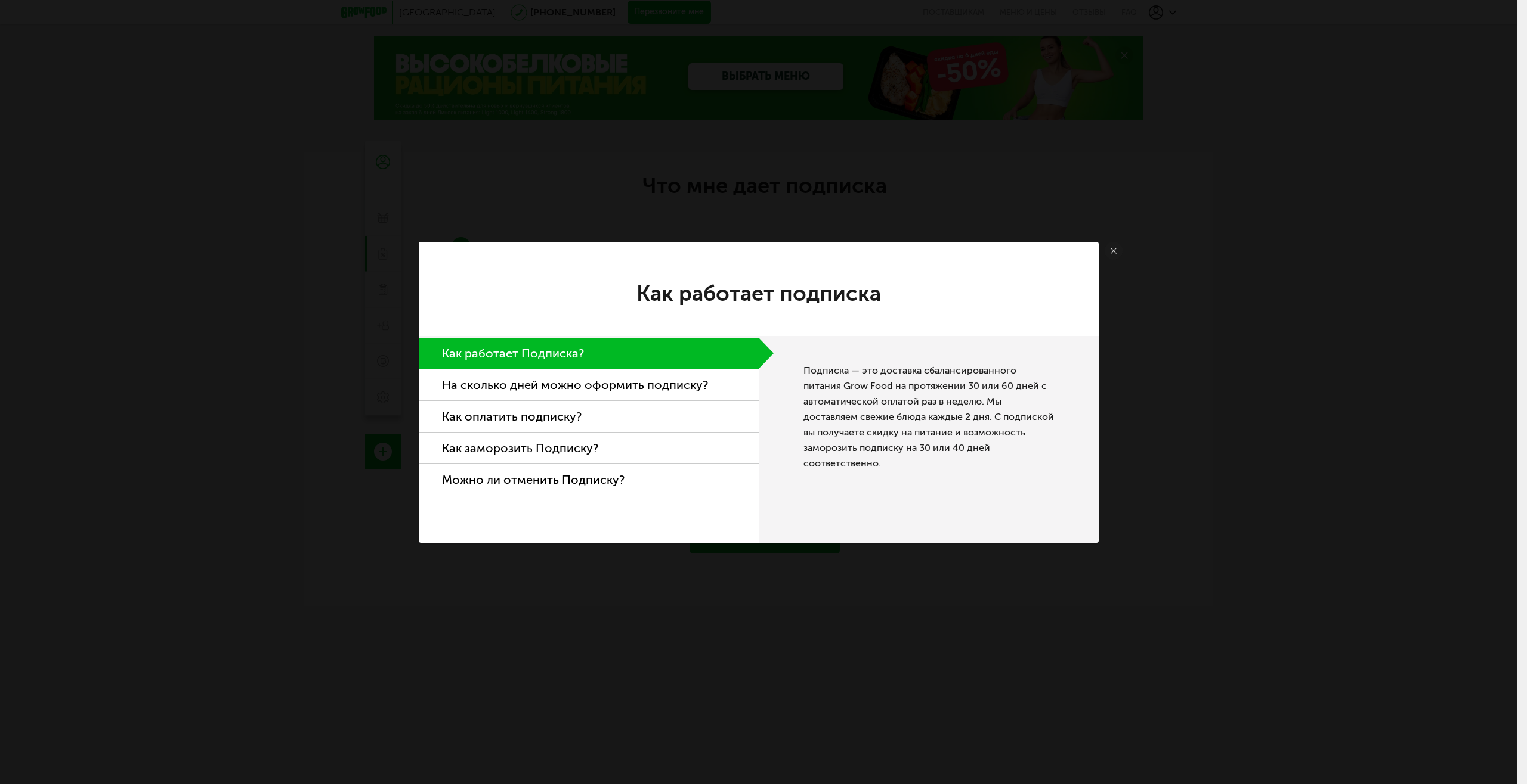
click at [499, 387] on li "На сколько дней можно оформить подписку?" at bounding box center [588, 385] width 340 height 32
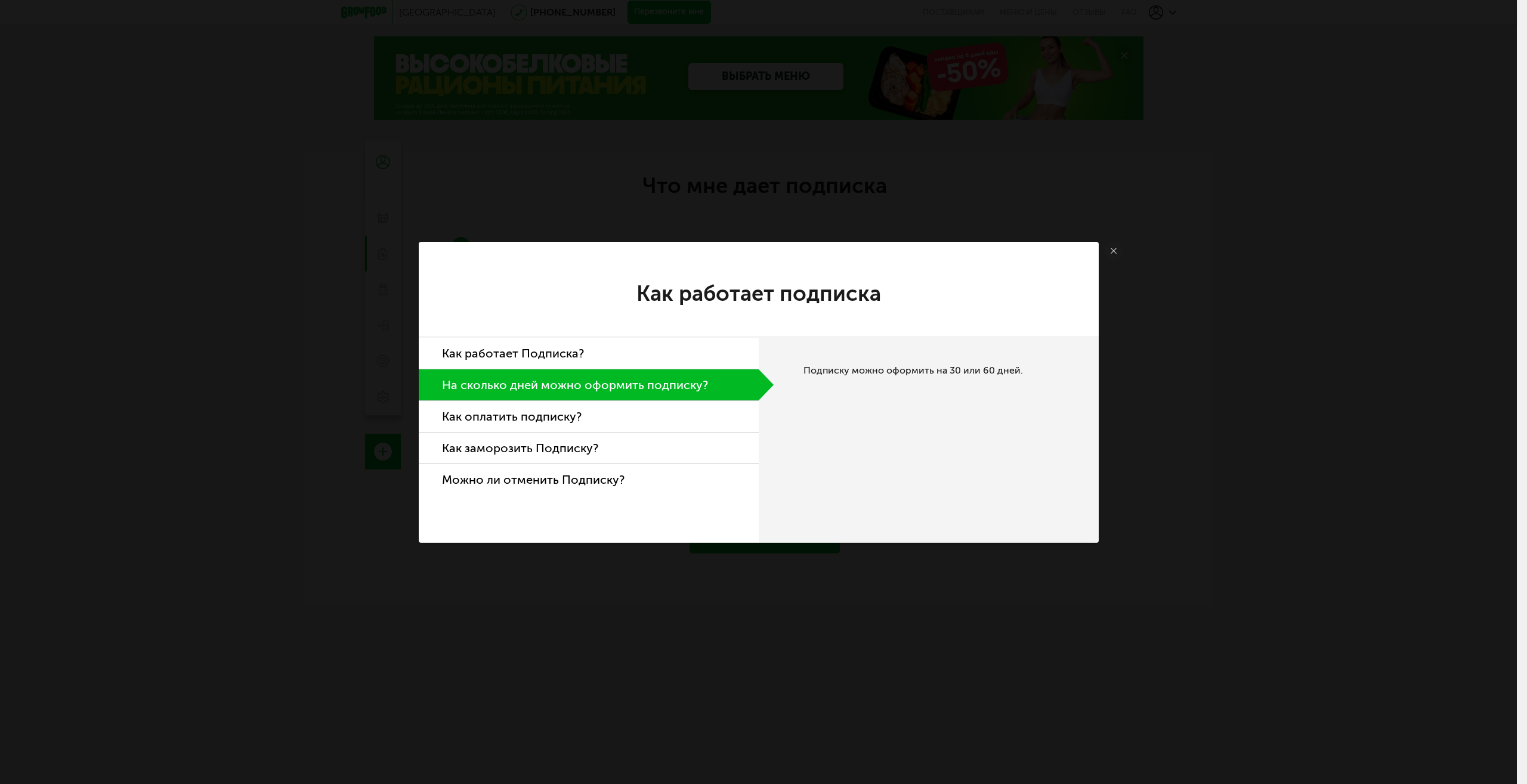
click at [513, 480] on li "Можно ли отменить Подписку?" at bounding box center [588, 479] width 340 height 31
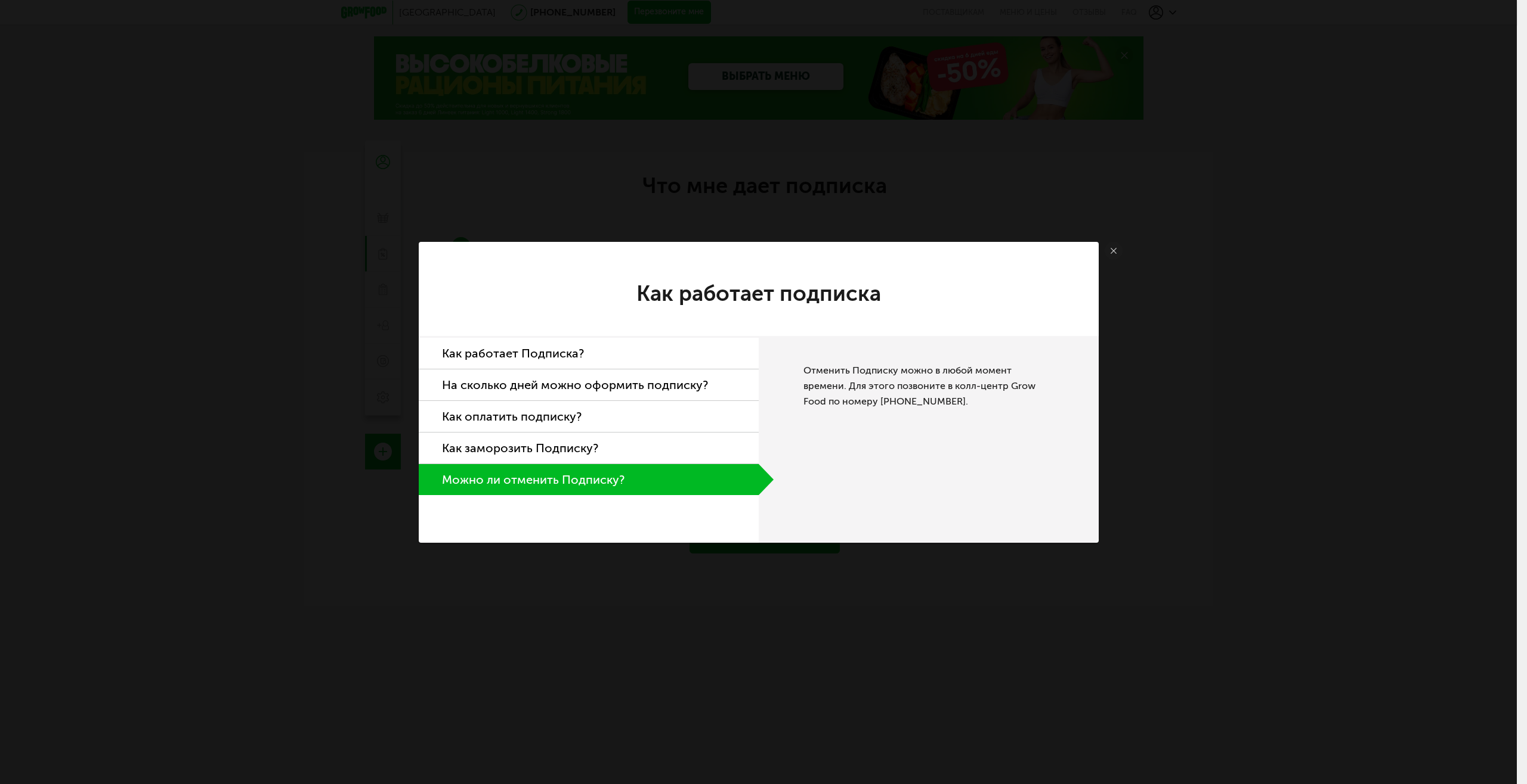
click at [1110, 252] on icon at bounding box center [1113, 251] width 6 height 6
